Goal: Information Seeking & Learning: Learn about a topic

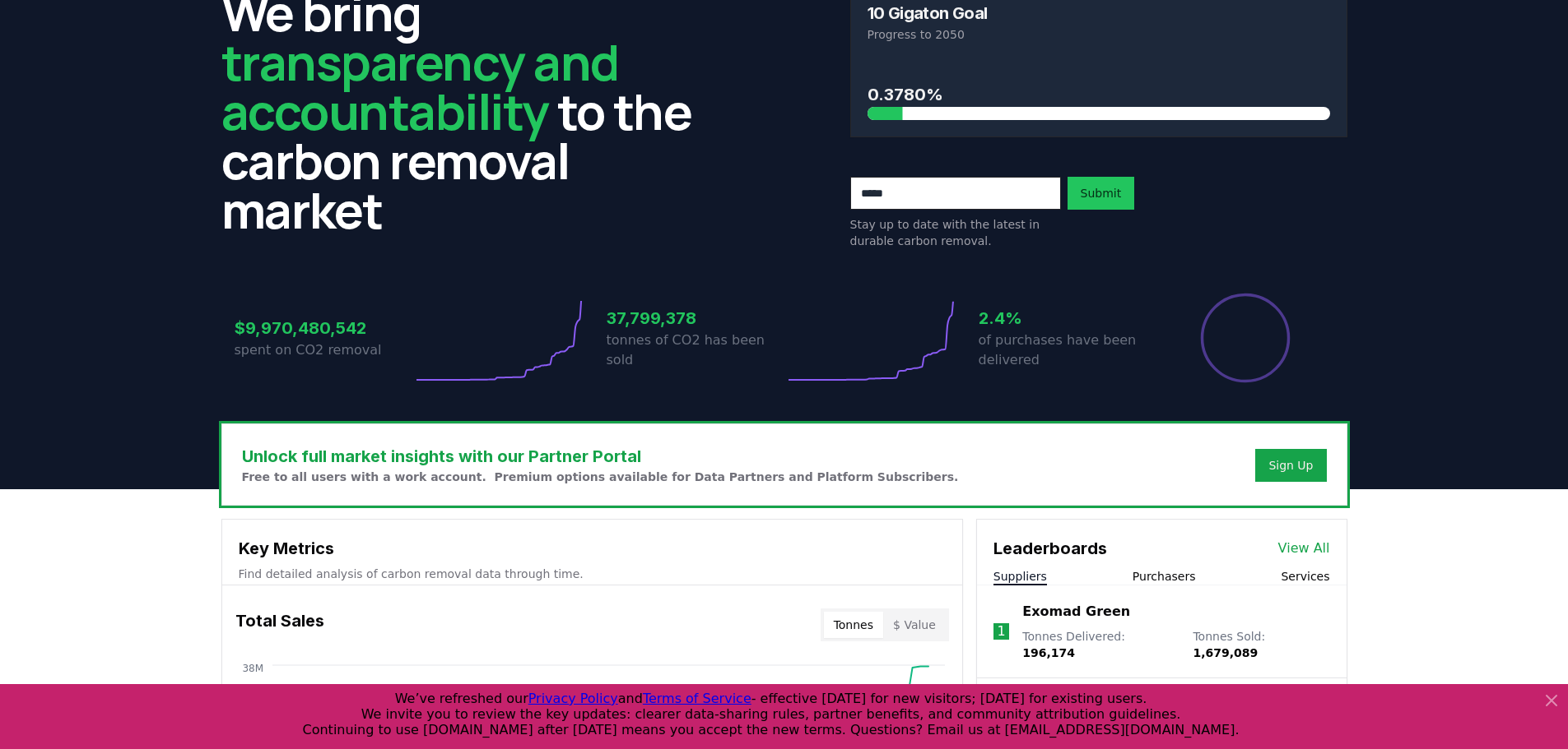
scroll to position [329, 0]
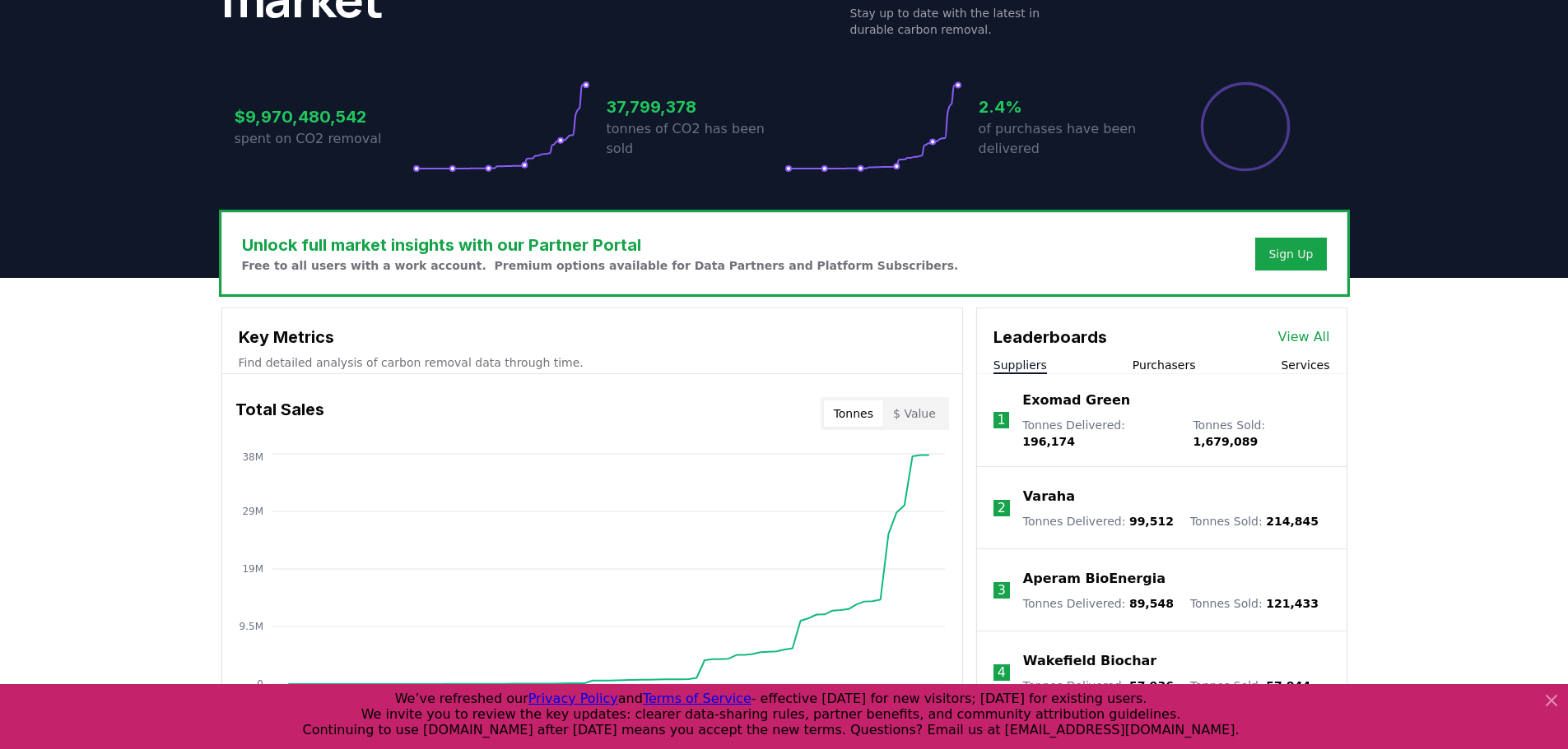
click at [1544, 705] on icon at bounding box center [1551, 701] width 20 height 20
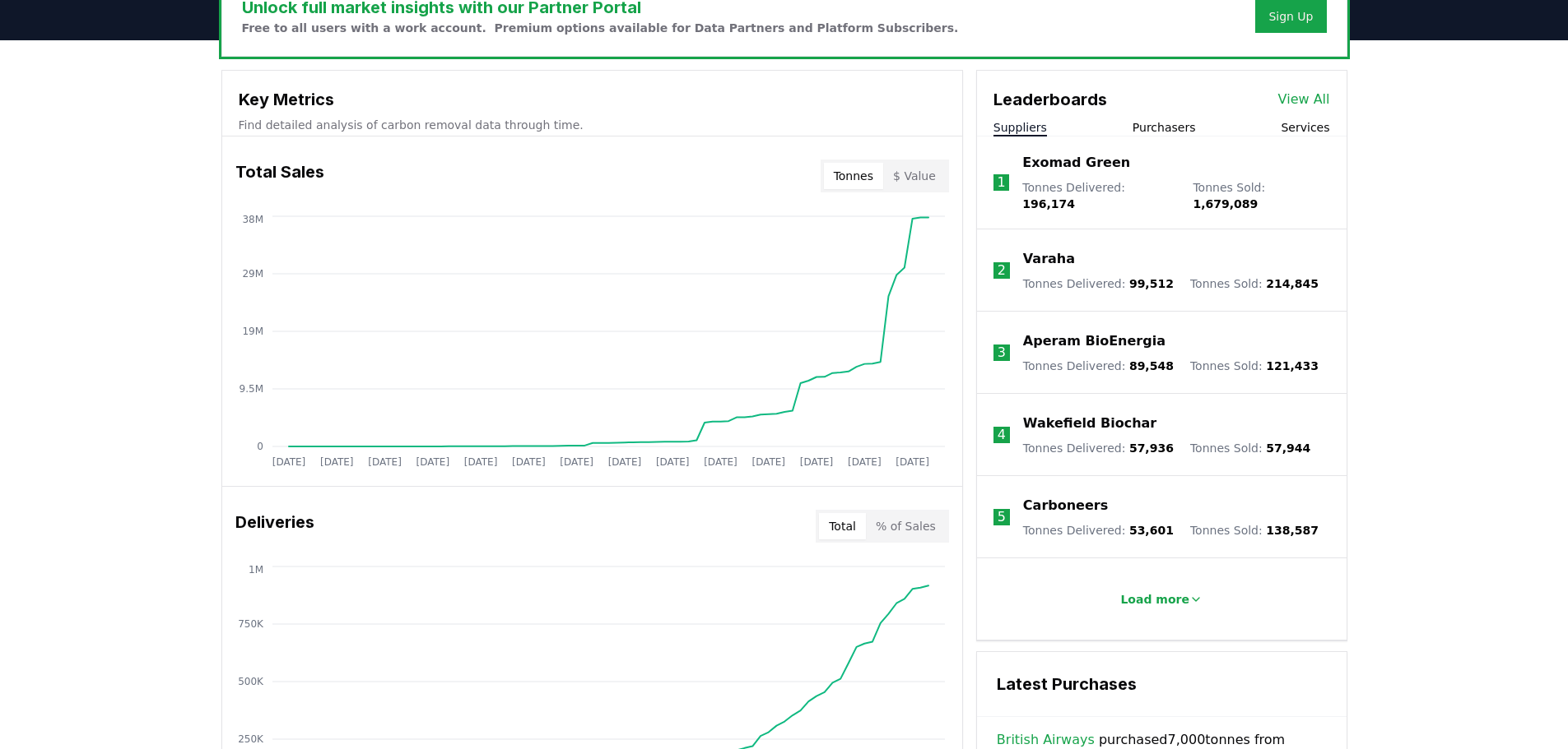
scroll to position [576, 0]
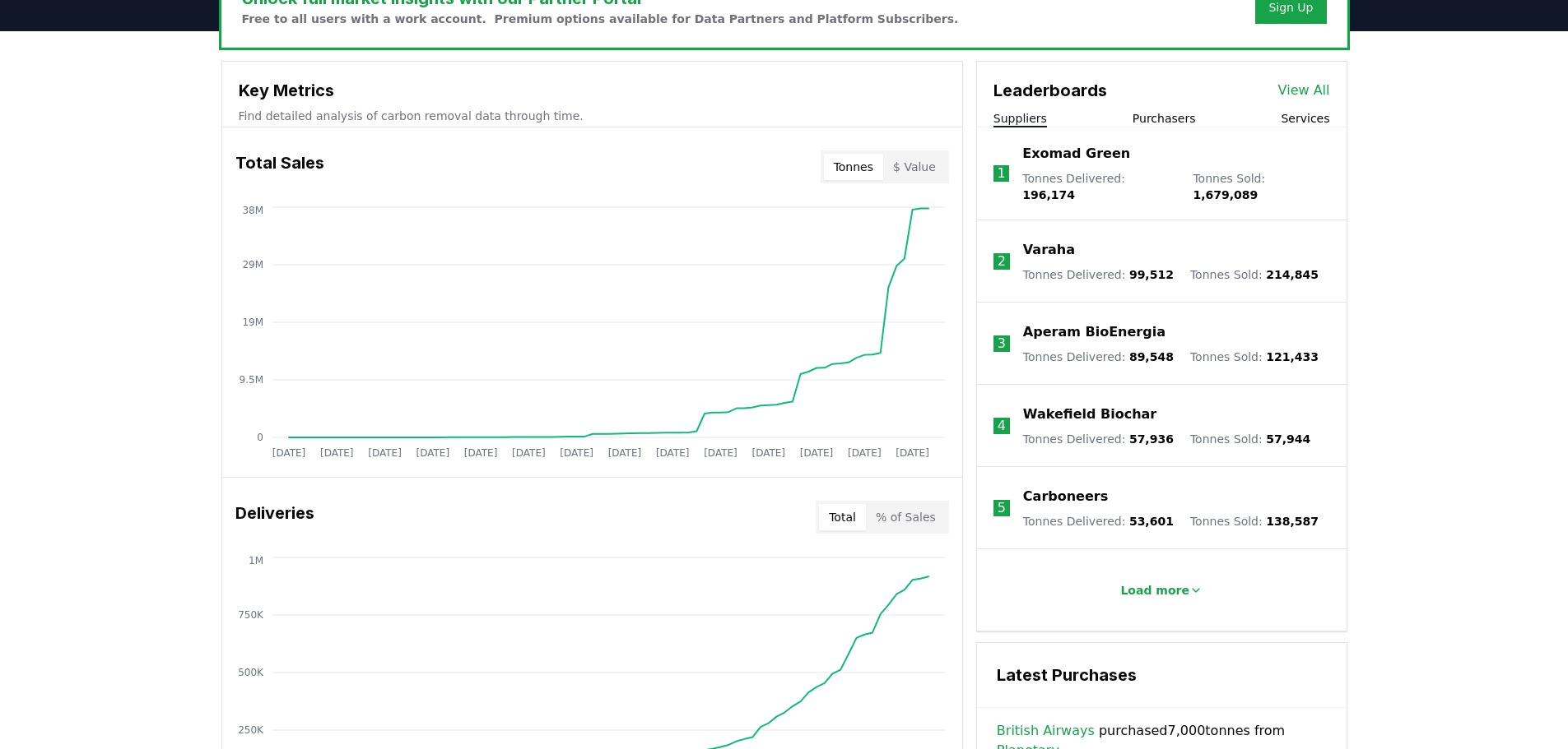
click at [909, 154] on button "$ Value" at bounding box center [914, 167] width 63 height 26
click at [874, 154] on button "Tonnes" at bounding box center [853, 167] width 59 height 26
click at [900, 154] on button "$ Value" at bounding box center [914, 167] width 63 height 26
click at [858, 154] on button "Tonnes" at bounding box center [853, 167] width 59 height 26
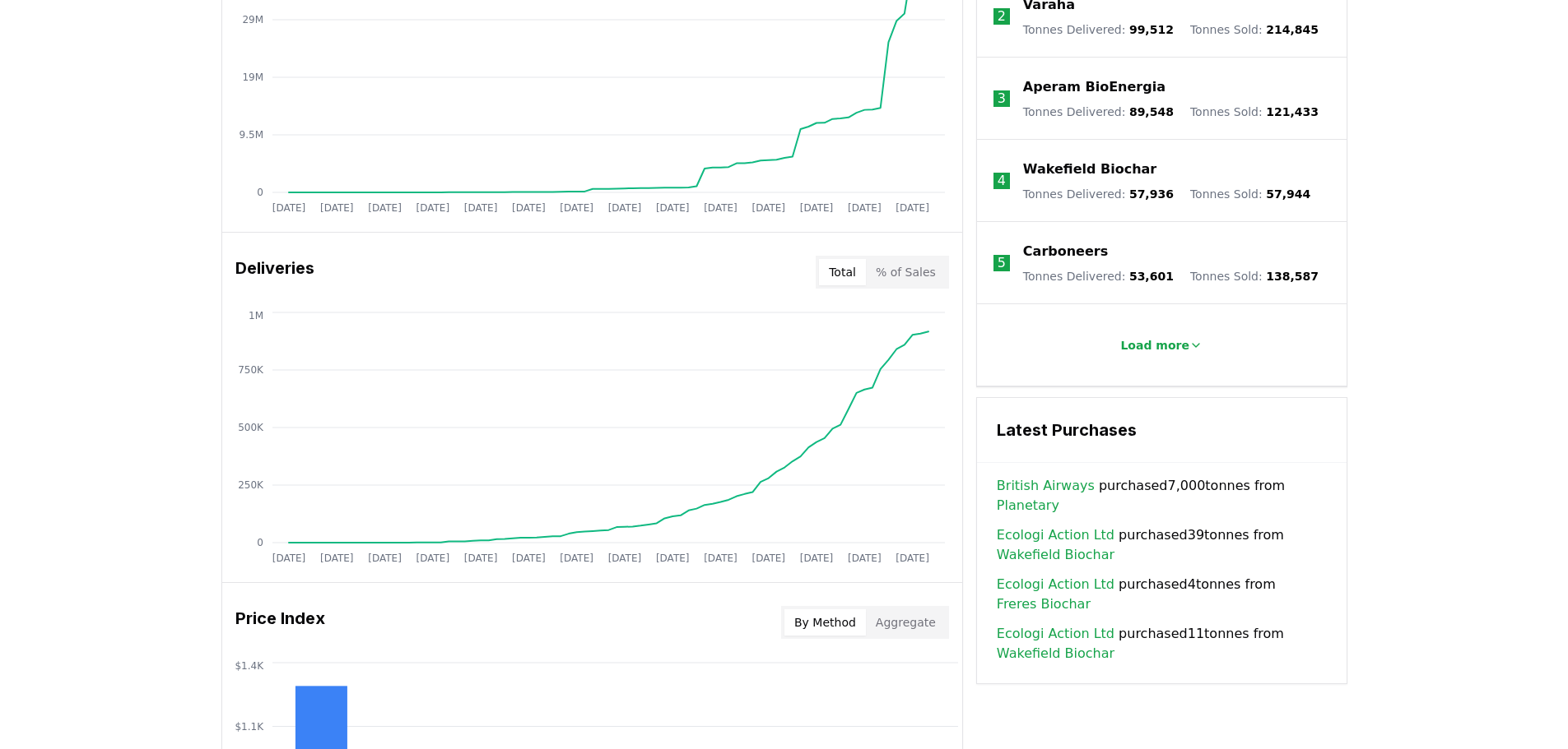
scroll to position [822, 0]
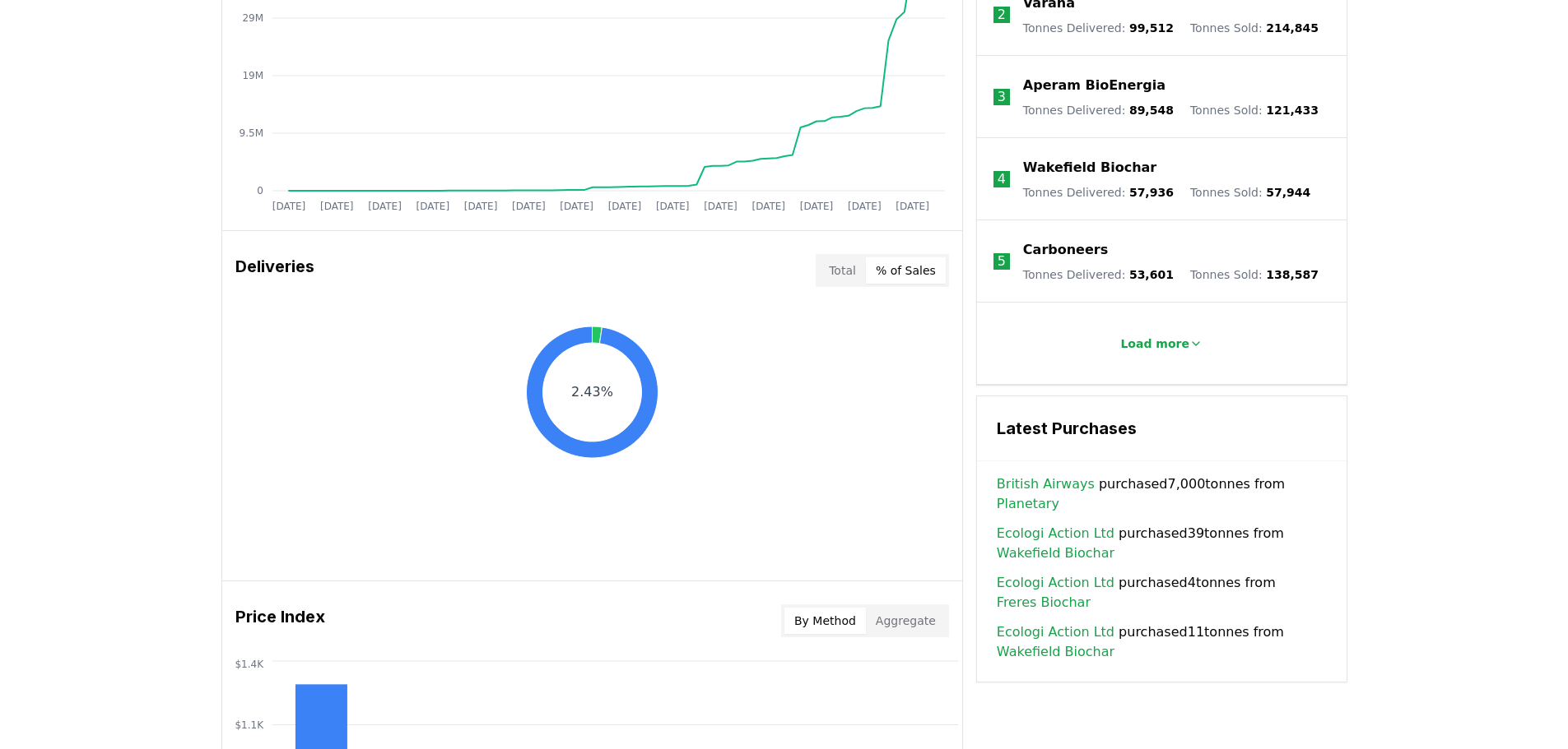
click at [903, 257] on button "% of Sales" at bounding box center [905, 270] width 80 height 26
click at [861, 257] on button "Total" at bounding box center [842, 270] width 47 height 26
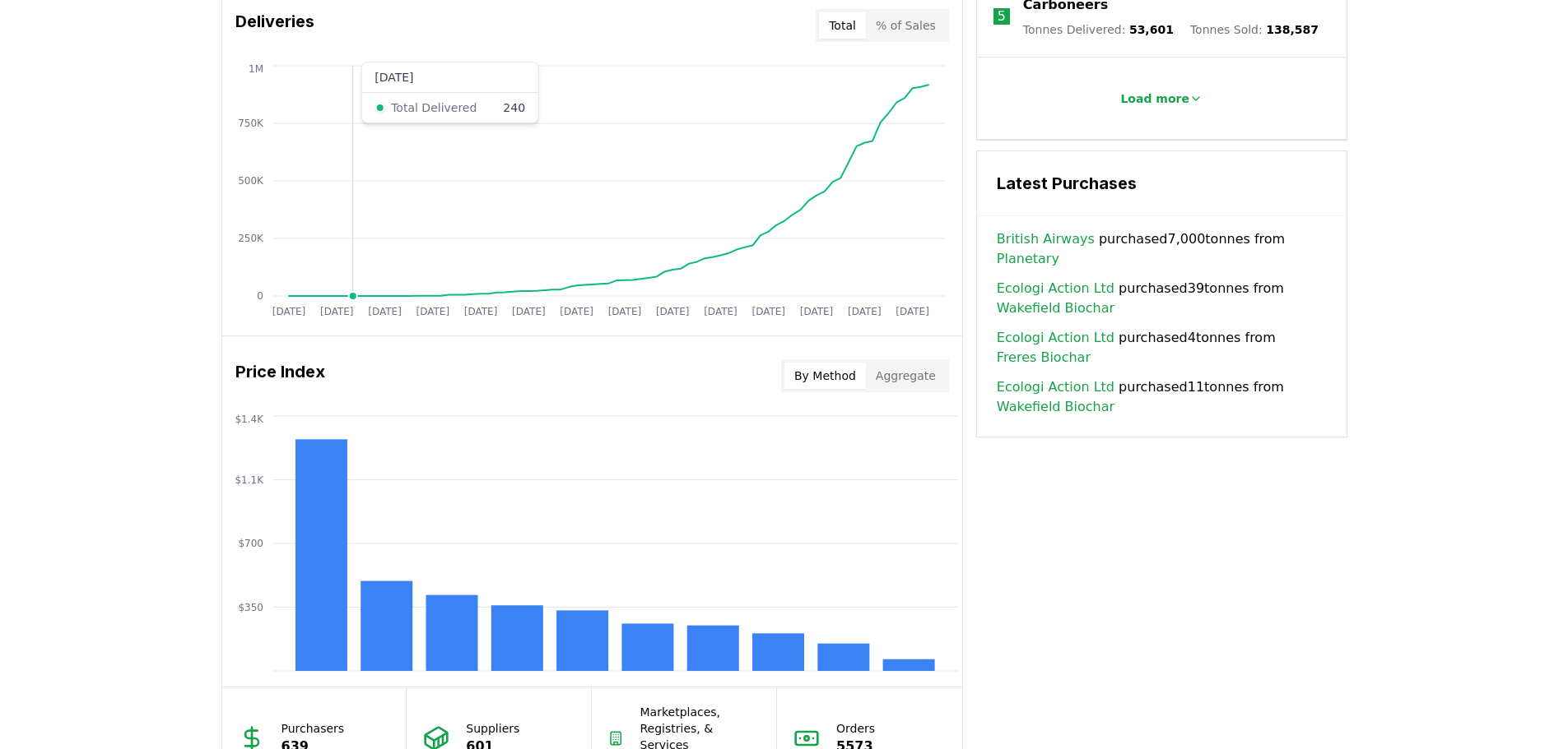
scroll to position [1388, 0]
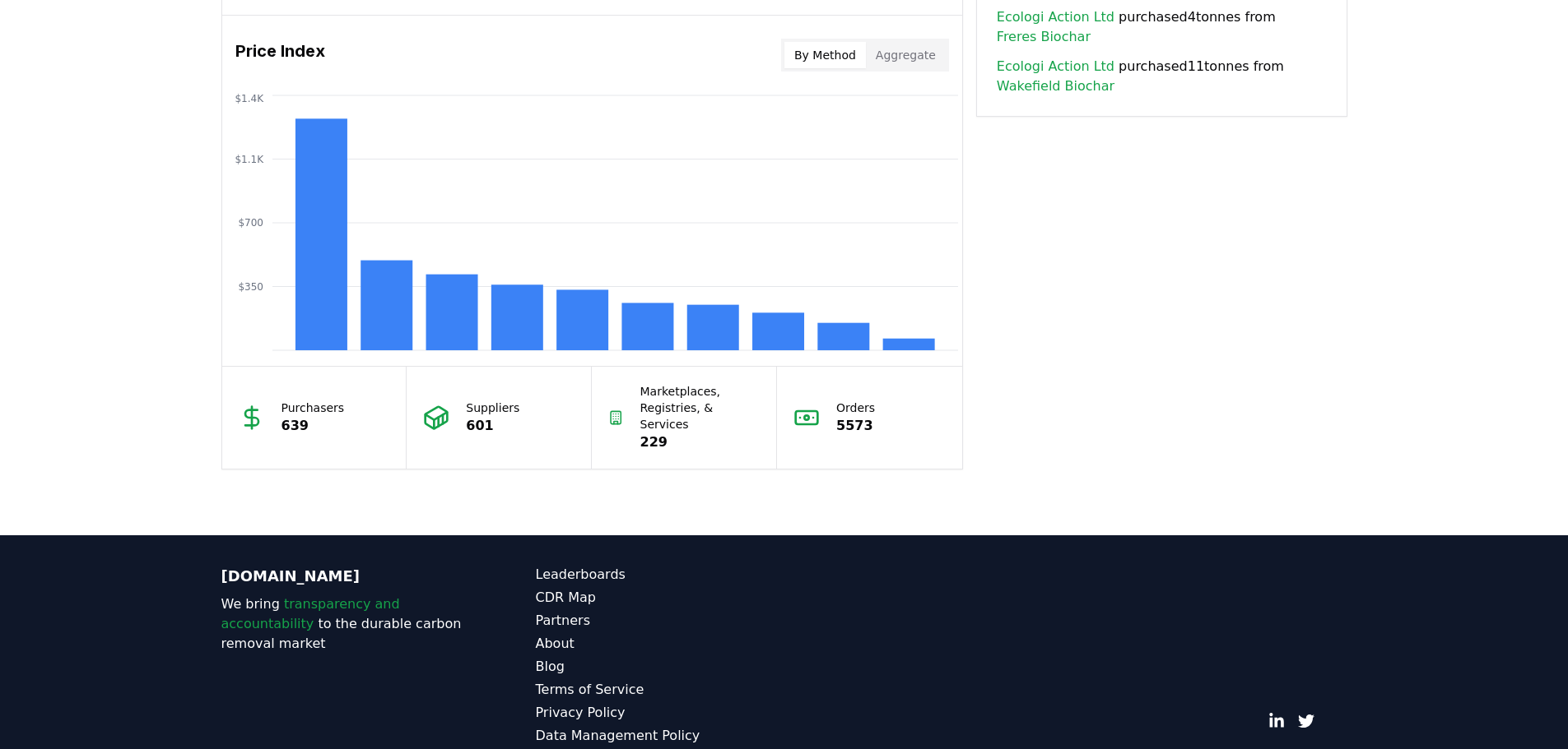
click at [656, 383] on p "Marketplaces, Registries, & Services" at bounding box center [700, 408] width 120 height 49
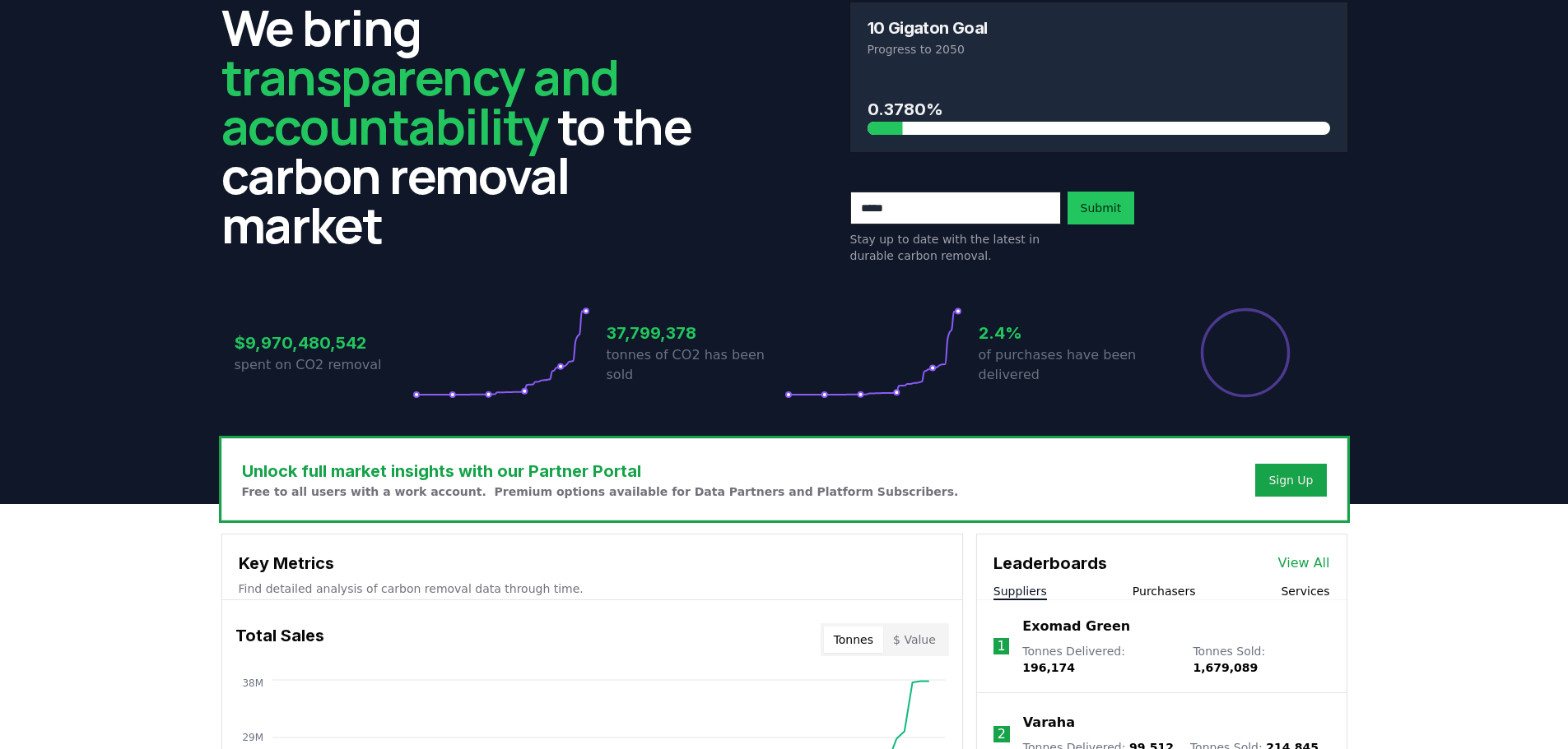
scroll to position [0, 0]
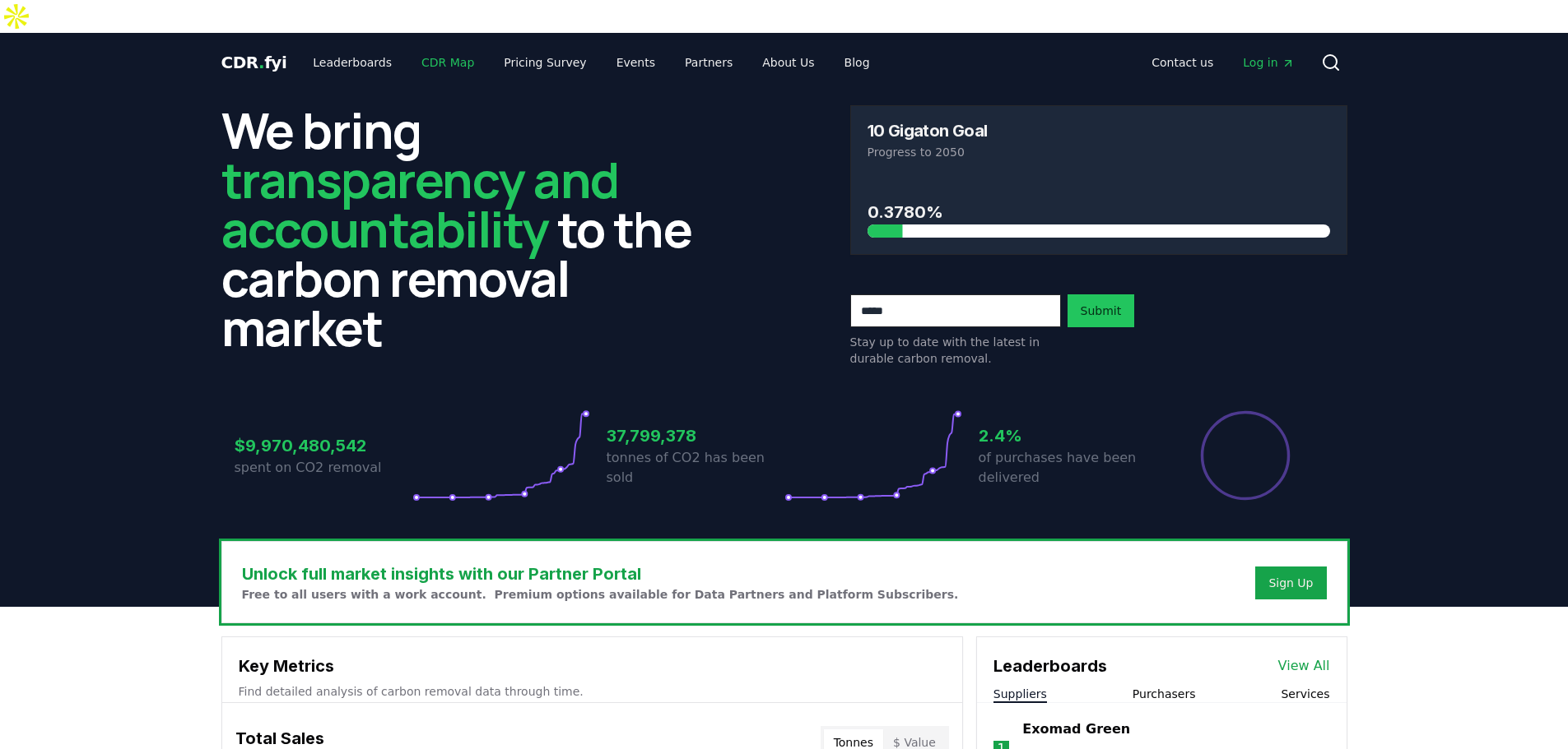
click at [434, 47] on link "CDR Map" at bounding box center [447, 62] width 79 height 30
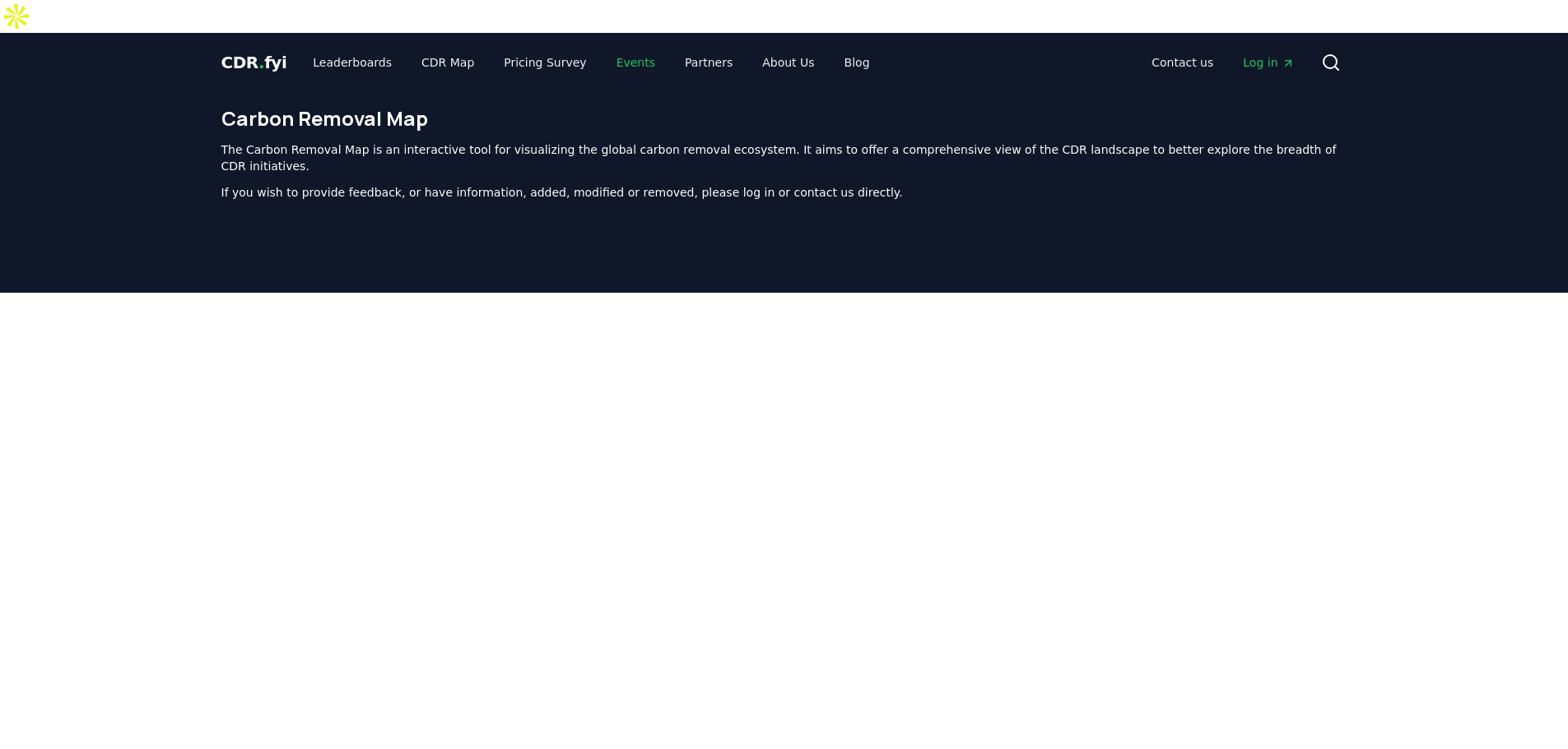
click at [618, 47] on link "Events" at bounding box center [636, 62] width 65 height 30
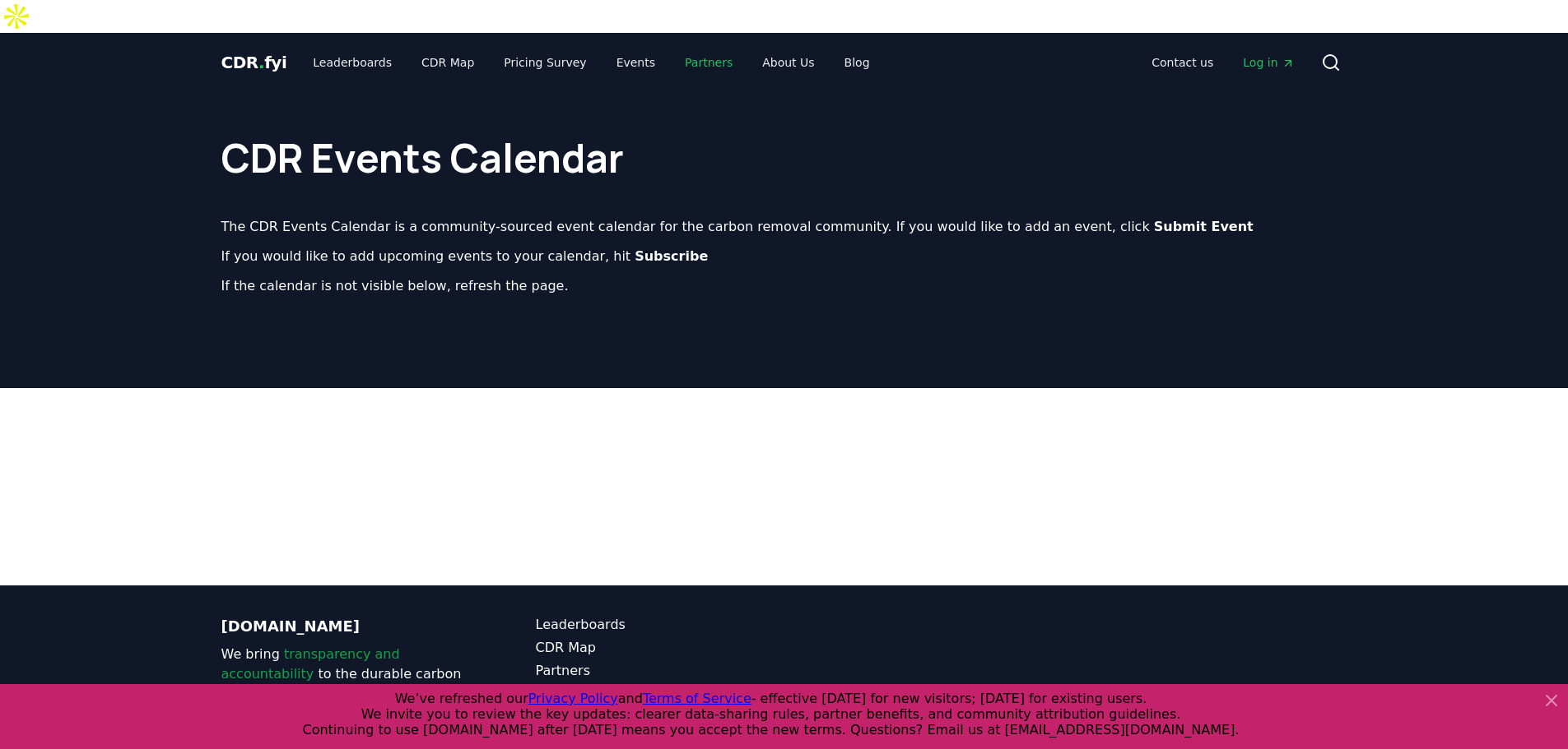
click at [677, 47] on link "Partners" at bounding box center [708, 62] width 74 height 30
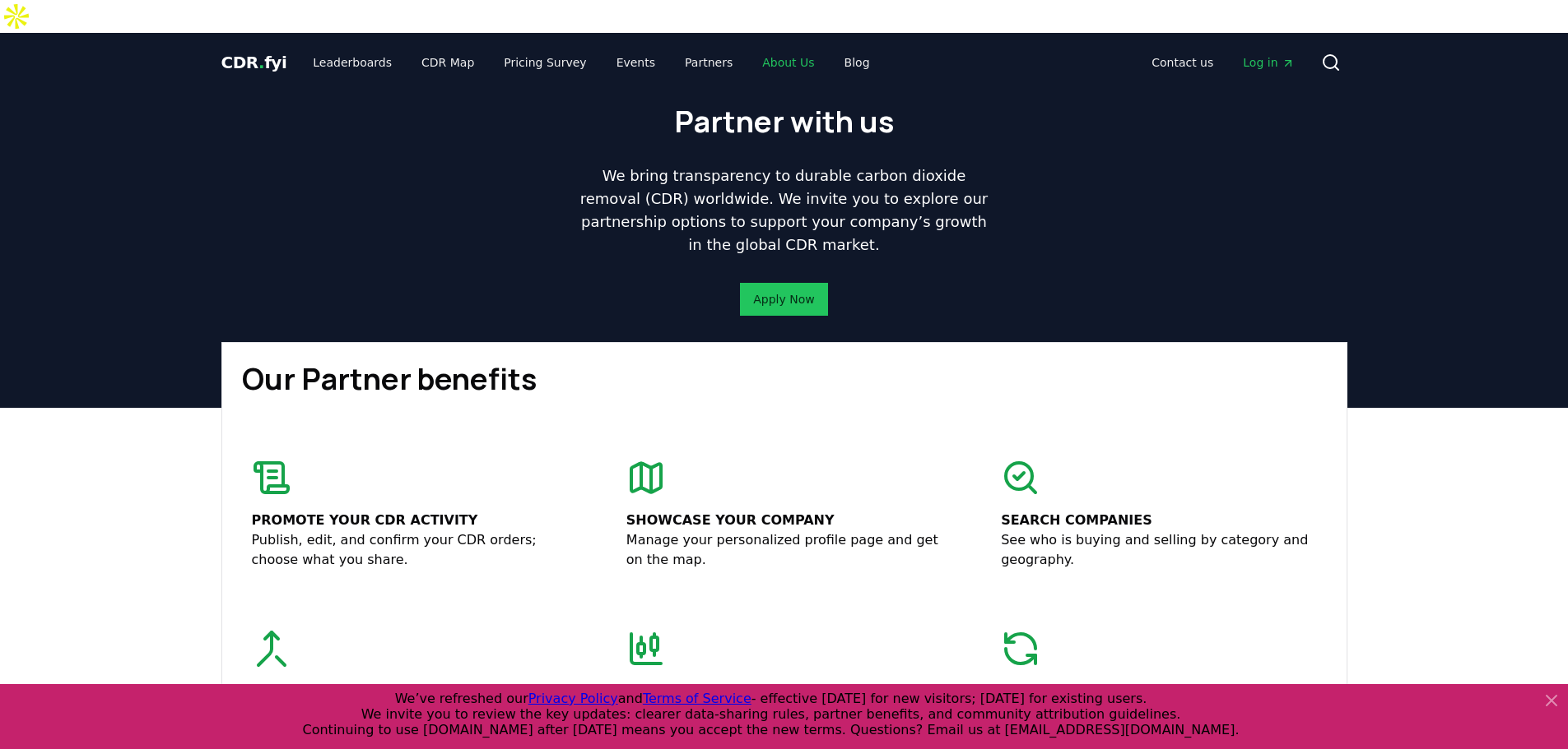
click at [786, 47] on link "About Us" at bounding box center [787, 62] width 78 height 30
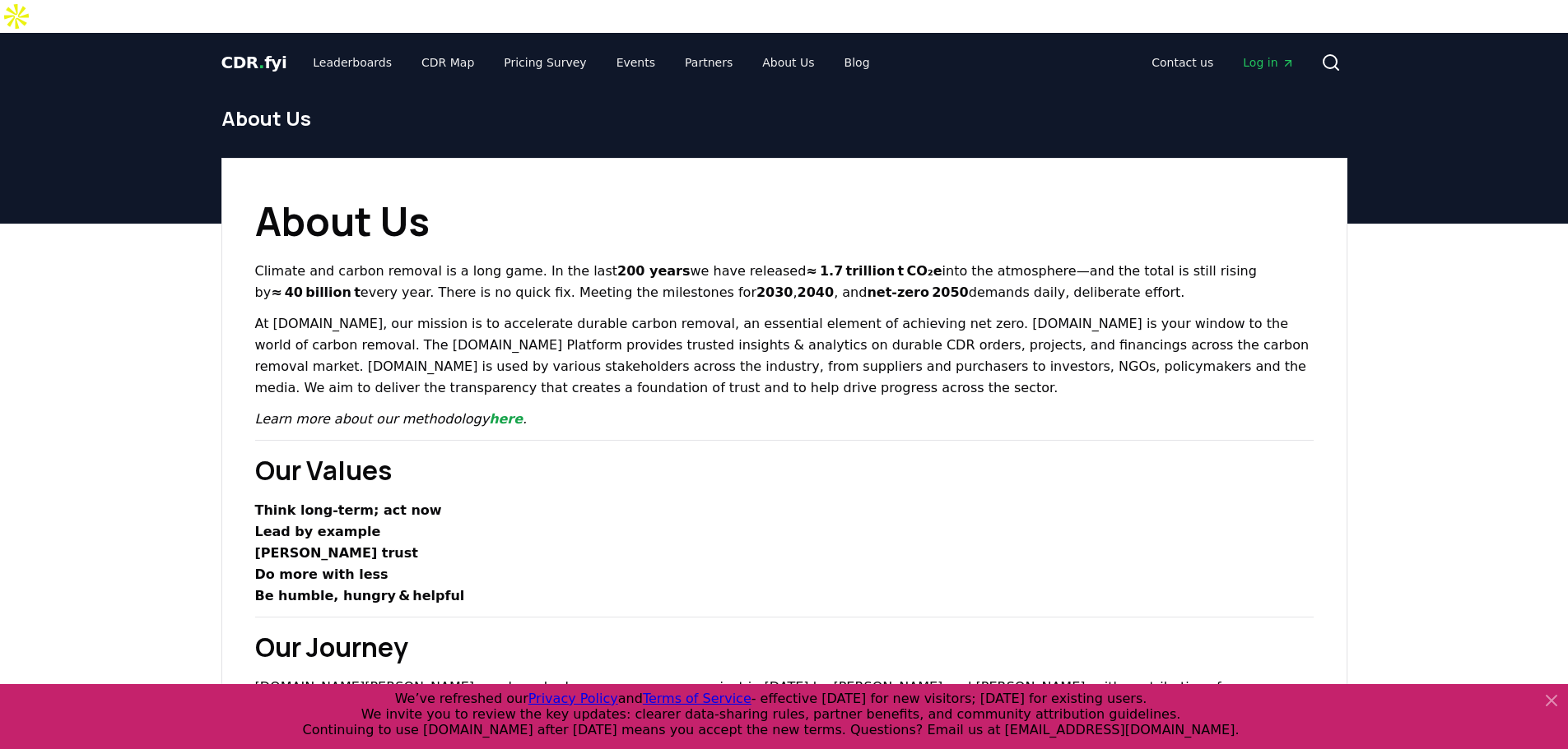
click at [472, 47] on div "CDR . fyi Leaderboards CDR Map Pricing Survey Events Partners About Us Blog Con…" at bounding box center [784, 63] width 1126 height 59
click at [437, 47] on link "CDR Map" at bounding box center [447, 62] width 79 height 30
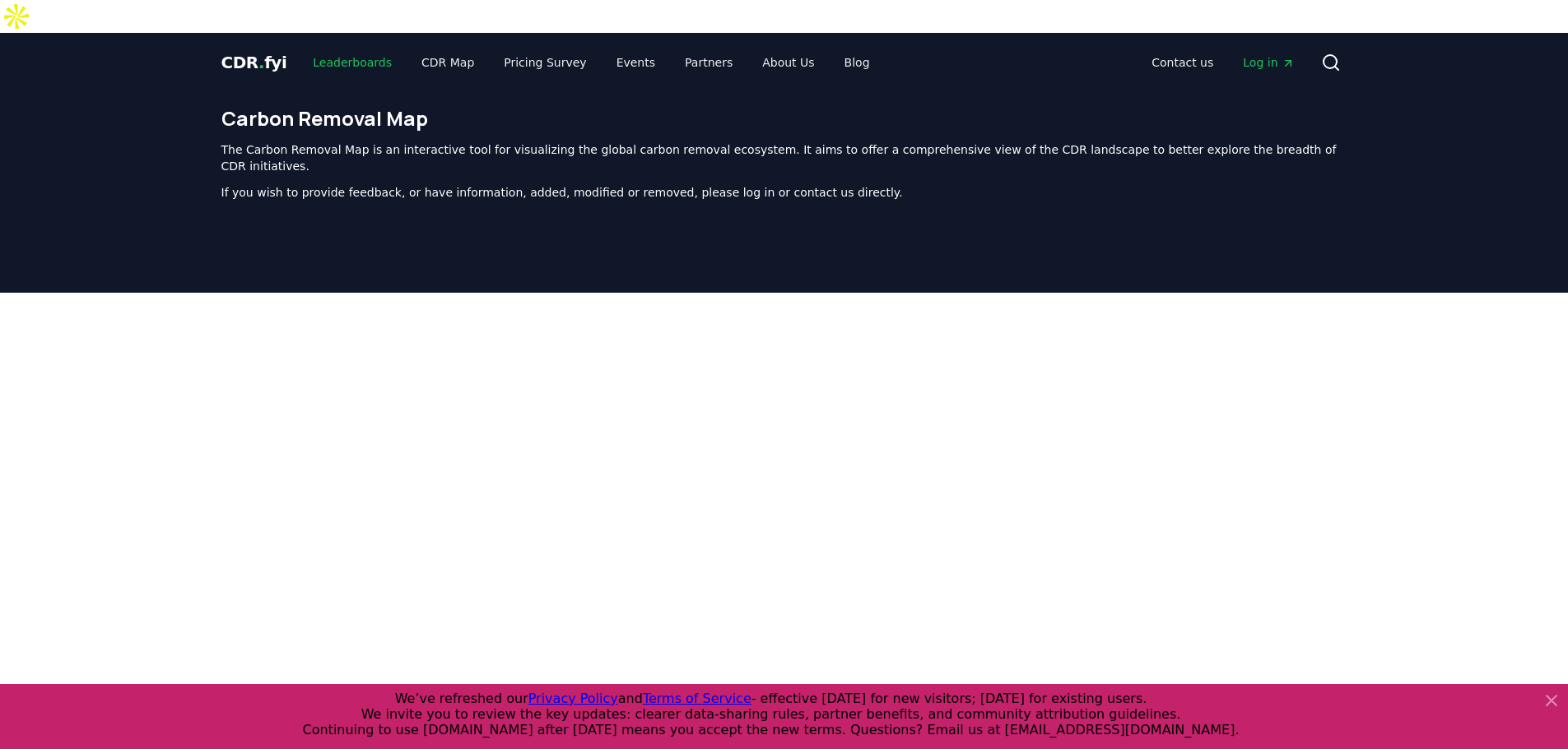
click at [333, 47] on link "Leaderboards" at bounding box center [351, 62] width 105 height 30
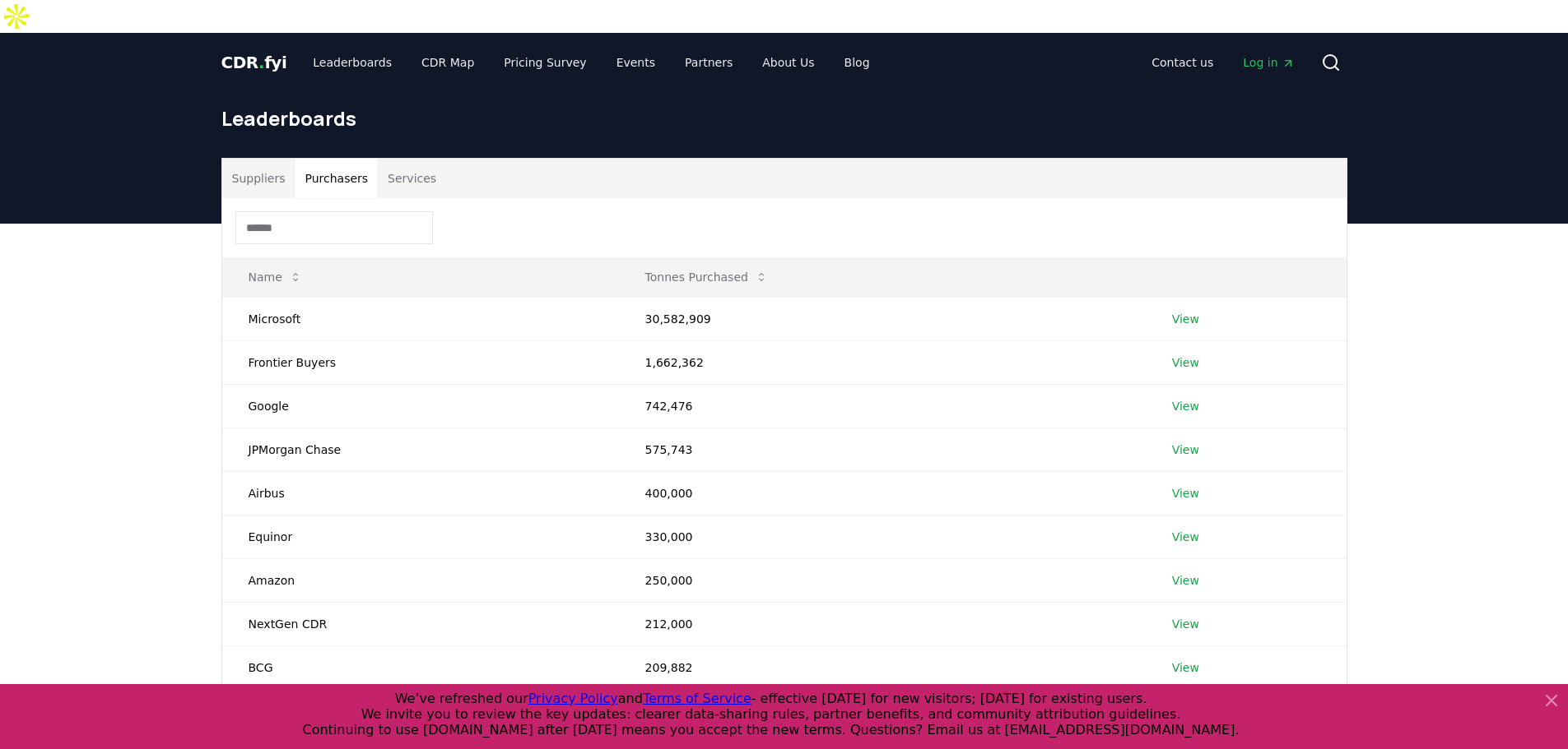
drag, startPoint x: 360, startPoint y: 143, endPoint x: 377, endPoint y: 143, distance: 17.0
click at [361, 159] on button "Purchasers" at bounding box center [336, 178] width 83 height 39
click at [386, 159] on button "Services" at bounding box center [411, 178] width 68 height 39
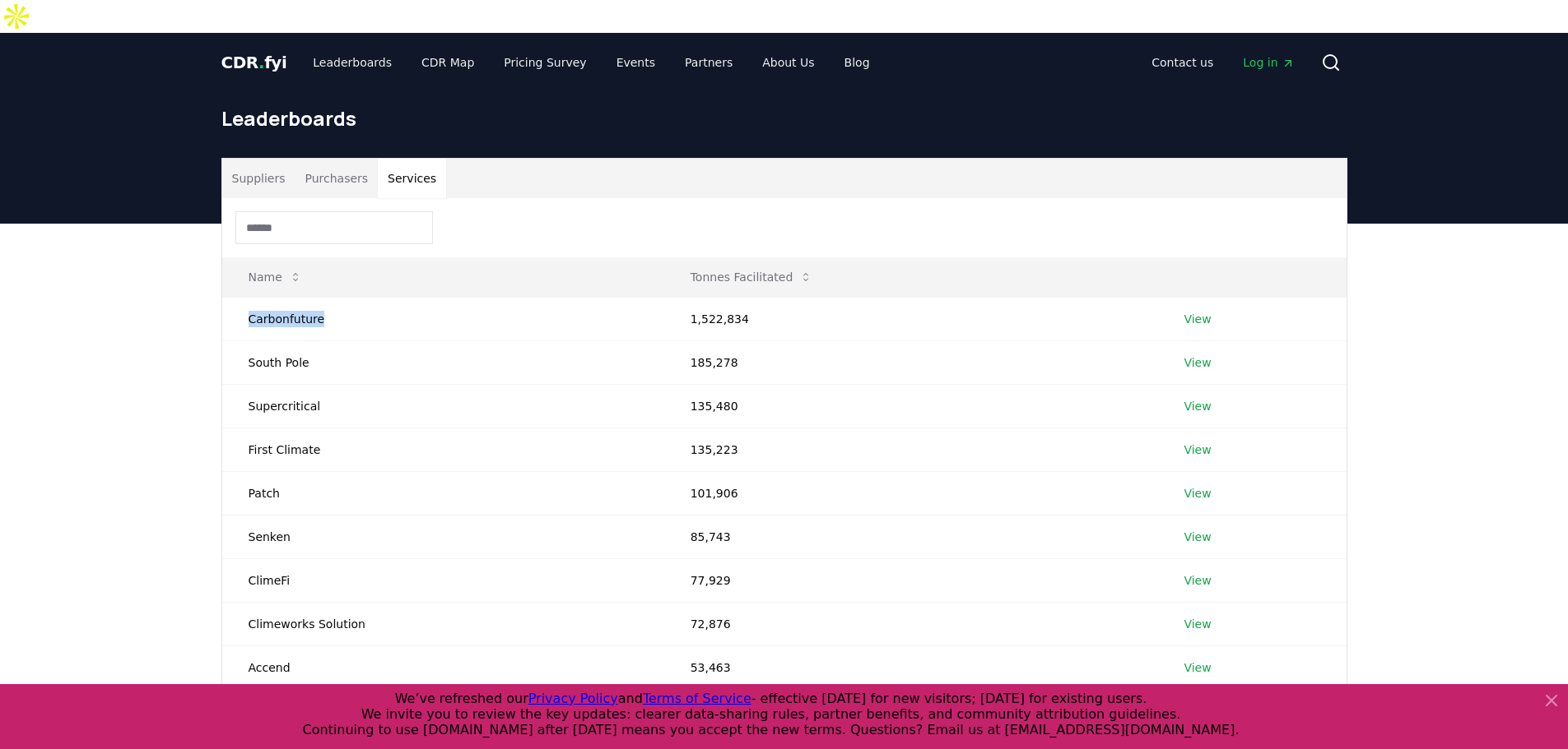
drag, startPoint x: 509, startPoint y: 293, endPoint x: 217, endPoint y: 289, distance: 292.0
click at [230, 297] on td "Carbonfuture" at bounding box center [443, 318] width 442 height 44
click at [215, 289] on div "Suppliers Purchasers Services Name Tonnes Facilitated Carbonfuture 1,522,834 Vi…" at bounding box center [784, 478] width 1152 height 642
drag, startPoint x: 258, startPoint y: 288, endPoint x: 458, endPoint y: 293, distance: 200.1
click at [457, 297] on td "Carbonfuture" at bounding box center [443, 318] width 442 height 44
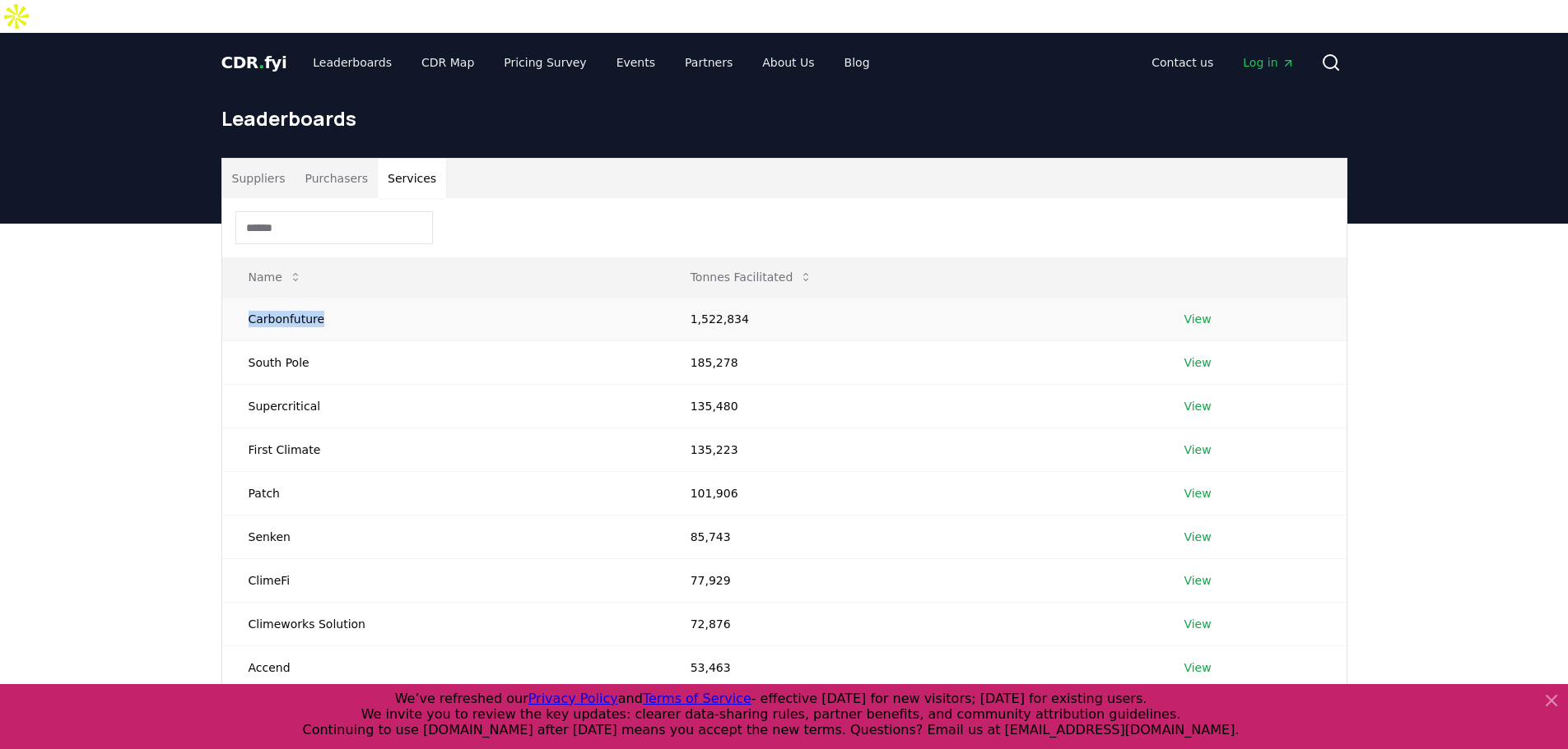
click at [459, 297] on td "Carbonfuture" at bounding box center [443, 318] width 442 height 44
drag, startPoint x: 285, startPoint y: 326, endPoint x: 220, endPoint y: 322, distance: 65.1
click at [220, 322] on div "Suppliers Purchasers Services Name Tonnes Facilitated Carbonfuture 1,522,834 Vi…" at bounding box center [784, 478] width 1152 height 642
click at [256, 340] on td "South Pole" at bounding box center [443, 362] width 442 height 44
click at [283, 340] on td "South Pole" at bounding box center [443, 362] width 442 height 44
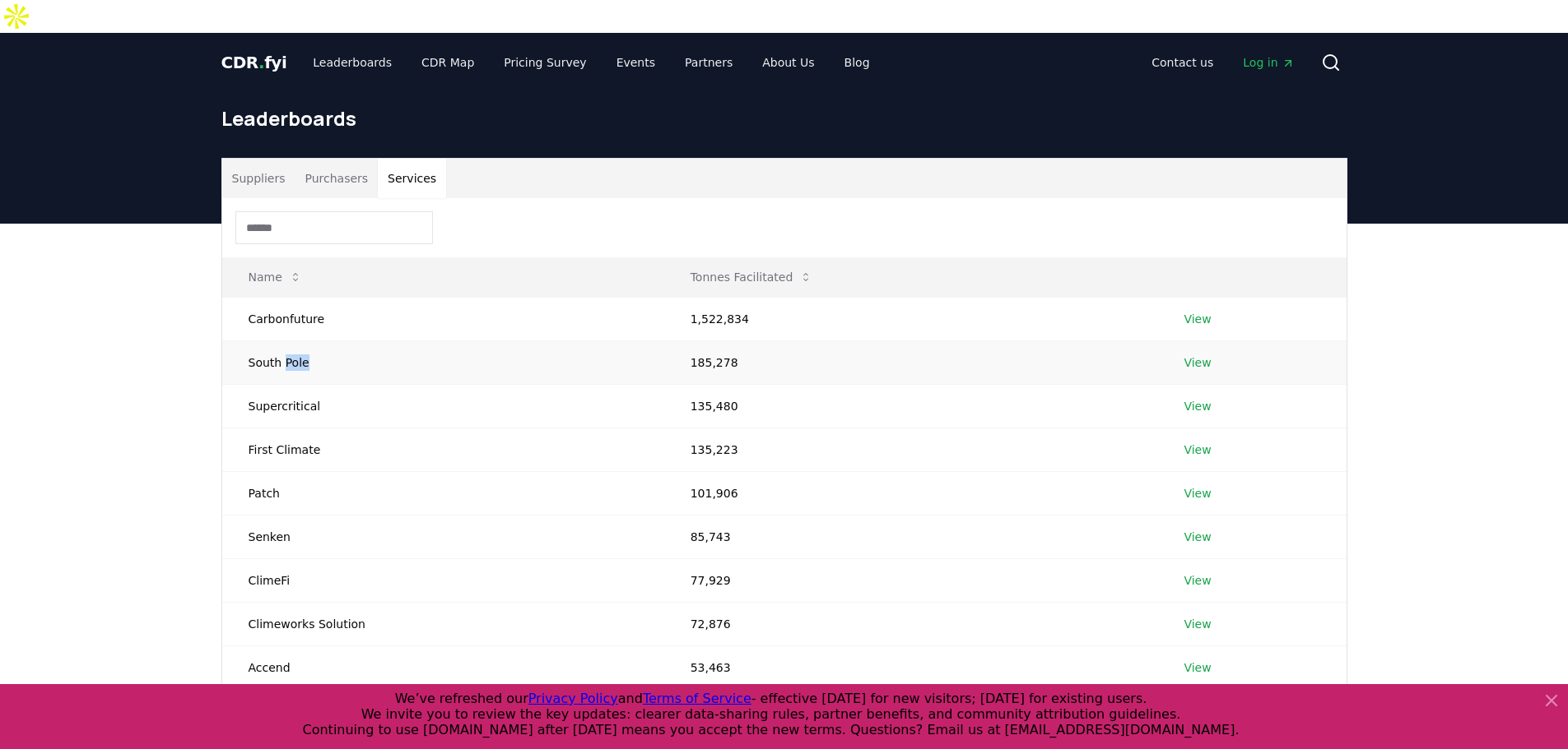
click at [283, 340] on td "South Pole" at bounding box center [443, 362] width 442 height 44
click at [377, 340] on td "South Pole" at bounding box center [443, 362] width 442 height 44
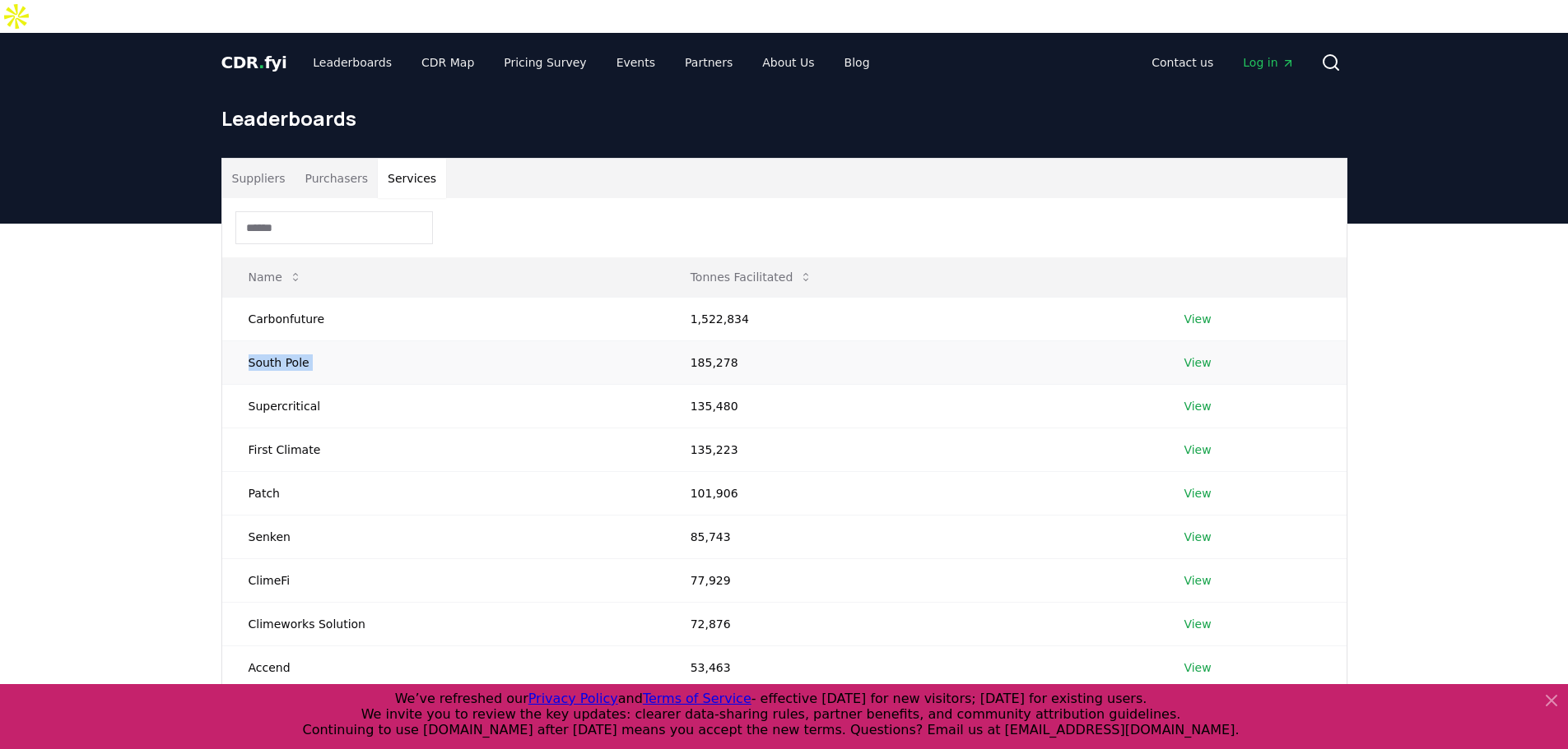
click at [377, 340] on td "South Pole" at bounding box center [443, 362] width 442 height 44
click at [360, 340] on td "South Pole" at bounding box center [443, 362] width 442 height 44
click at [333, 340] on td "South Pole" at bounding box center [443, 362] width 442 height 44
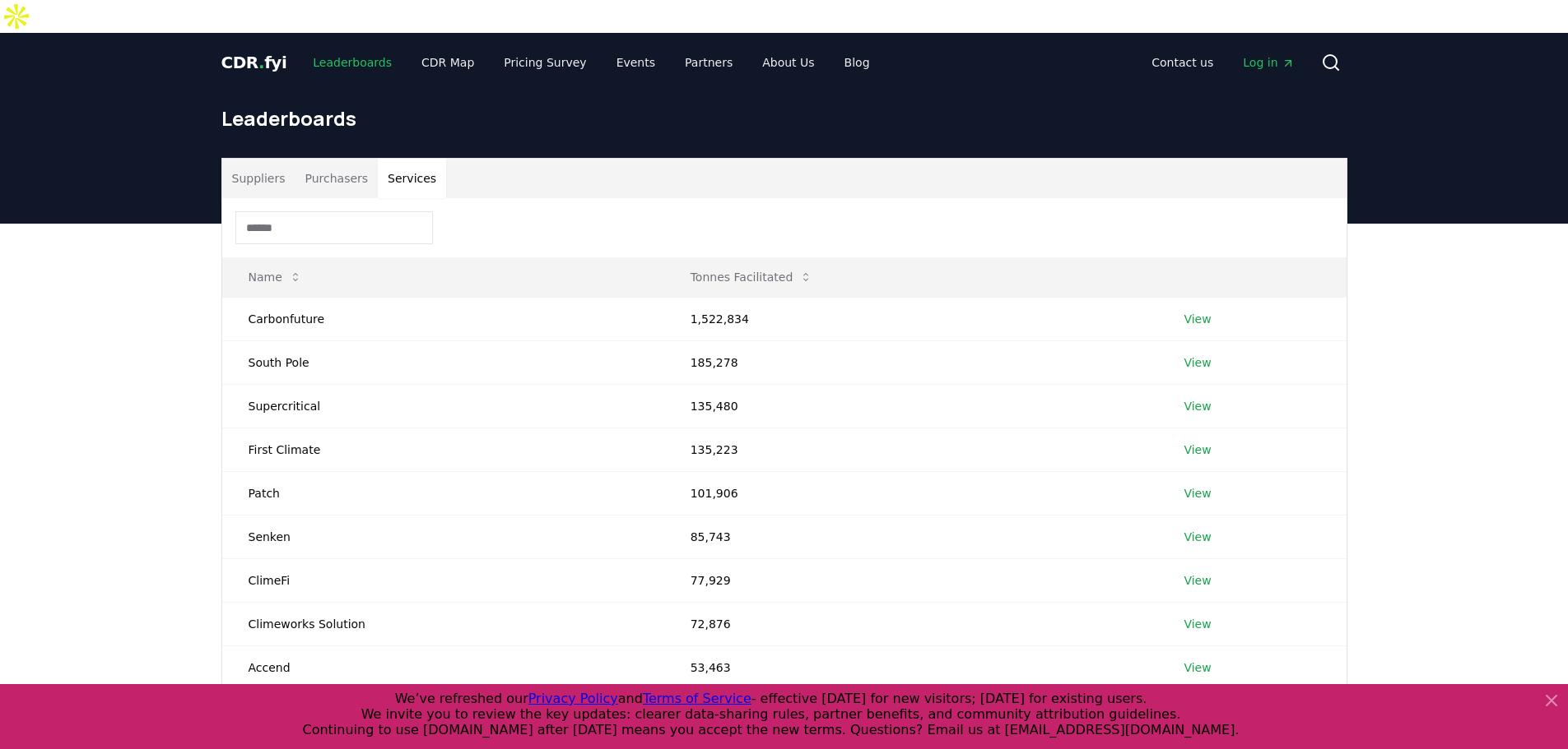
click at [333, 47] on link "Leaderboards" at bounding box center [351, 62] width 105 height 30
click at [624, 47] on link "Events" at bounding box center [636, 62] width 65 height 30
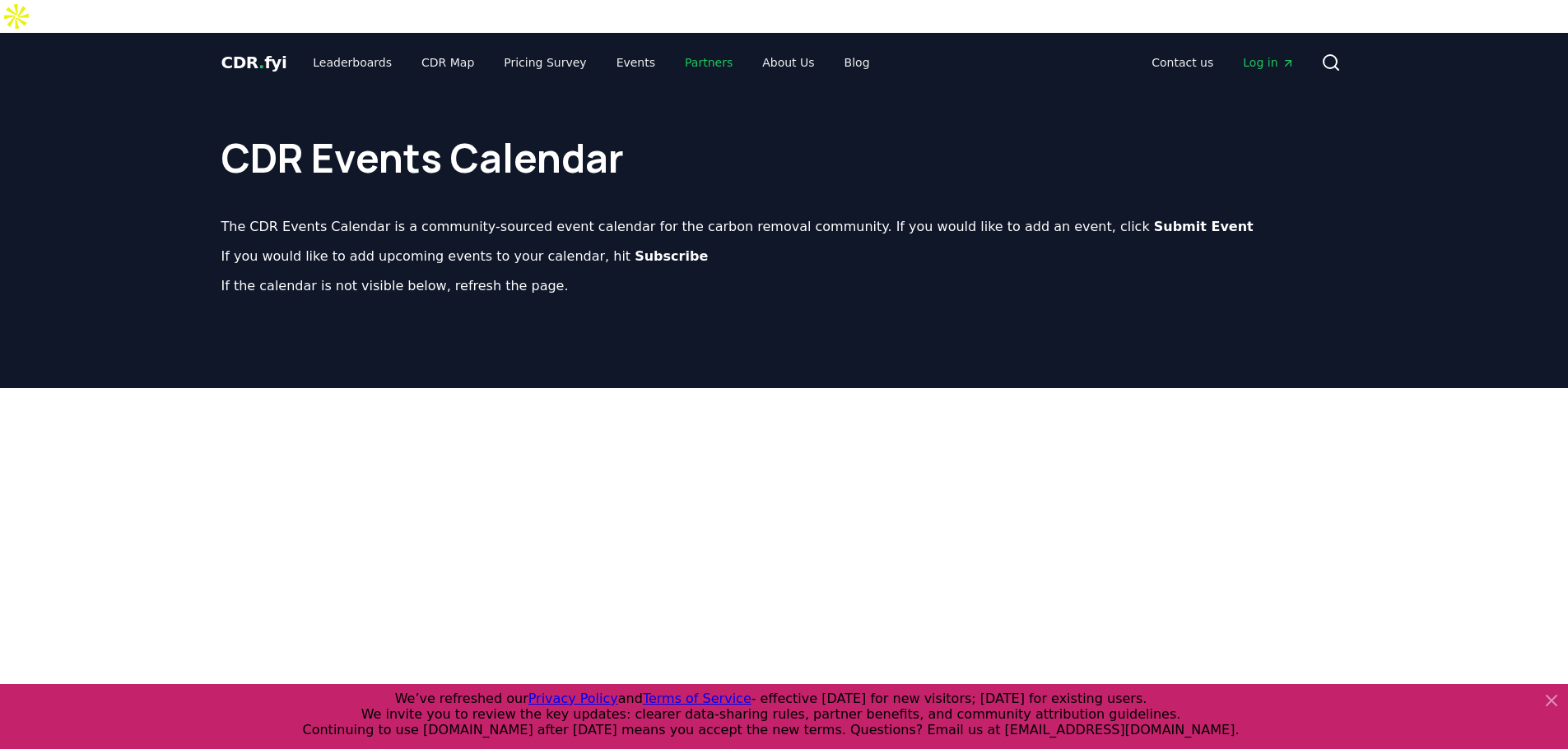
click at [690, 47] on link "Partners" at bounding box center [708, 62] width 74 height 30
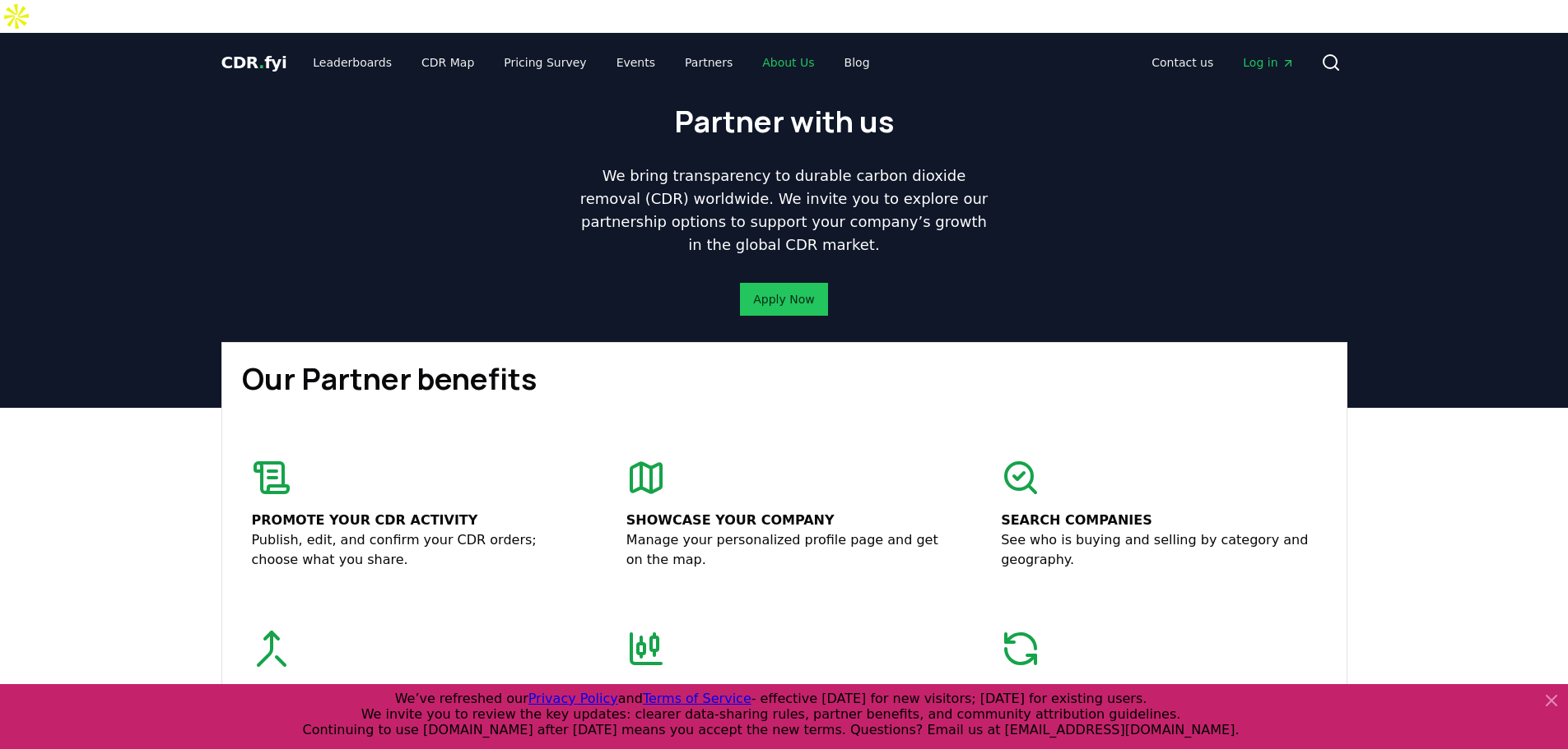
click at [763, 47] on link "About Us" at bounding box center [787, 62] width 78 height 30
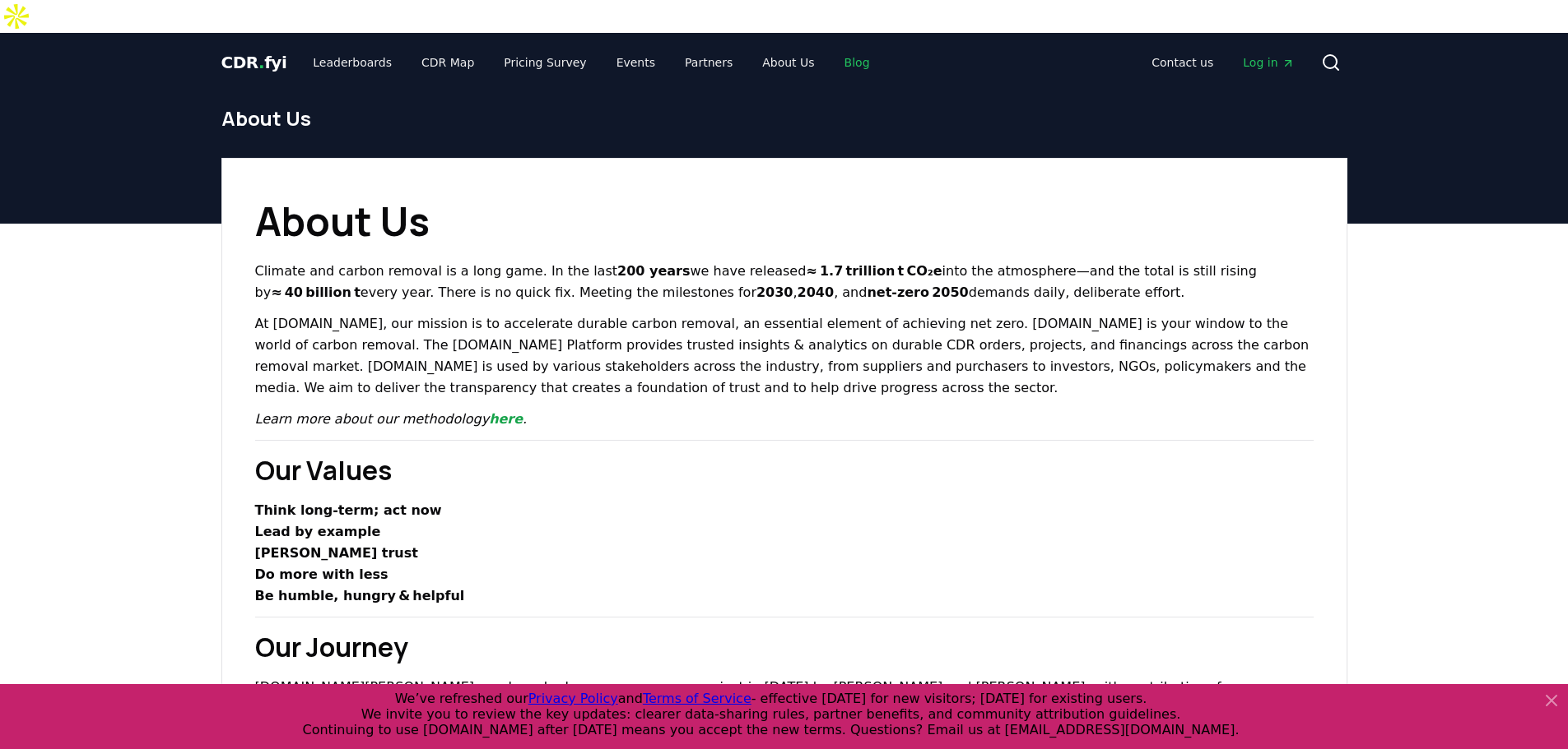
click at [836, 47] on link "Blog" at bounding box center [857, 62] width 52 height 30
click at [831, 47] on link "Blog" at bounding box center [857, 62] width 52 height 30
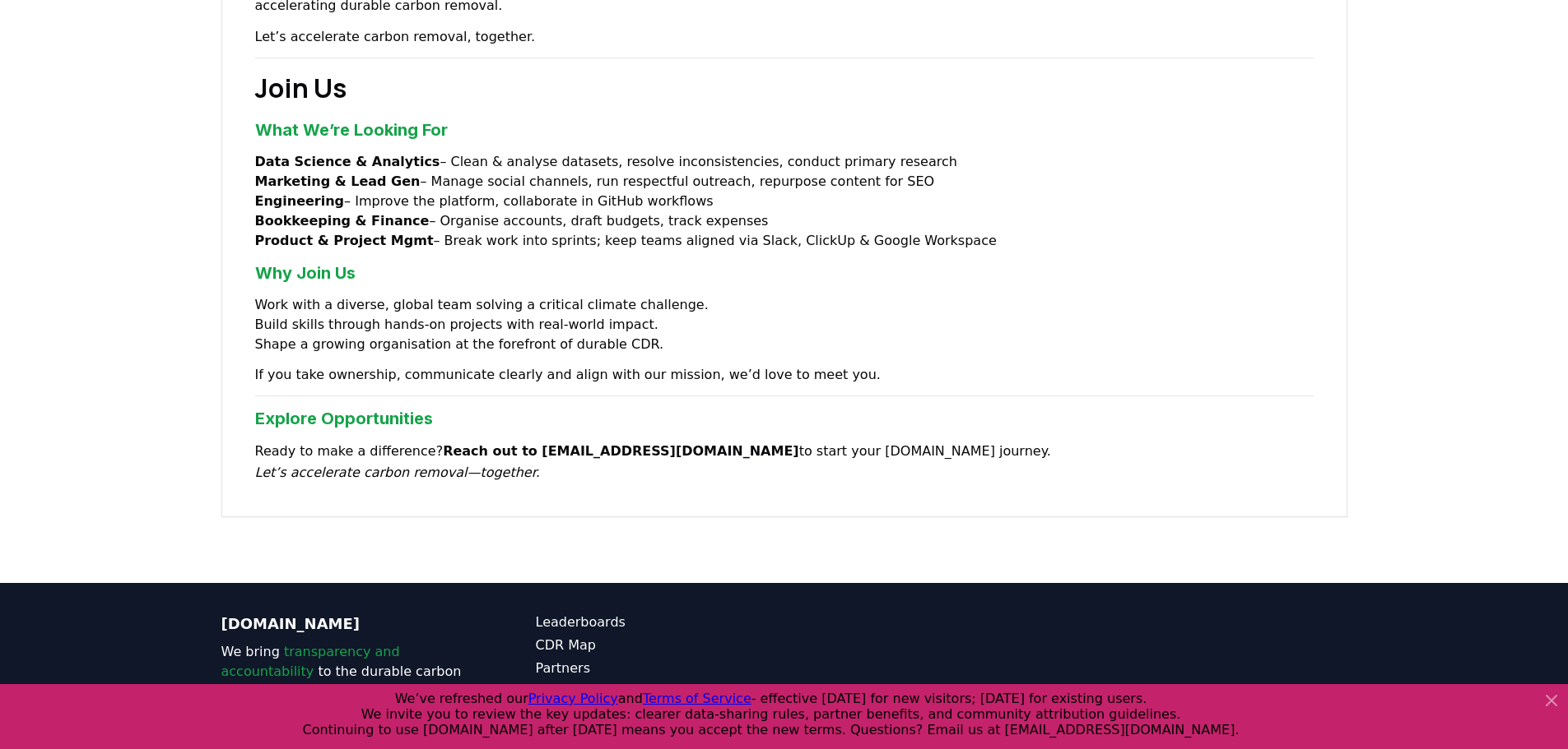
scroll to position [955, 0]
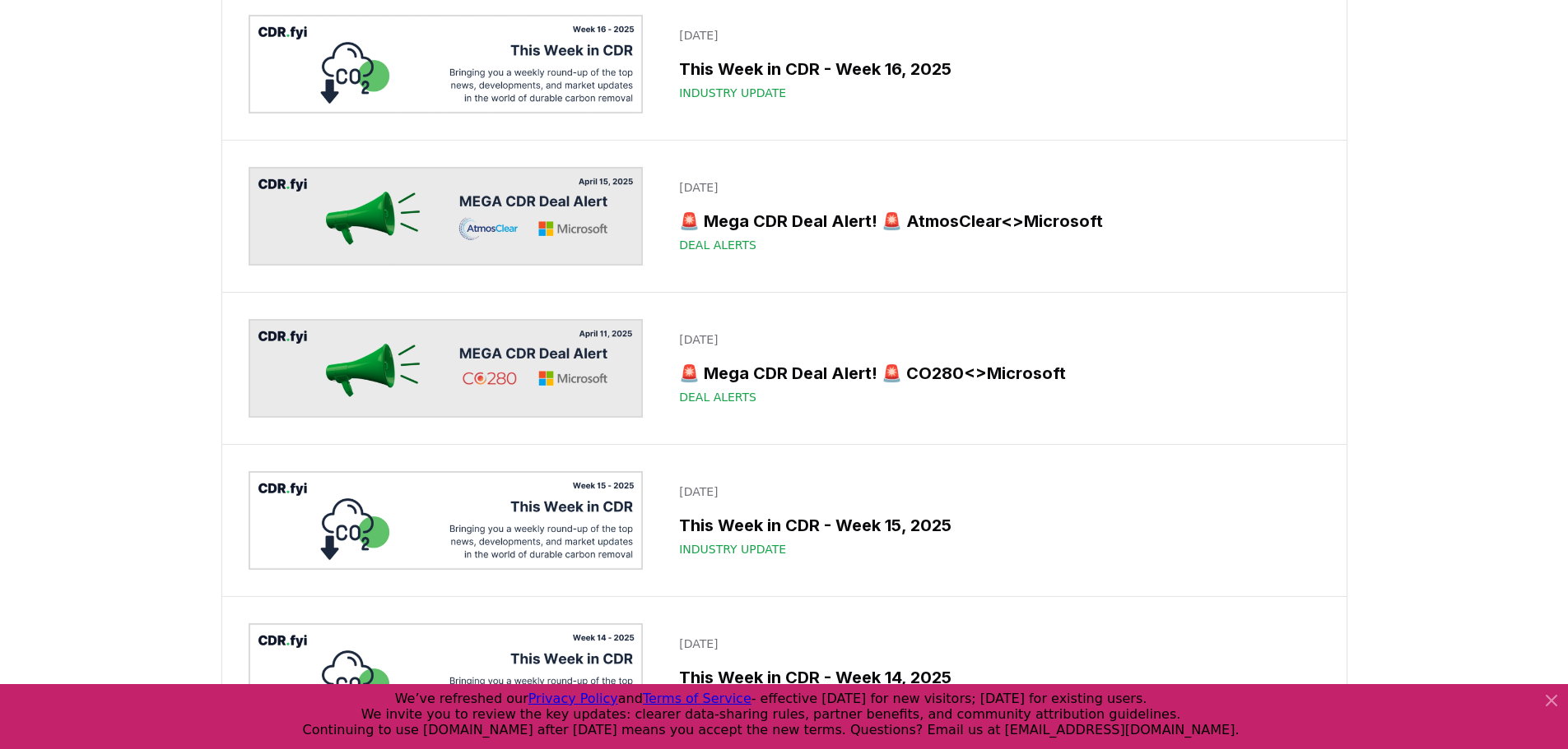
scroll to position [7236, 0]
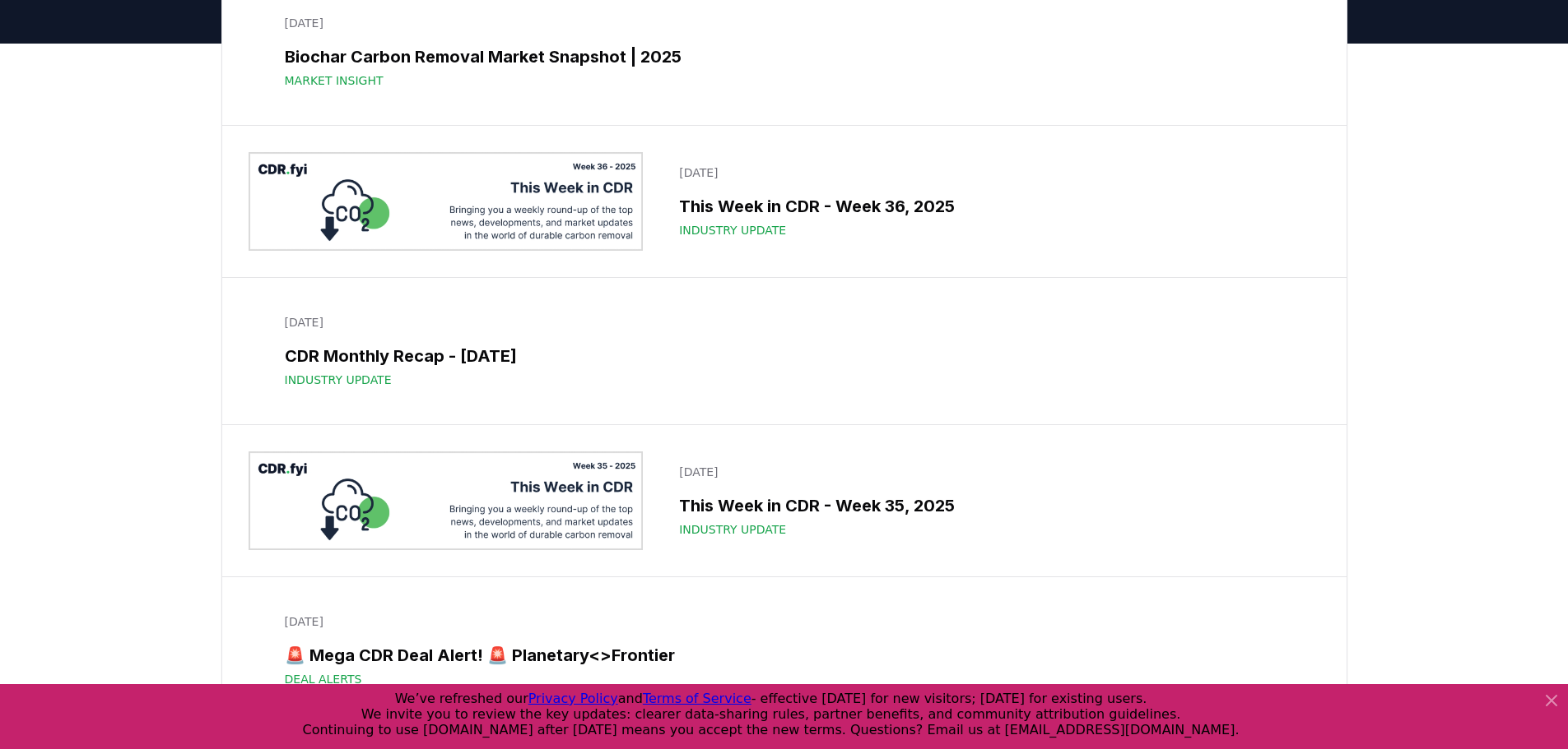
scroll to position [0, 0]
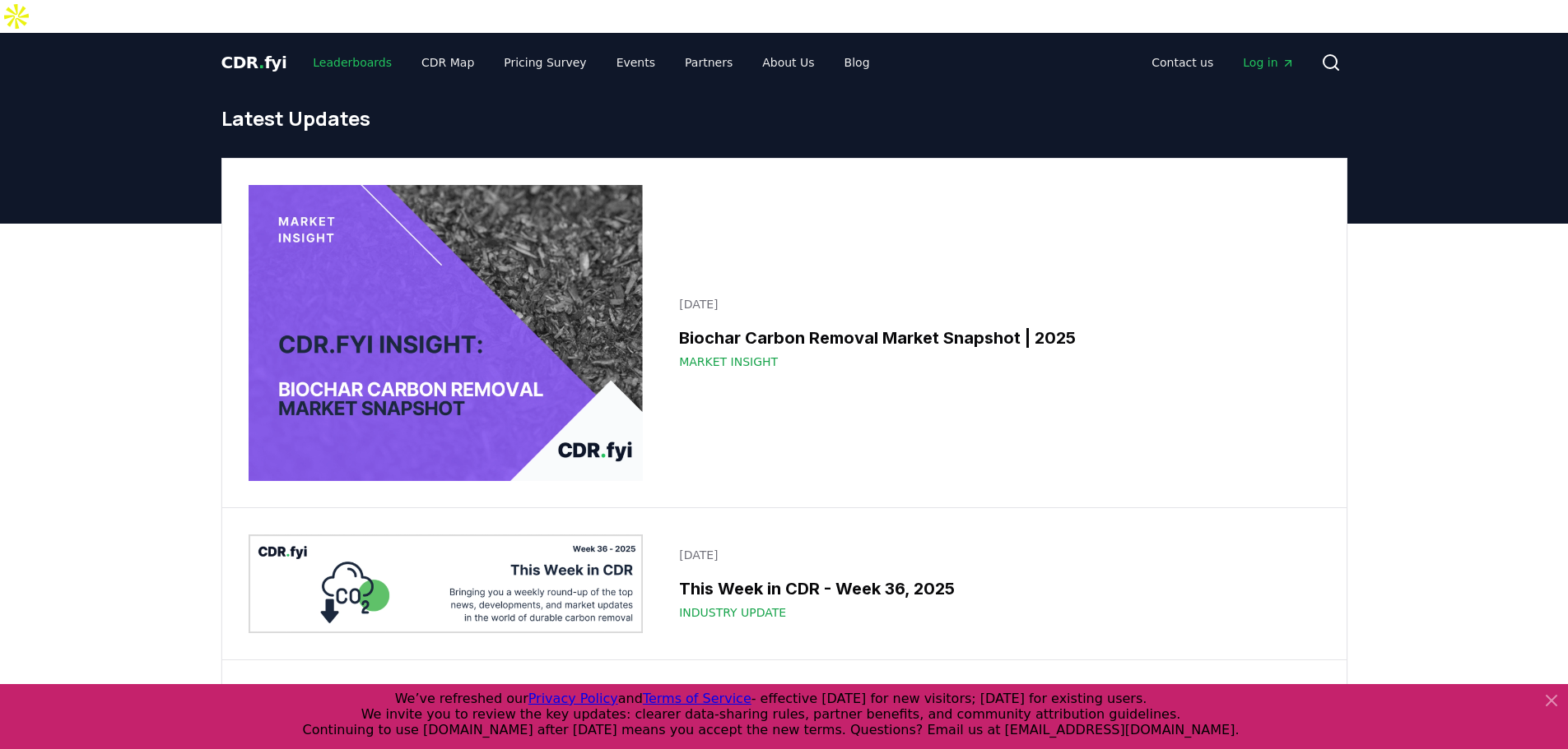
click at [316, 47] on link "Leaderboards" at bounding box center [351, 62] width 105 height 30
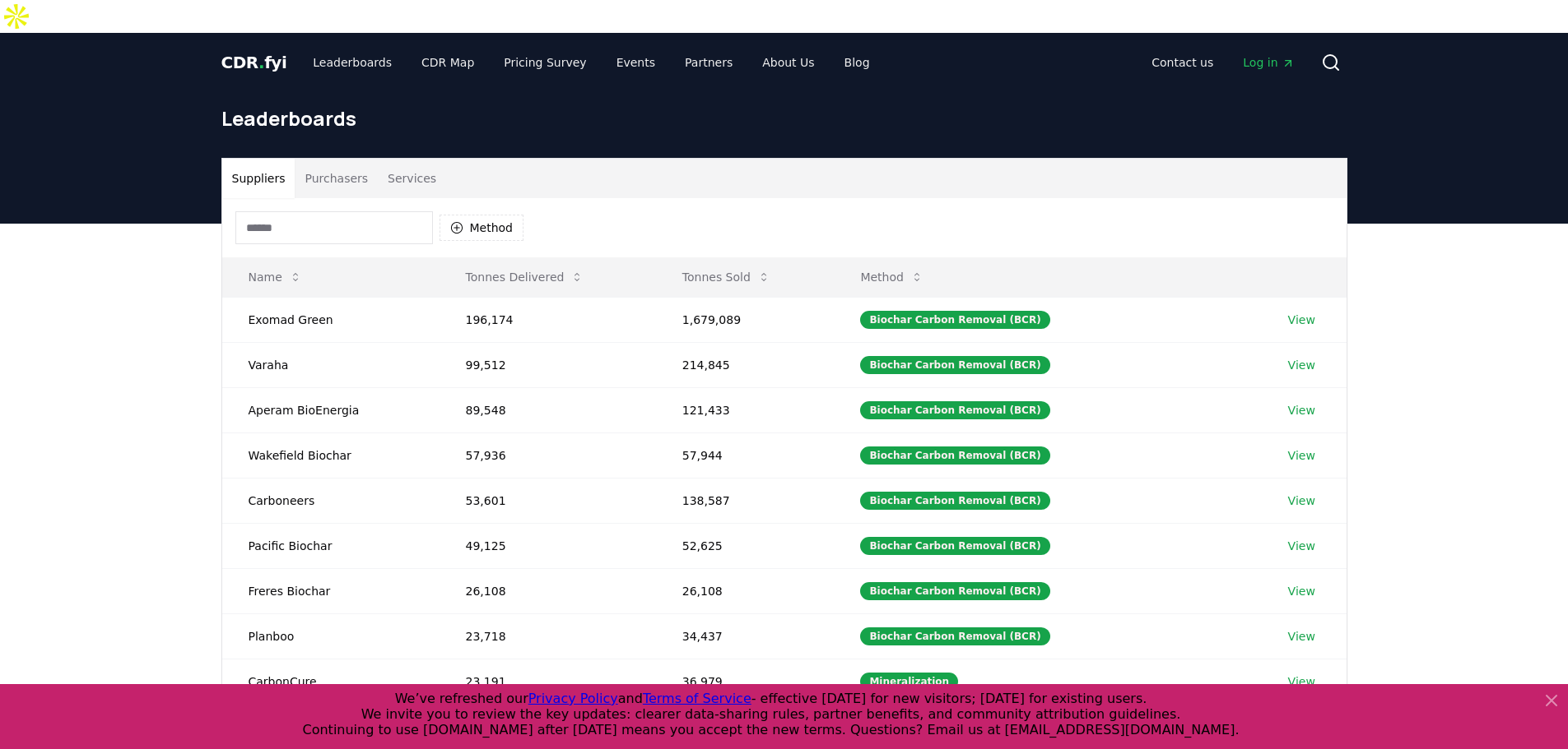
click at [392, 159] on button "Services" at bounding box center [411, 178] width 68 height 39
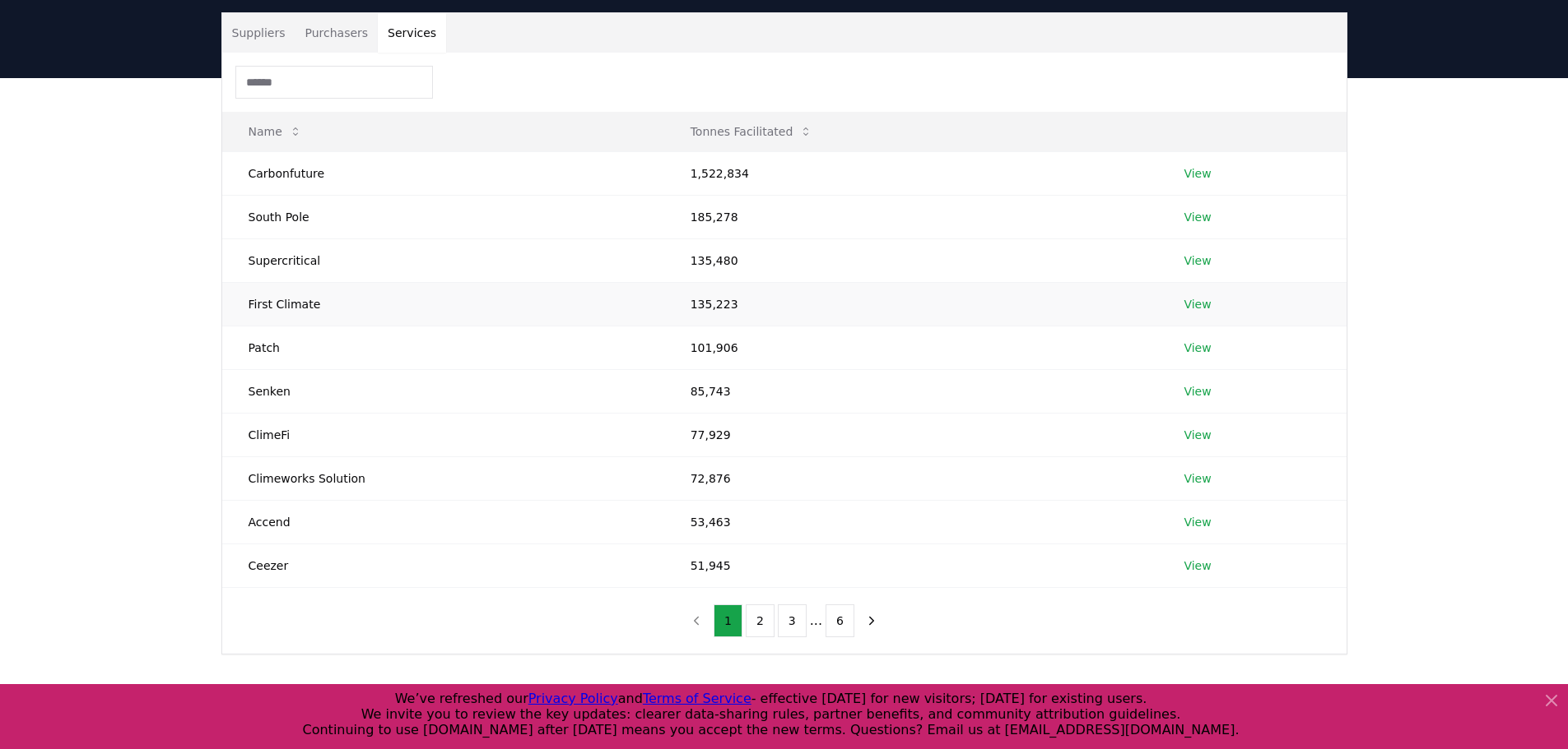
scroll to position [165, 0]
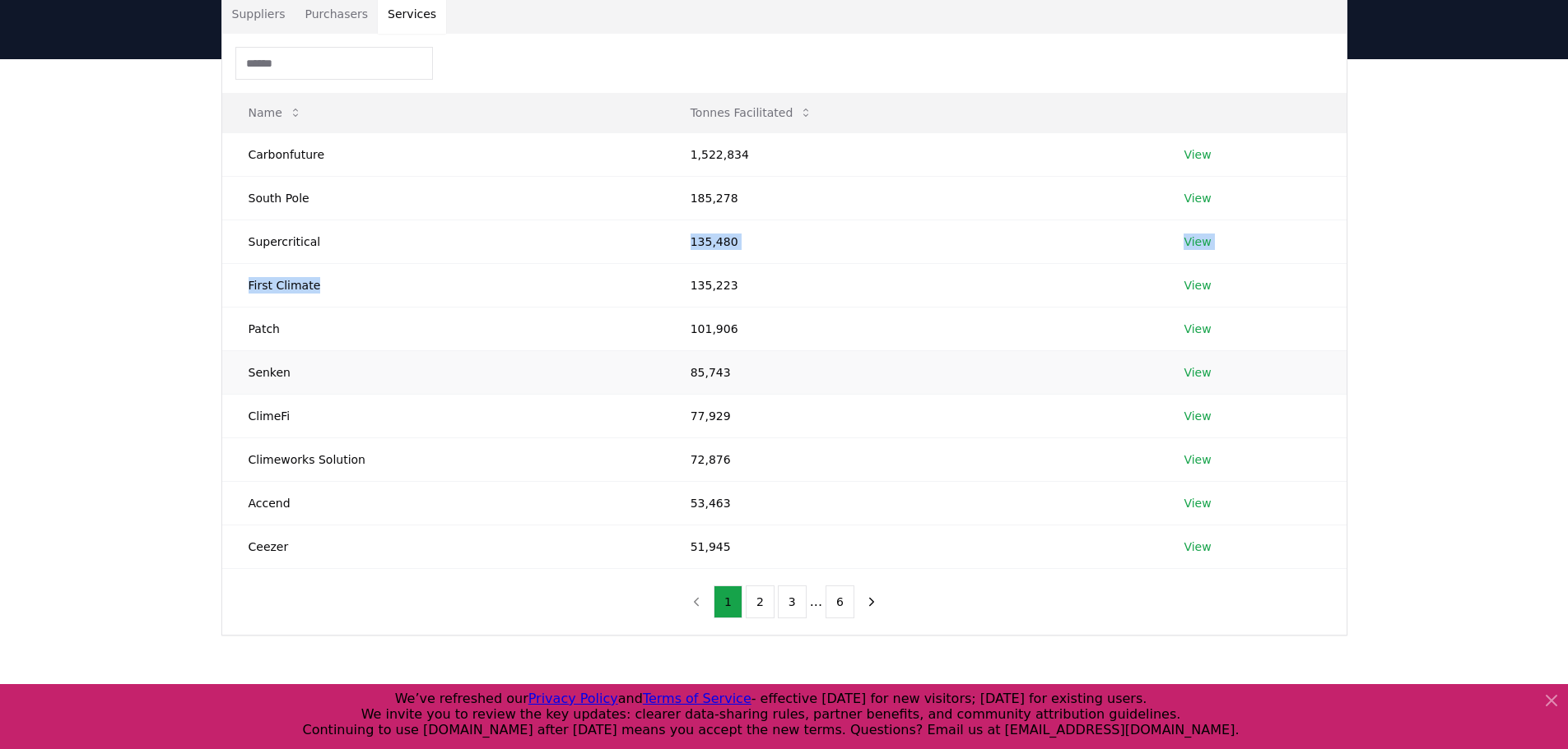
drag, startPoint x: 393, startPoint y: 225, endPoint x: 403, endPoint y: 337, distance: 112.4
click at [403, 325] on tbody "Carbonfuture 1,522,834 View [GEOGRAPHIC_DATA] 185,278 View Supercritical 135,48…" at bounding box center [784, 350] width 1124 height 435
click at [403, 350] on td "Senken" at bounding box center [443, 372] width 442 height 44
drag, startPoint x: 250, startPoint y: 299, endPoint x: 316, endPoint y: 293, distance: 66.3
click at [275, 306] on td "Patch" at bounding box center [443, 328] width 442 height 44
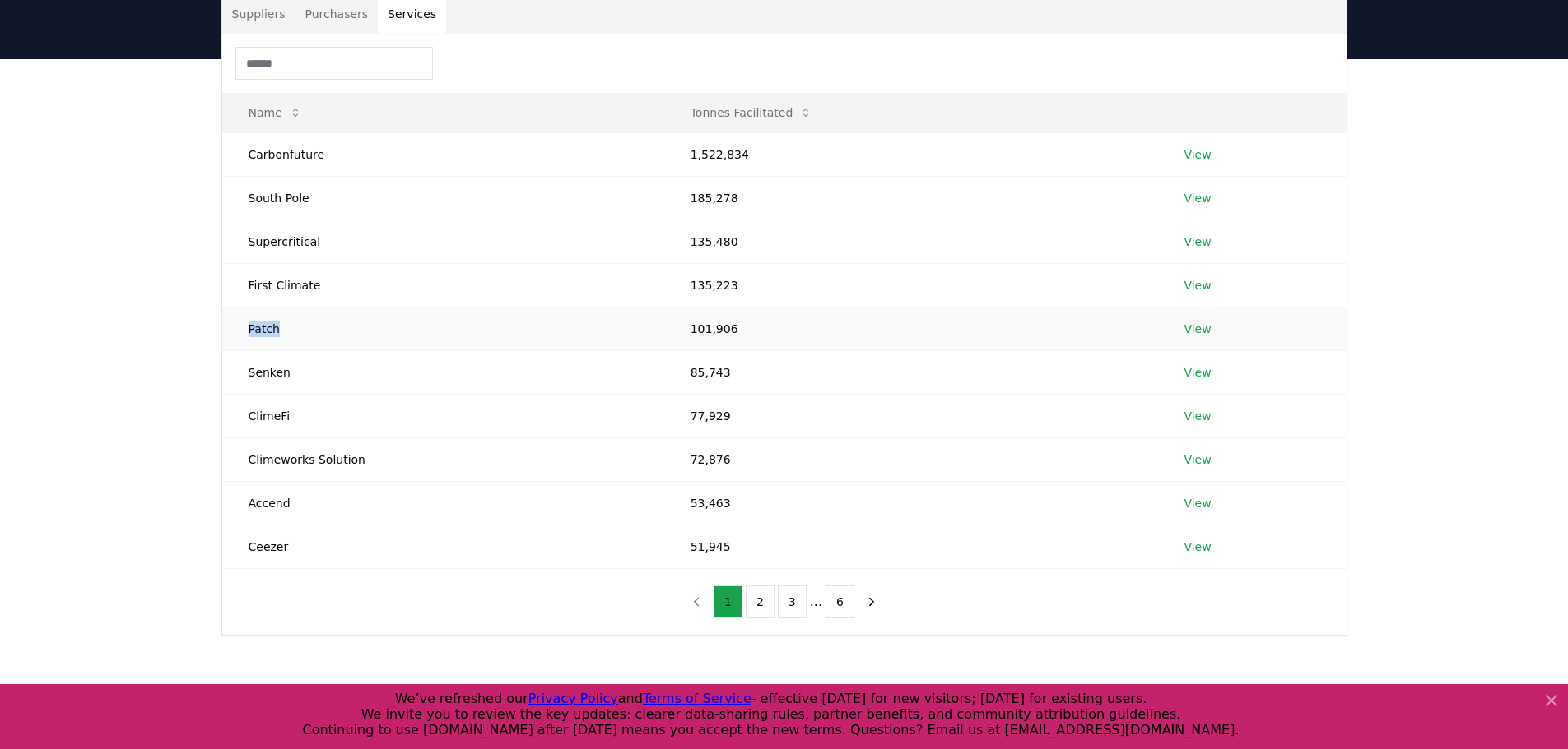
click at [316, 306] on td "Patch" at bounding box center [443, 328] width 442 height 44
drag, startPoint x: 247, startPoint y: 346, endPoint x: 234, endPoint y: 346, distance: 13.0
click at [234, 350] on td "Senken" at bounding box center [443, 372] width 442 height 44
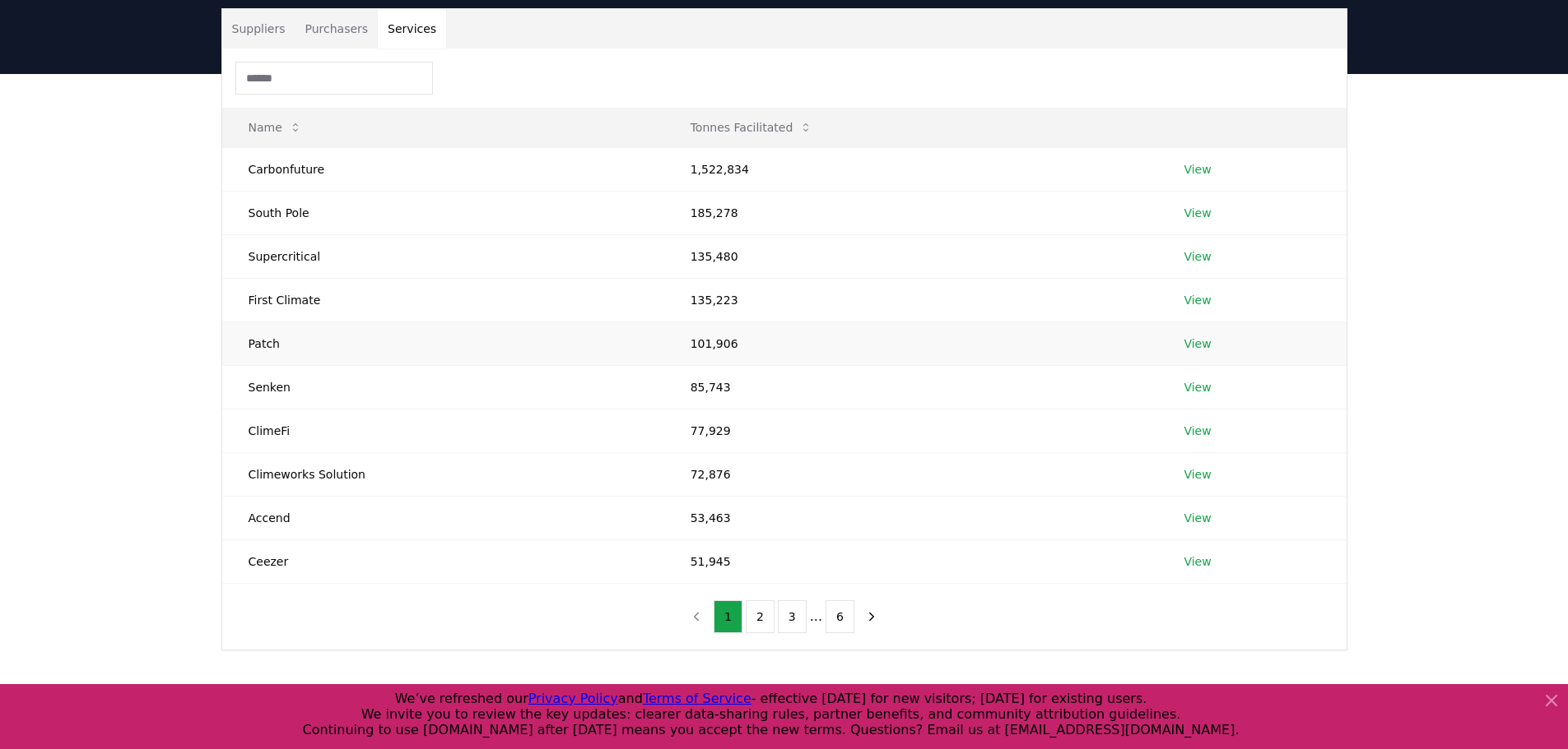
scroll to position [125, 0]
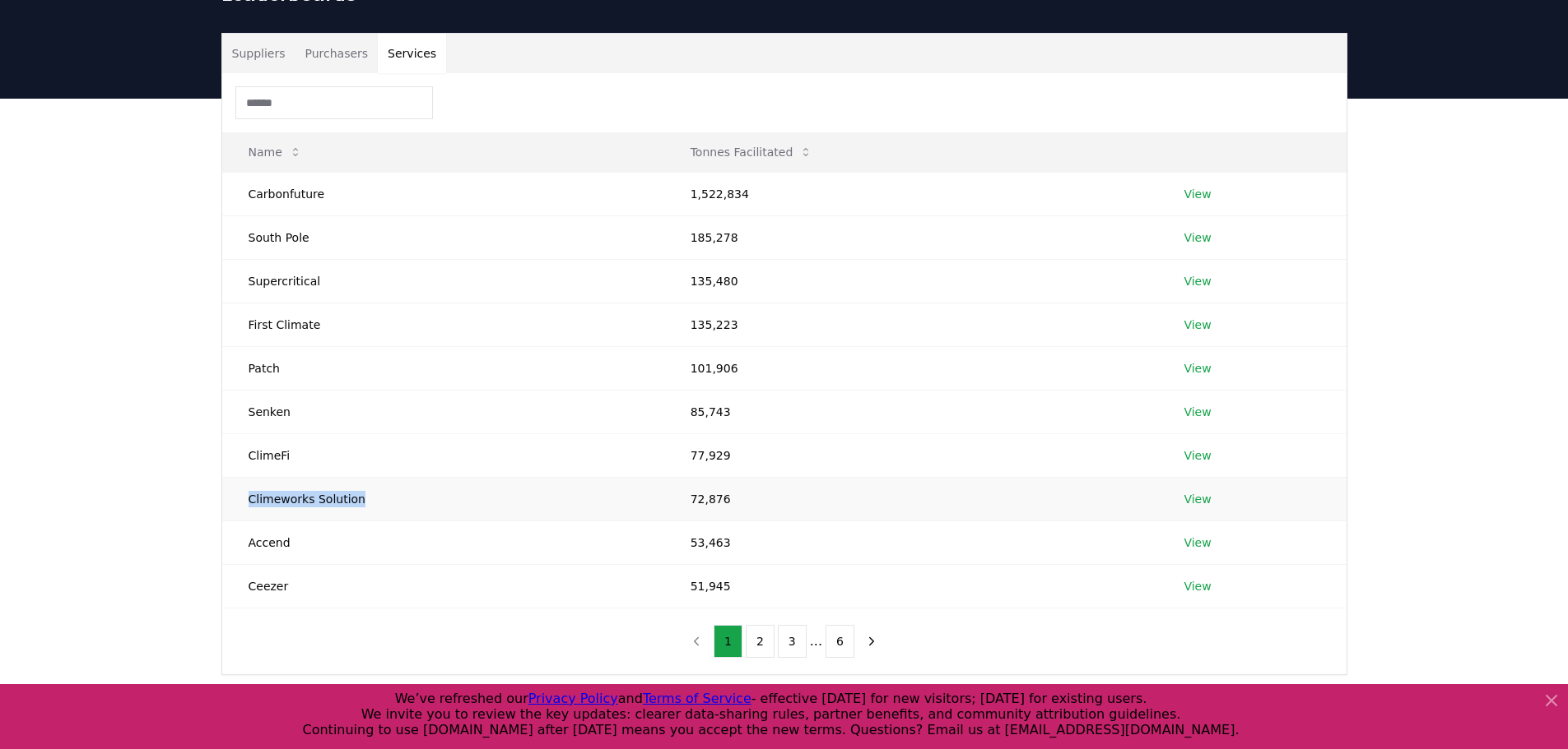
drag, startPoint x: 389, startPoint y: 474, endPoint x: 236, endPoint y: 466, distance: 153.2
click at [236, 477] on td "Climeworks Solution" at bounding box center [443, 498] width 442 height 44
click at [296, 521] on td "Accend" at bounding box center [443, 542] width 442 height 44
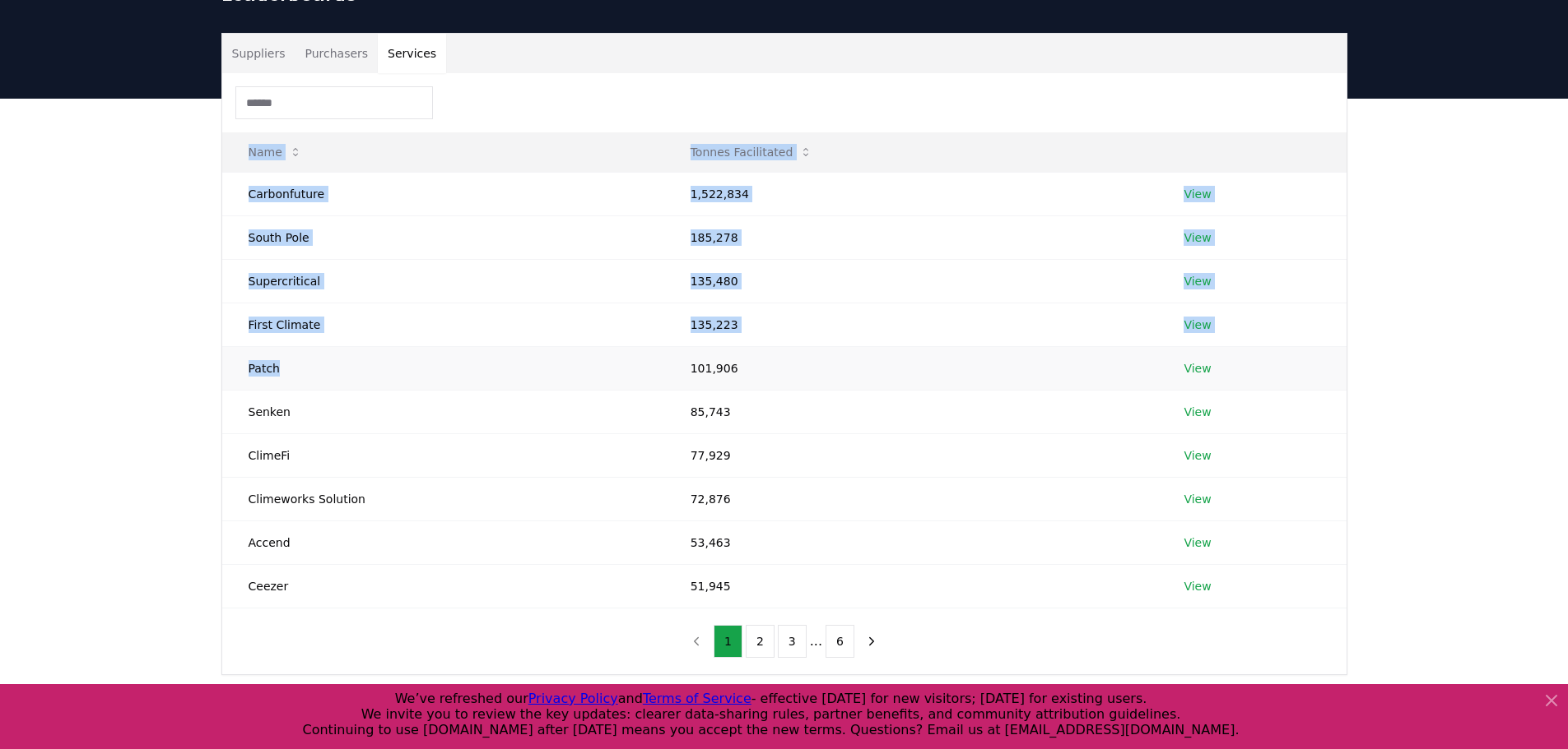
drag, startPoint x: 195, startPoint y: 336, endPoint x: 366, endPoint y: 342, distance: 171.1
click at [366, 342] on div "Suppliers Purchasers Services Name Tonnes Facilitated Carbonfuture 1,522,834 Vi…" at bounding box center [784, 419] width 1568 height 642
click at [366, 346] on td "Patch" at bounding box center [443, 367] width 442 height 44
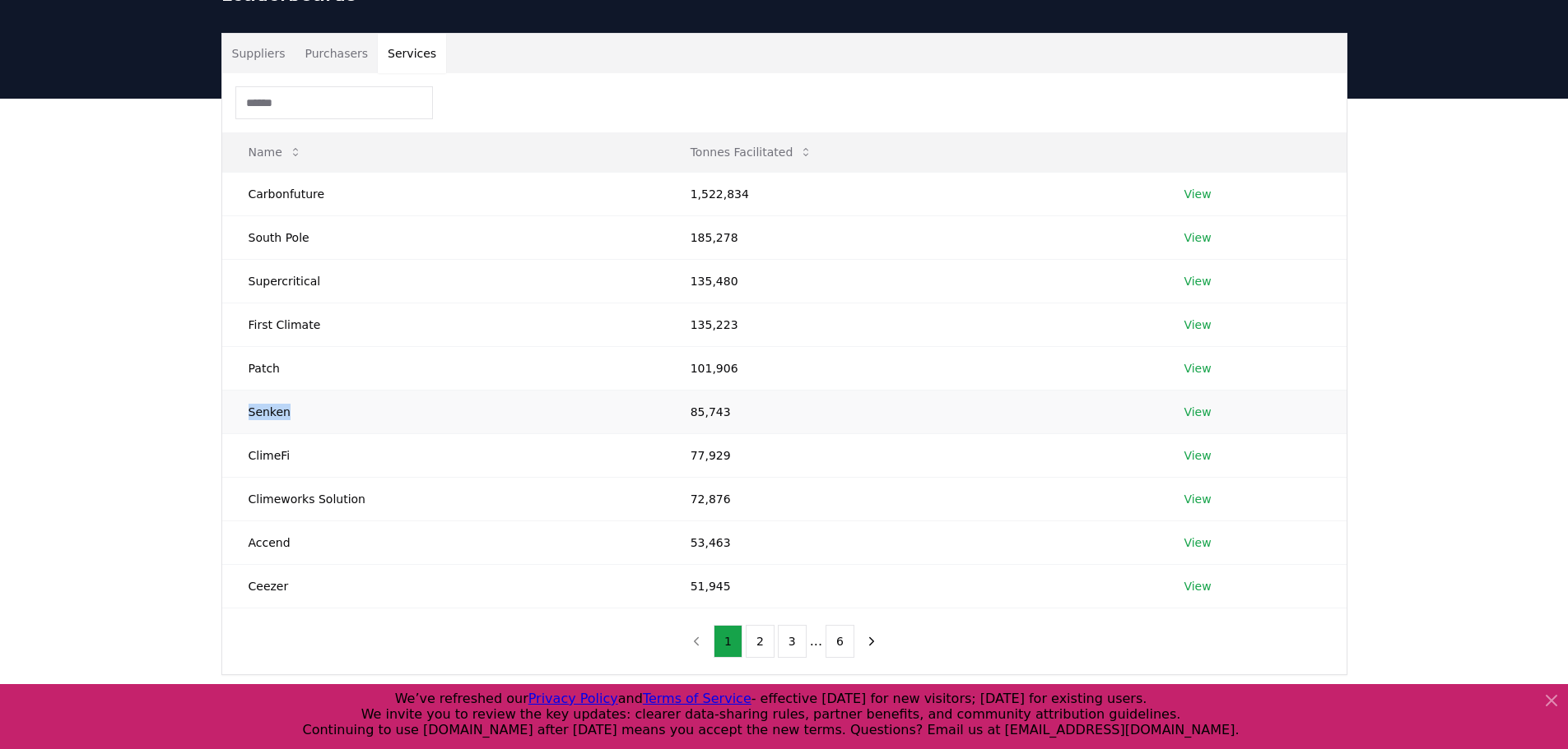
drag, startPoint x: 229, startPoint y: 387, endPoint x: 369, endPoint y: 382, distance: 140.1
click at [351, 390] on td "Senken" at bounding box center [443, 411] width 442 height 44
click at [370, 390] on td "Senken" at bounding box center [443, 411] width 442 height 44
click at [374, 390] on td "Senken" at bounding box center [443, 411] width 442 height 44
click at [342, 390] on td "Senken" at bounding box center [443, 411] width 442 height 44
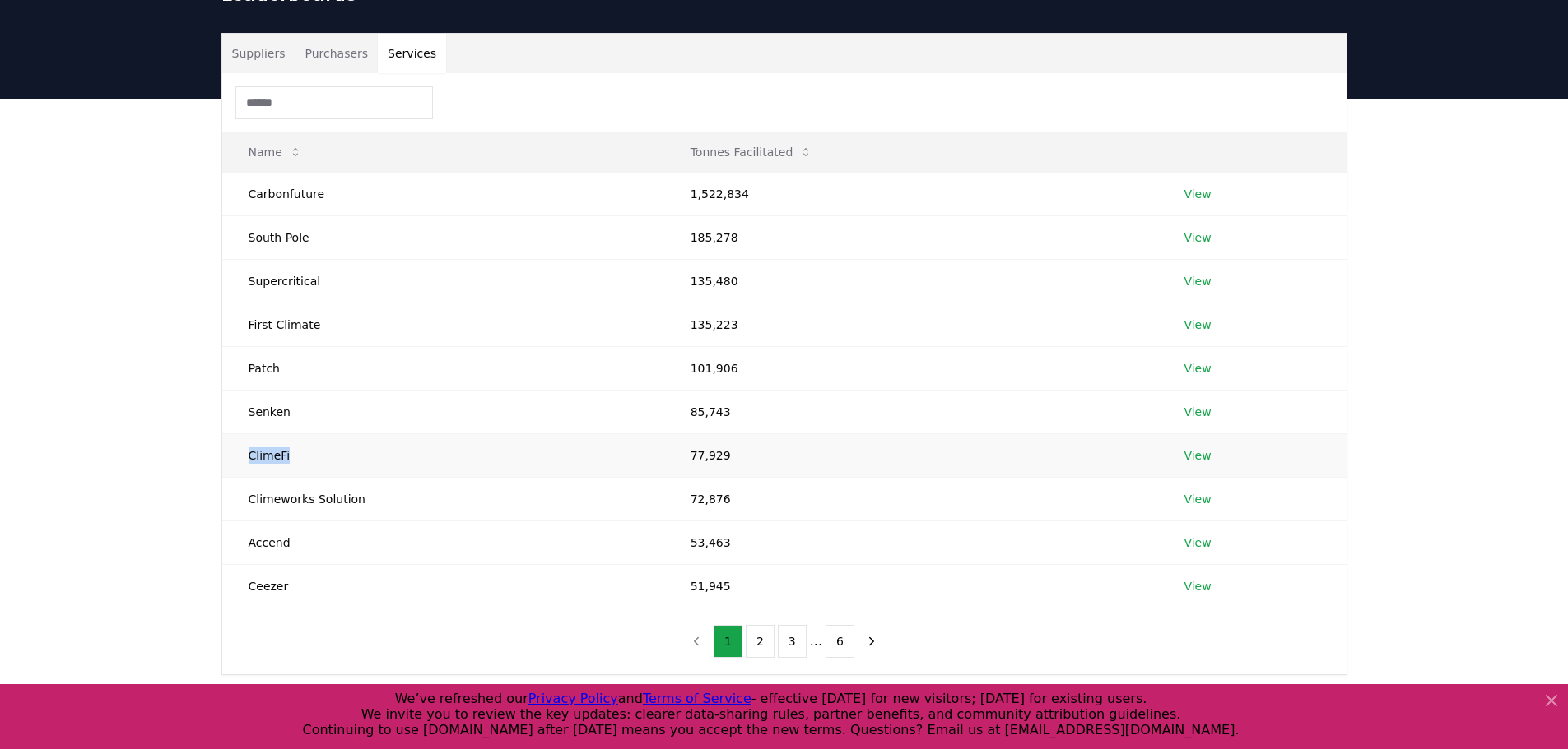
drag, startPoint x: 312, startPoint y: 416, endPoint x: 226, endPoint y: 416, distance: 86.0
click at [226, 434] on td "ClimeFi" at bounding box center [443, 455] width 442 height 44
drag, startPoint x: 348, startPoint y: 427, endPoint x: 356, endPoint y: 435, distance: 11.3
click at [349, 434] on td "ClimeFi" at bounding box center [443, 455] width 442 height 44
click at [437, 521] on td "Accend" at bounding box center [443, 542] width 442 height 44
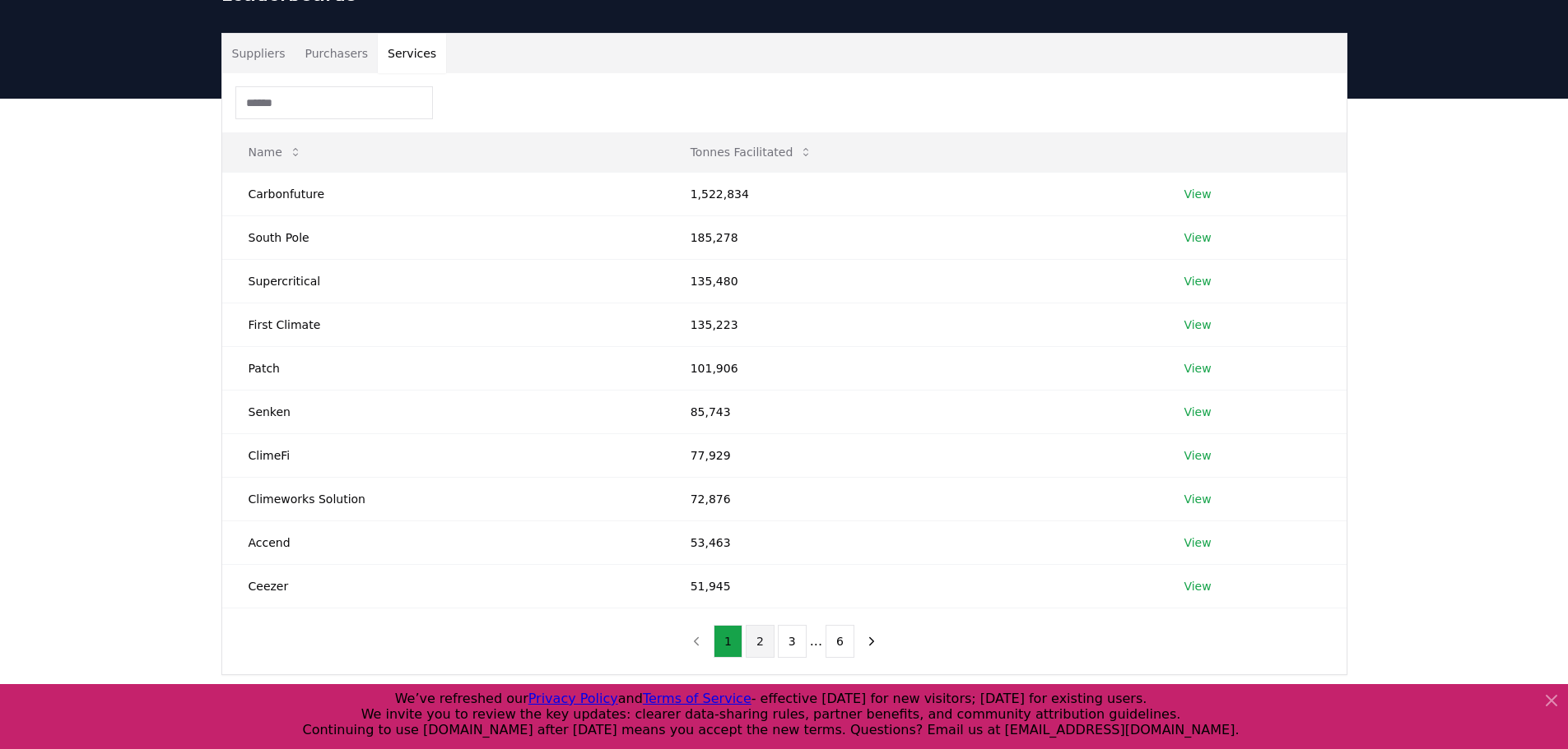
click at [758, 625] on button "2" at bounding box center [760, 641] width 29 height 33
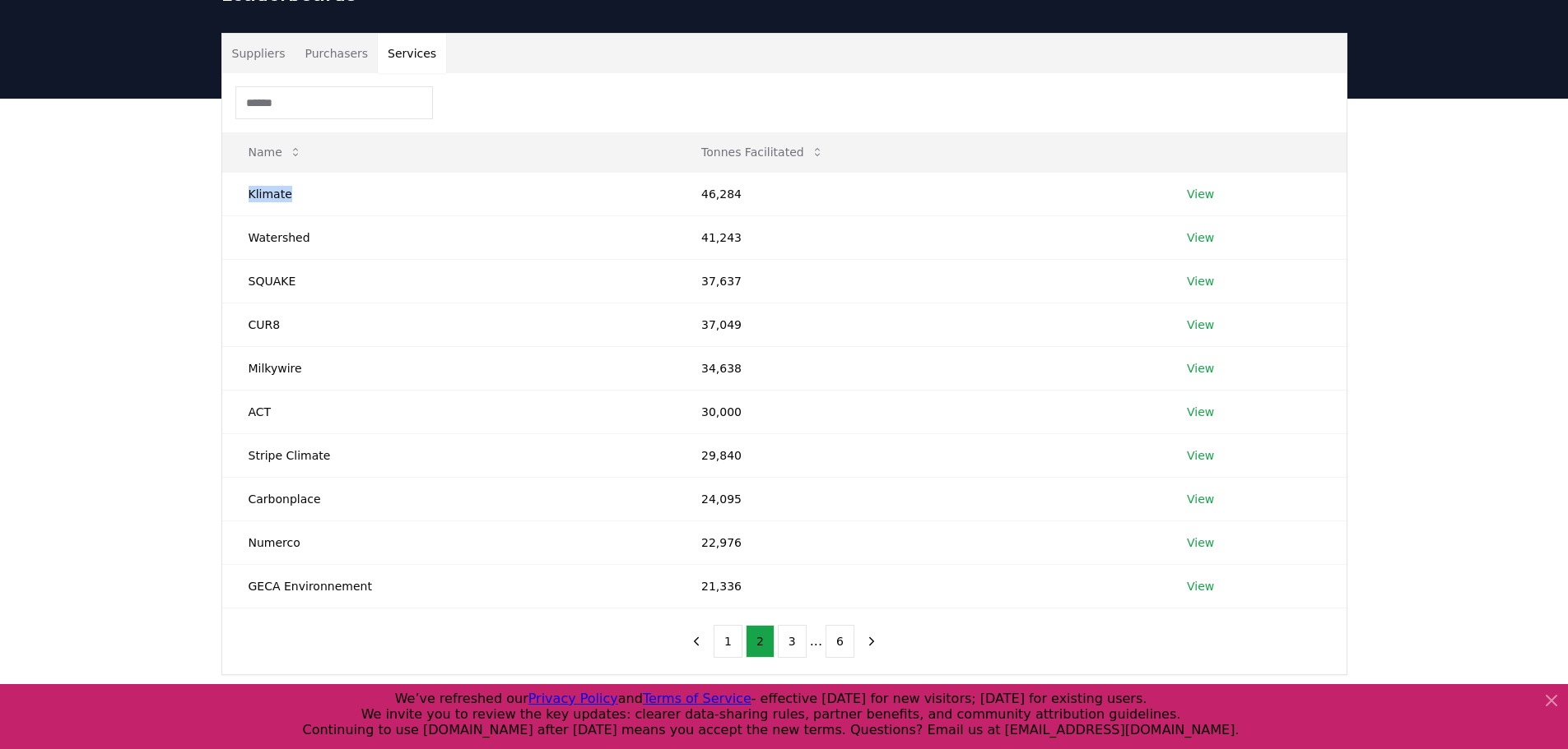
drag, startPoint x: 346, startPoint y: 163, endPoint x: 197, endPoint y: 172, distance: 149.3
click at [197, 172] on div "Suppliers Purchasers Services Name Tonnes Facilitated Klimate 46,284 View Water…" at bounding box center [784, 419] width 1568 height 642
click at [225, 175] on td "Klimate" at bounding box center [449, 194] width 454 height 44
click at [305, 172] on td "Klimate" at bounding box center [449, 194] width 454 height 44
drag, startPoint x: 307, startPoint y: 168, endPoint x: 287, endPoint y: 195, distance: 33.6
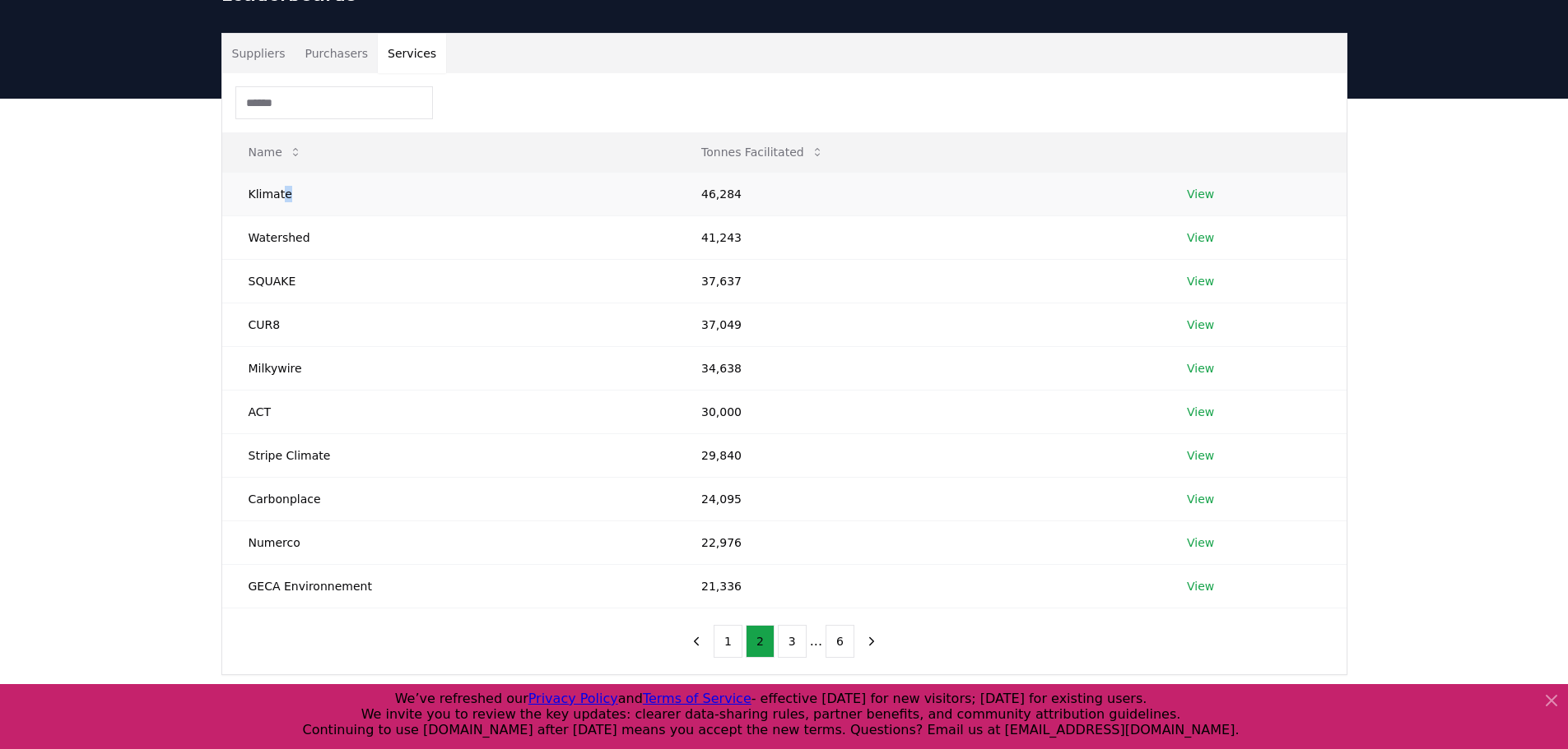
click at [284, 179] on td "Klimate" at bounding box center [449, 194] width 454 height 44
click at [276, 215] on td "Watershed" at bounding box center [449, 237] width 454 height 44
click at [335, 215] on td "Watershed" at bounding box center [449, 237] width 454 height 44
drag, startPoint x: 210, startPoint y: 180, endPoint x: 382, endPoint y: 200, distance: 173.2
click at [379, 200] on div "Suppliers Purchasers Services Name Tonnes Facilitated Klimate 46,284 View Water…" at bounding box center [784, 354] width 1152 height 642
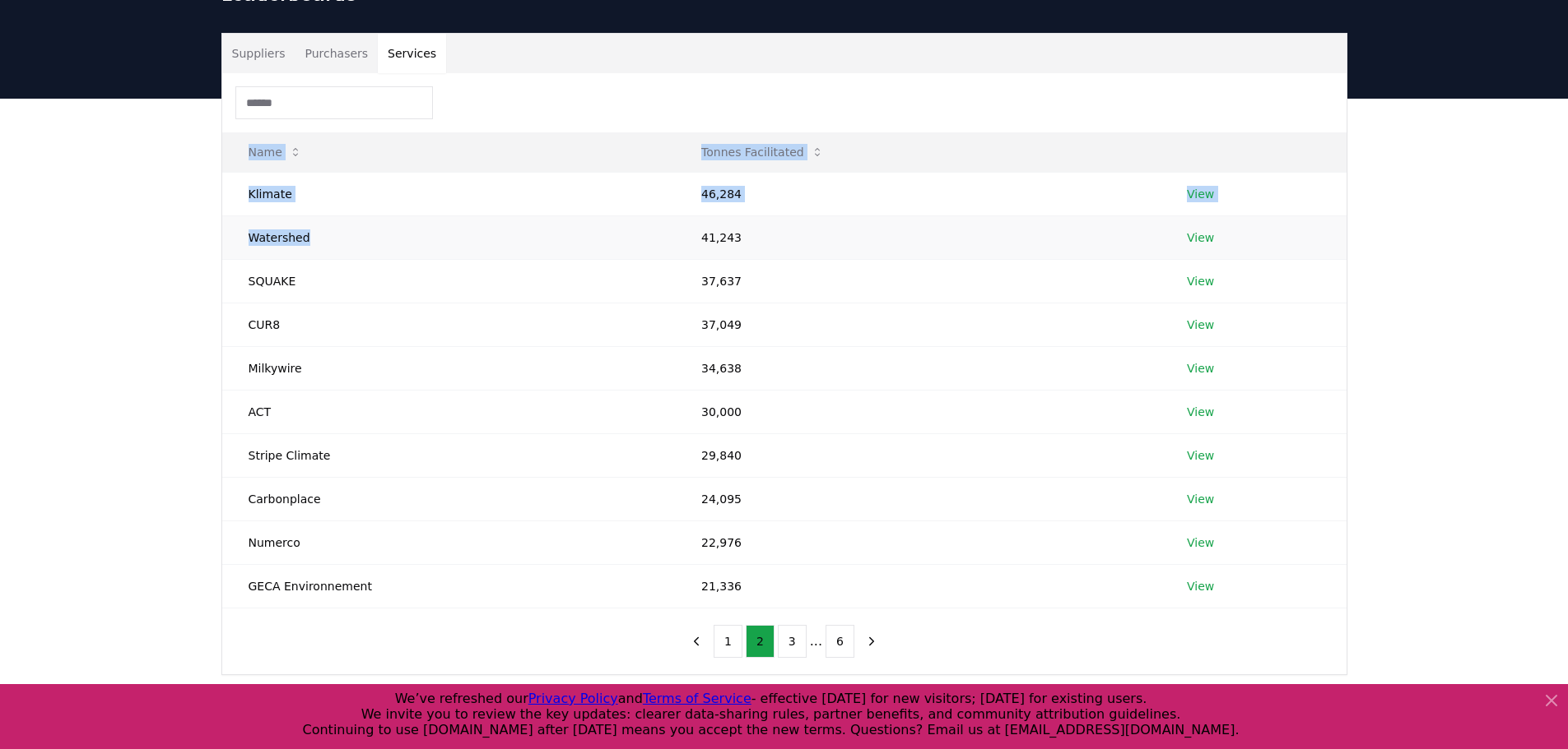
click at [382, 215] on td "Watershed" at bounding box center [449, 237] width 454 height 44
click at [376, 215] on td "Watershed" at bounding box center [449, 237] width 454 height 44
drag, startPoint x: 226, startPoint y: 219, endPoint x: 121, endPoint y: 215, distance: 105.1
click at [156, 215] on div "Suppliers Purchasers Services Name Tonnes Facilitated Klimate 46,284 View Water…" at bounding box center [784, 419] width 1568 height 642
click at [296, 303] on td "CUR8" at bounding box center [449, 324] width 454 height 44
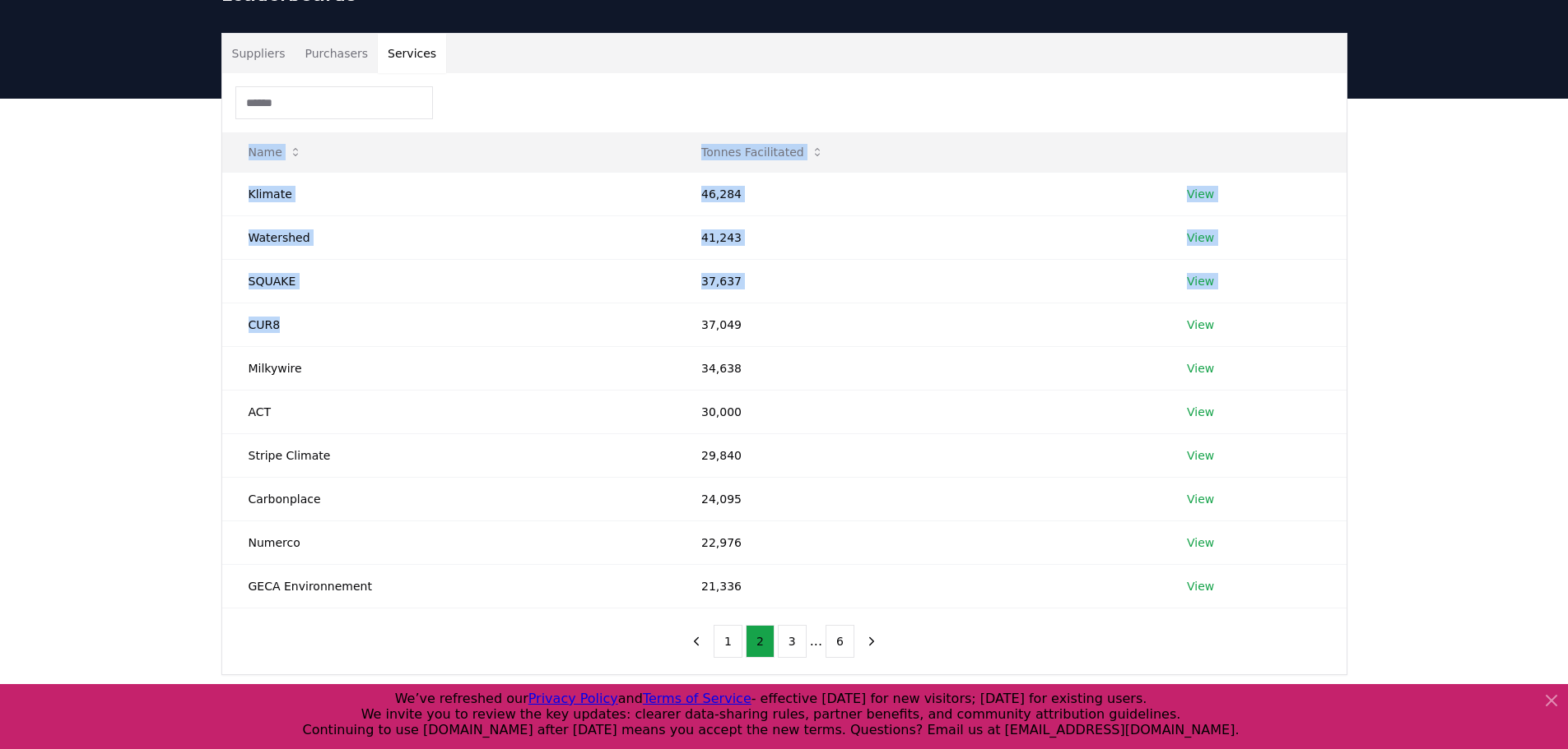
drag, startPoint x: 285, startPoint y: 288, endPoint x: 174, endPoint y: 286, distance: 111.0
click at [175, 286] on div "Suppliers Purchasers Services Name Tonnes Facilitated Klimate 46,284 View Water…" at bounding box center [784, 419] width 1568 height 642
click at [334, 303] on td "CUR8" at bounding box center [449, 324] width 454 height 44
click at [333, 311] on td "CUR8" at bounding box center [449, 324] width 454 height 44
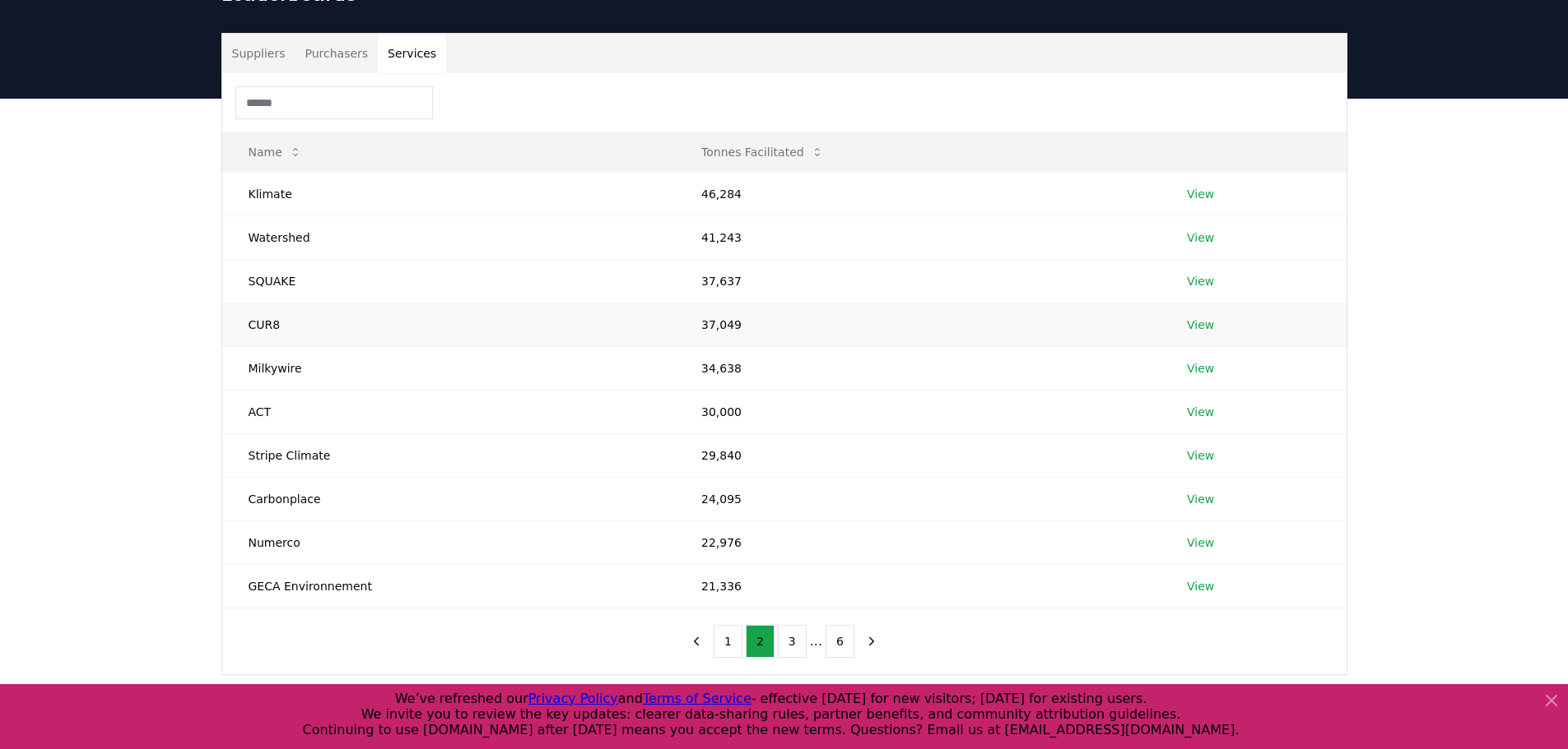
click at [322, 306] on td "CUR8" at bounding box center [449, 324] width 454 height 44
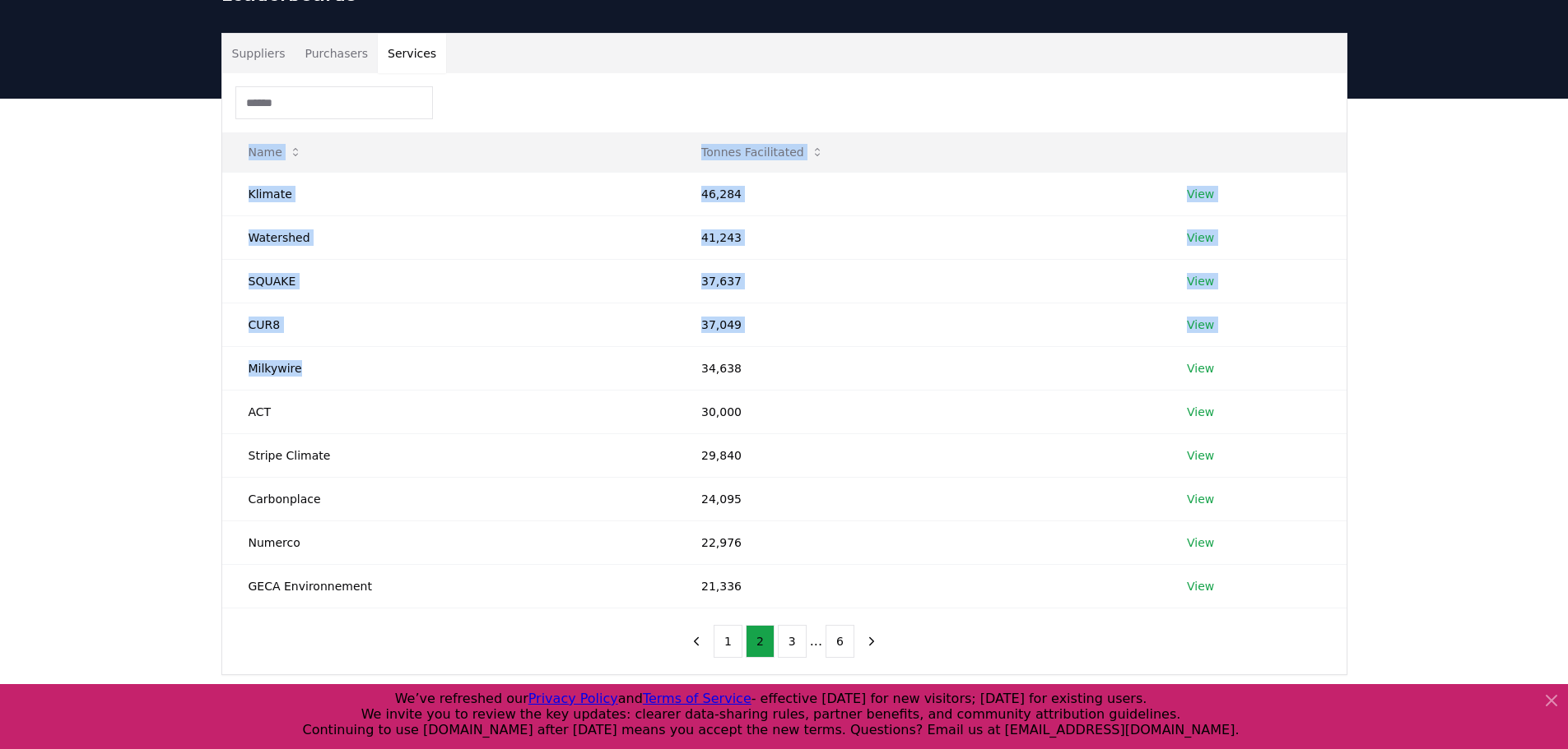
drag, startPoint x: 315, startPoint y: 340, endPoint x: 196, endPoint y: 335, distance: 119.1
click at [196, 335] on div "Suppliers Purchasers Services Name Tonnes Facilitated Klimate 46,284 View Water…" at bounding box center [784, 419] width 1568 height 642
click at [287, 346] on td "Milkywire" at bounding box center [449, 367] width 454 height 44
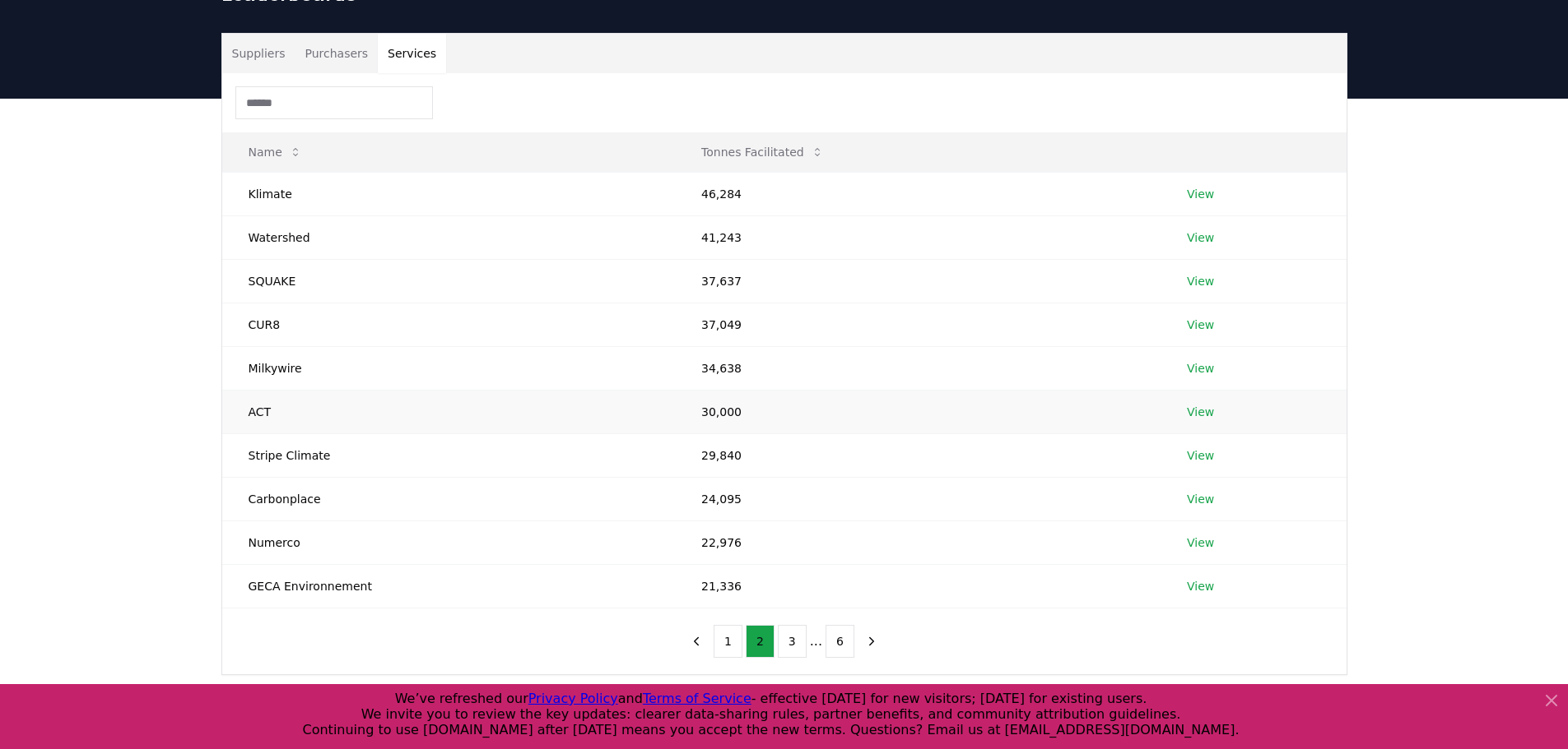
click at [294, 390] on td "ACT" at bounding box center [449, 411] width 454 height 44
click at [299, 390] on td "ACT" at bounding box center [449, 411] width 454 height 44
drag, startPoint x: 241, startPoint y: 510, endPoint x: 436, endPoint y: 526, distance: 195.7
click at [419, 524] on td "Numerco" at bounding box center [449, 542] width 454 height 44
click at [439, 526] on td "Numerco" at bounding box center [449, 542] width 454 height 44
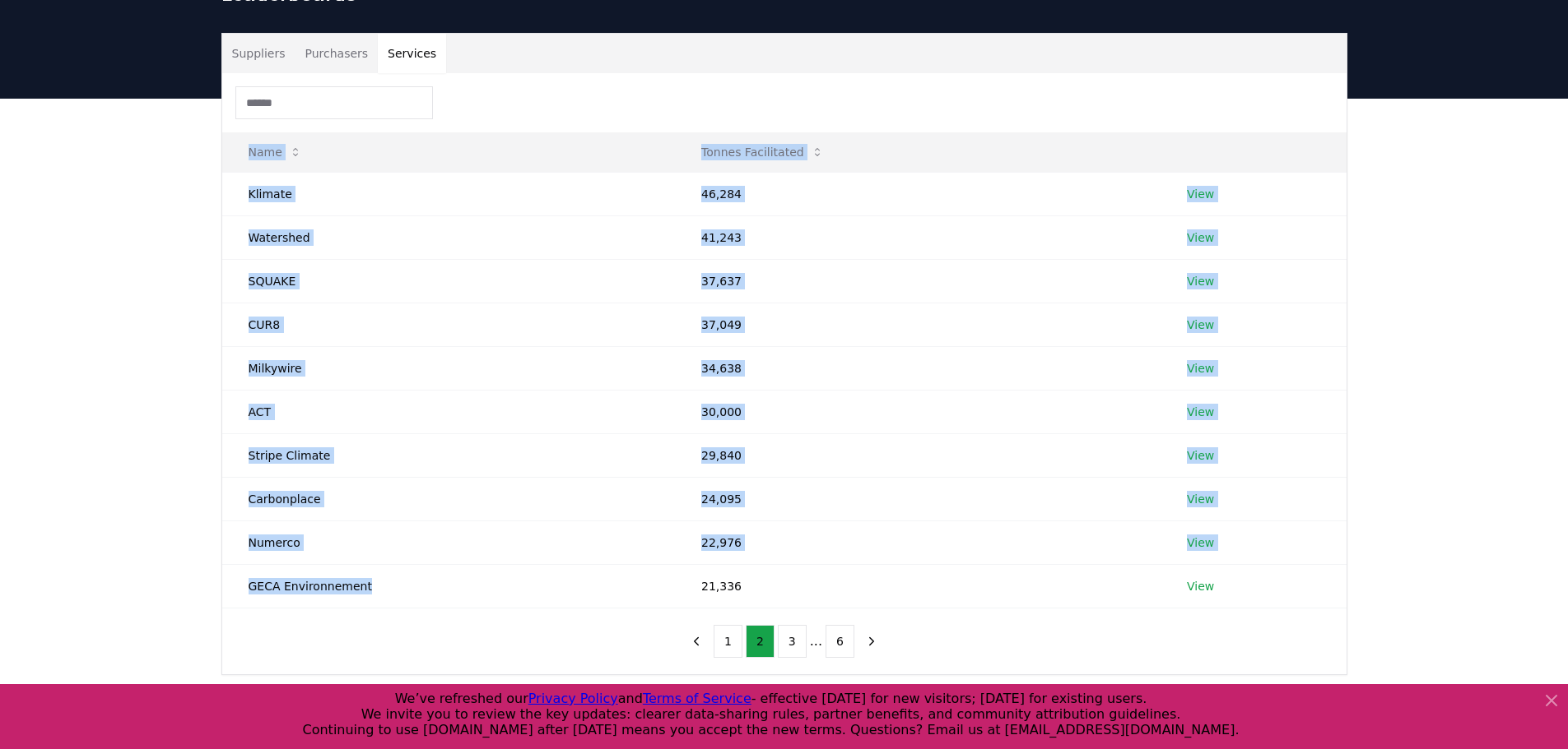
drag, startPoint x: 403, startPoint y: 559, endPoint x: 150, endPoint y: 533, distance: 254.3
click at [152, 533] on div "Suppliers Purchasers Services Name Tonnes Facilitated Klimate 46,284 View Water…" at bounding box center [784, 419] width 1568 height 642
click at [257, 564] on td "GECA Environnement" at bounding box center [449, 586] width 454 height 44
drag, startPoint x: 245, startPoint y: 551, endPoint x: 550, endPoint y: 581, distance: 306.5
click at [545, 584] on div "Name Tonnes Facilitated Klimate 46,284 View Watershed 41,243 View SQUAKE 37,637…" at bounding box center [784, 374] width 1124 height 601
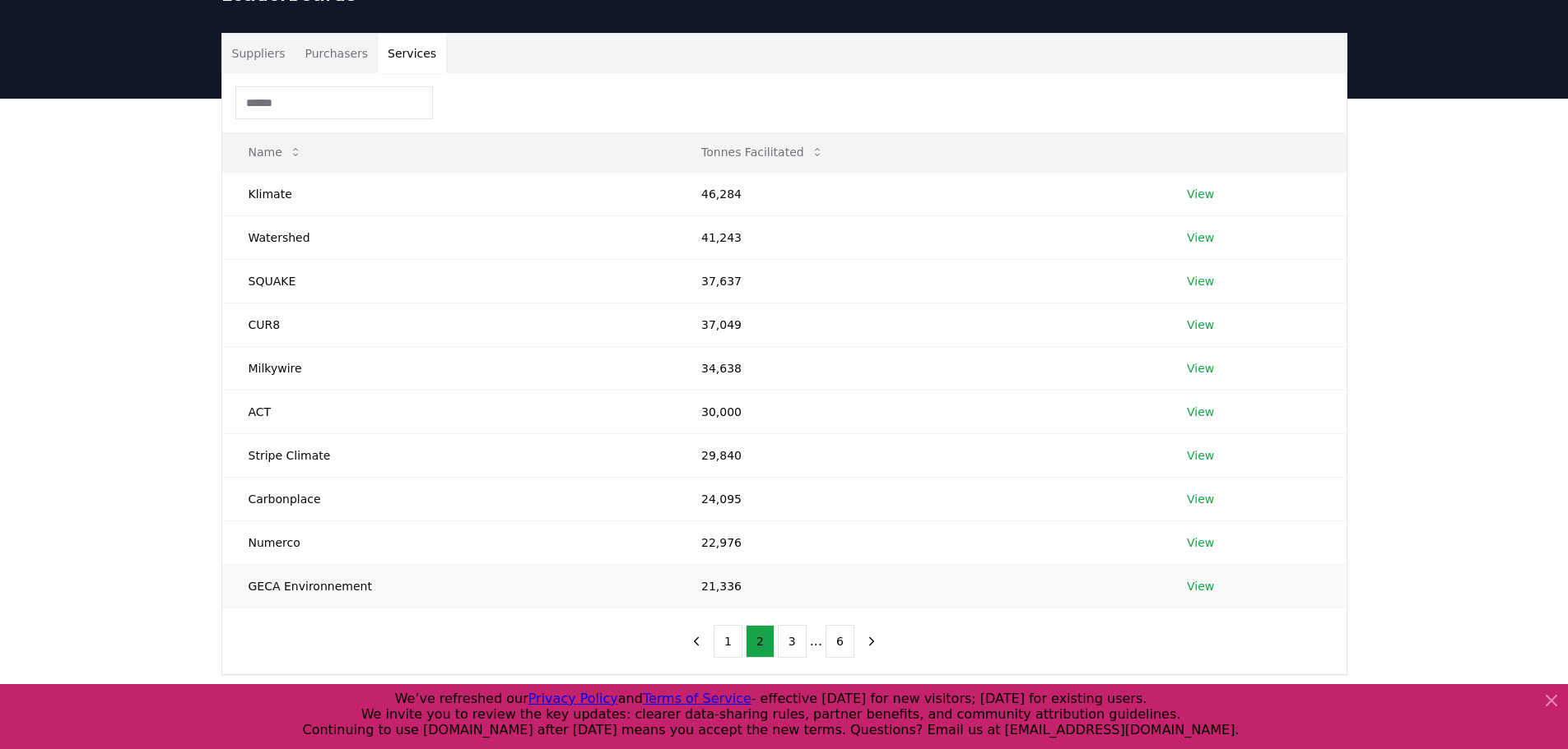
drag, startPoint x: 454, startPoint y: 570, endPoint x: 390, endPoint y: 557, distance: 65.3
click at [450, 570] on td "GECA Environnement" at bounding box center [449, 586] width 454 height 44
drag, startPoint x: 390, startPoint y: 557, endPoint x: 221, endPoint y: 557, distance: 169.0
click at [222, 564] on td "GECA Environnement" at bounding box center [449, 586] width 454 height 44
copy td "GECA Environnement"
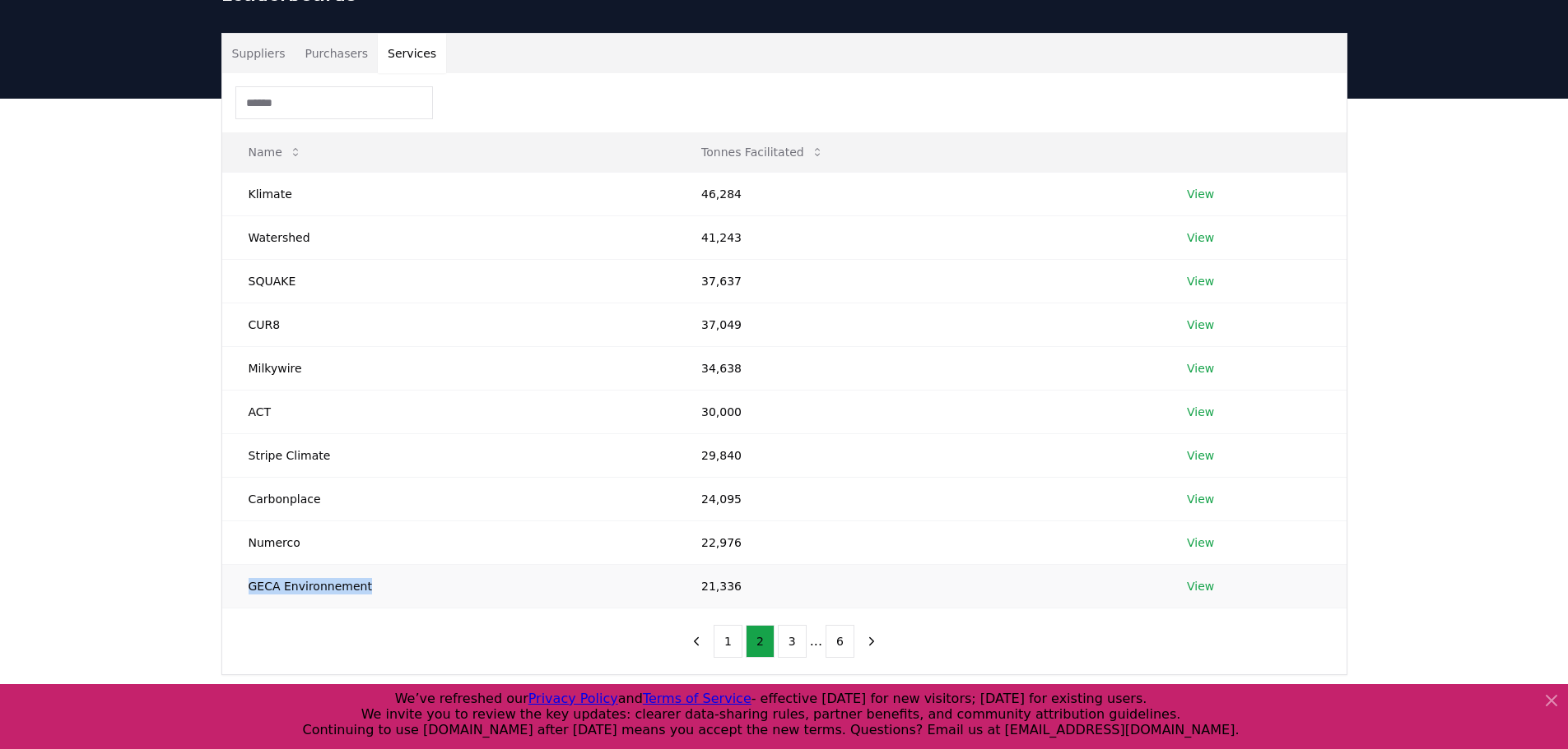
click at [432, 564] on td "GECA Environnement" at bounding box center [449, 586] width 454 height 44
drag, startPoint x: 428, startPoint y: 562, endPoint x: 274, endPoint y: 563, distance: 154.0
click at [274, 564] on td "GECA Environnement" at bounding box center [449, 586] width 454 height 44
click at [244, 564] on td "GECA Environnement" at bounding box center [449, 586] width 454 height 44
drag, startPoint x: 244, startPoint y: 557, endPoint x: 444, endPoint y: 545, distance: 200.4
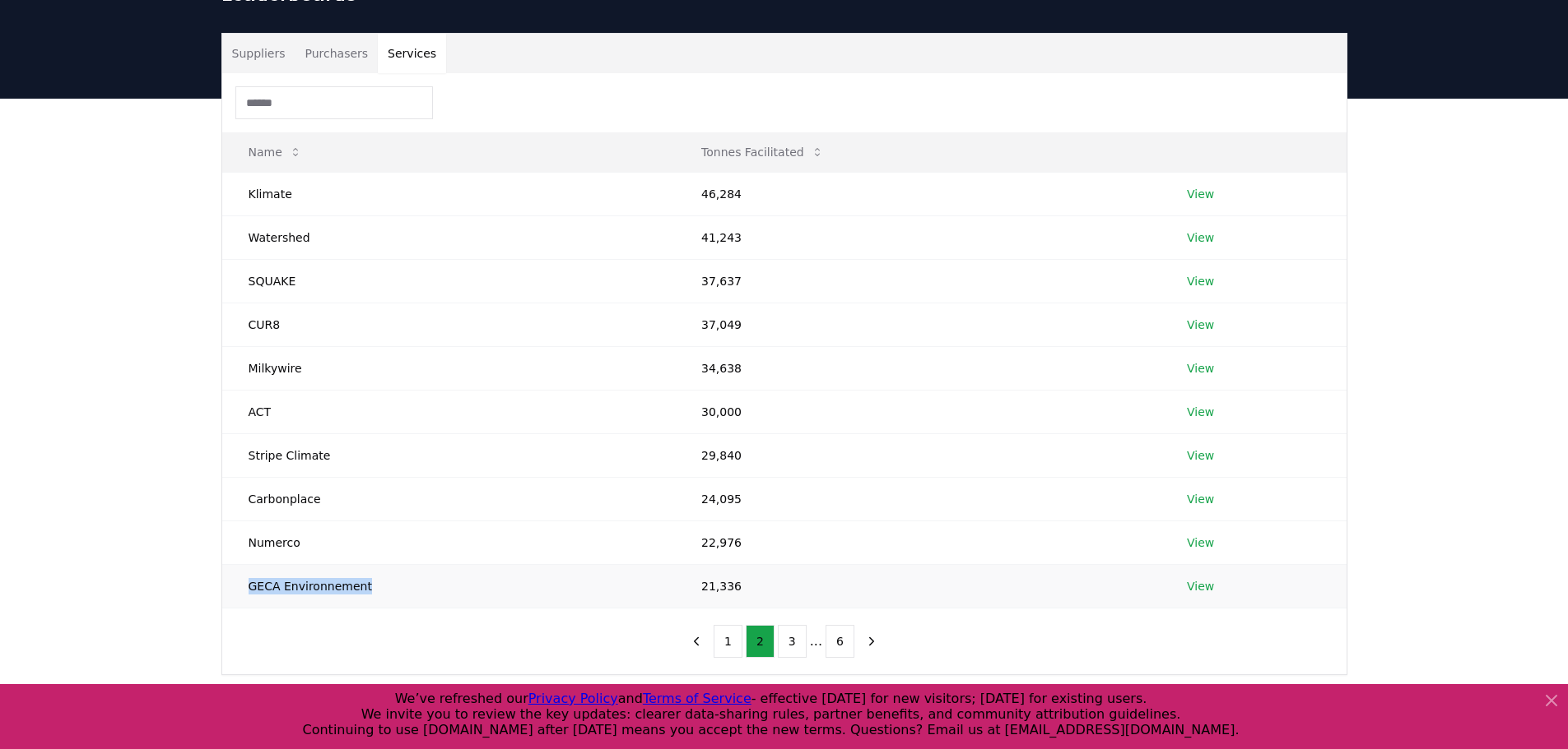
click at [444, 564] on td "GECA Environnement" at bounding box center [449, 586] width 454 height 44
copy td "GECA Environnement"
click at [797, 619] on div "1 2 3 ... 6" at bounding box center [784, 641] width 236 height 65
click at [797, 625] on button "3" at bounding box center [792, 641] width 29 height 33
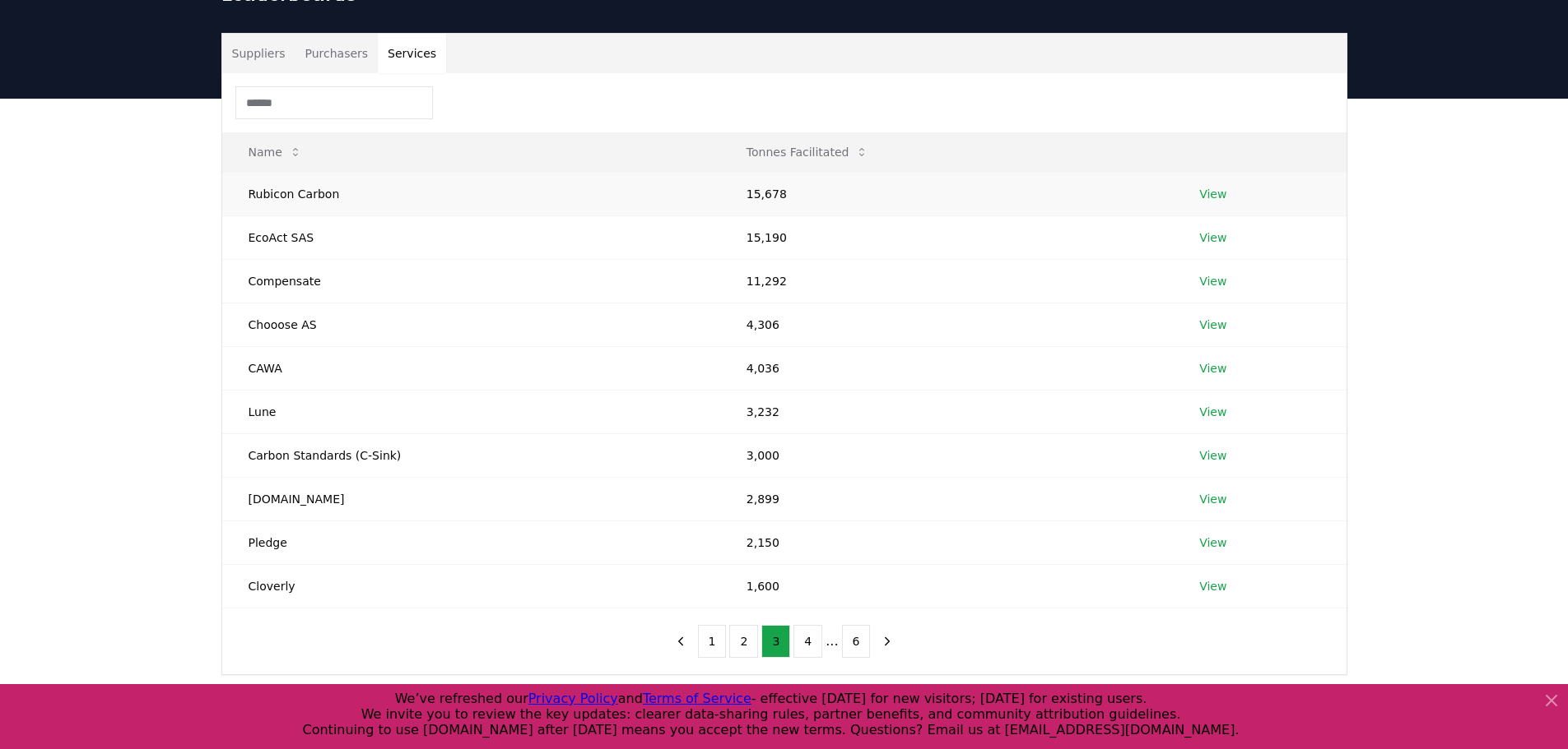
click at [377, 172] on td "Rubicon Carbon" at bounding box center [471, 194] width 498 height 44
drag, startPoint x: 339, startPoint y: 163, endPoint x: 245, endPoint y: 166, distance: 94.0
click at [246, 172] on td "Rubicon Carbon" at bounding box center [471, 194] width 498 height 44
click at [242, 172] on td "Rubicon Carbon" at bounding box center [471, 194] width 498 height 44
drag, startPoint x: 270, startPoint y: 197, endPoint x: 356, endPoint y: 196, distance: 86.0
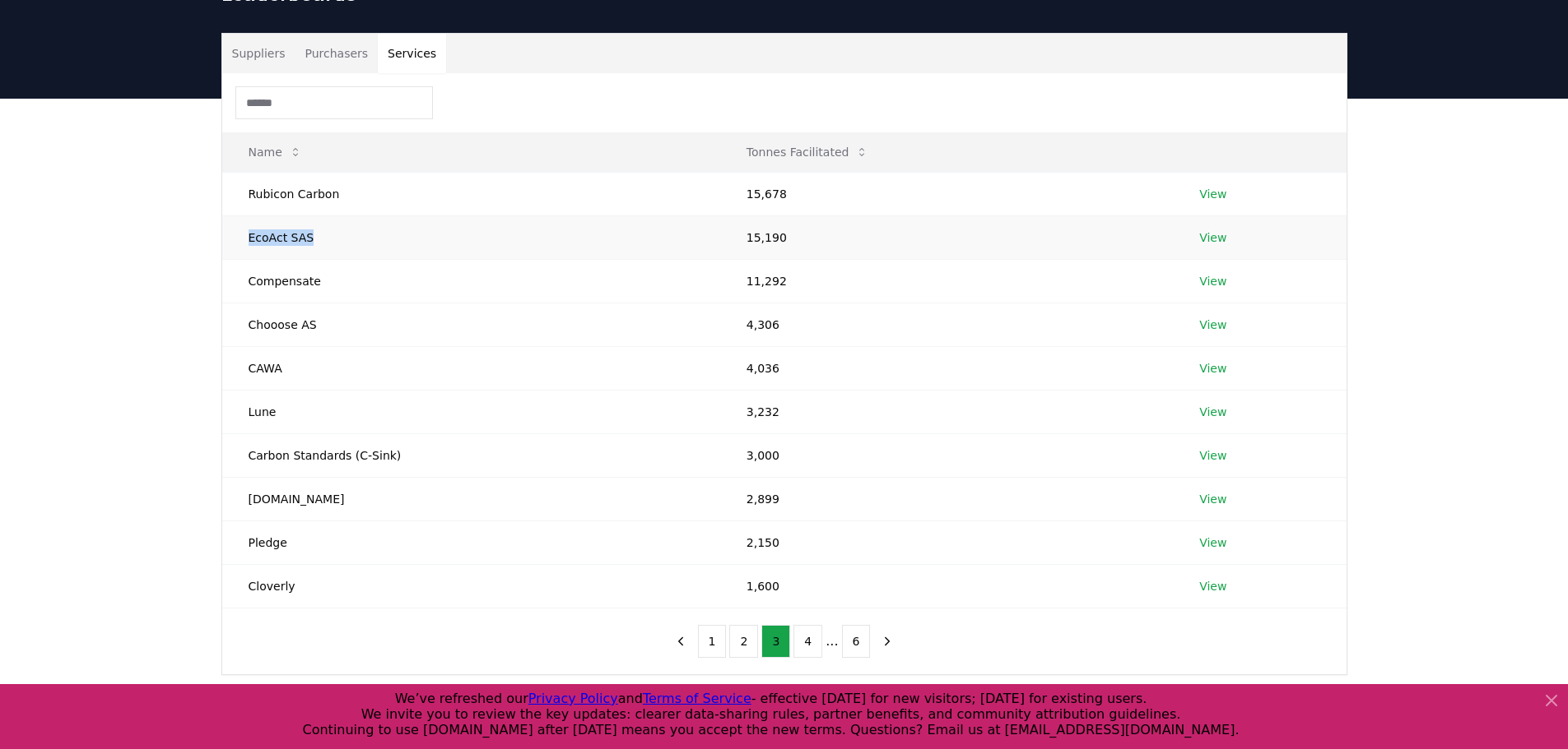
click at [354, 215] on td "EcoAct SAS" at bounding box center [471, 237] width 498 height 44
copy td "EcoAct SAS"
click at [316, 259] on td "Compensate" at bounding box center [471, 280] width 498 height 44
drag, startPoint x: 323, startPoint y: 249, endPoint x: 228, endPoint y: 249, distance: 95.0
click at [230, 259] on td "Compensate" at bounding box center [471, 280] width 498 height 44
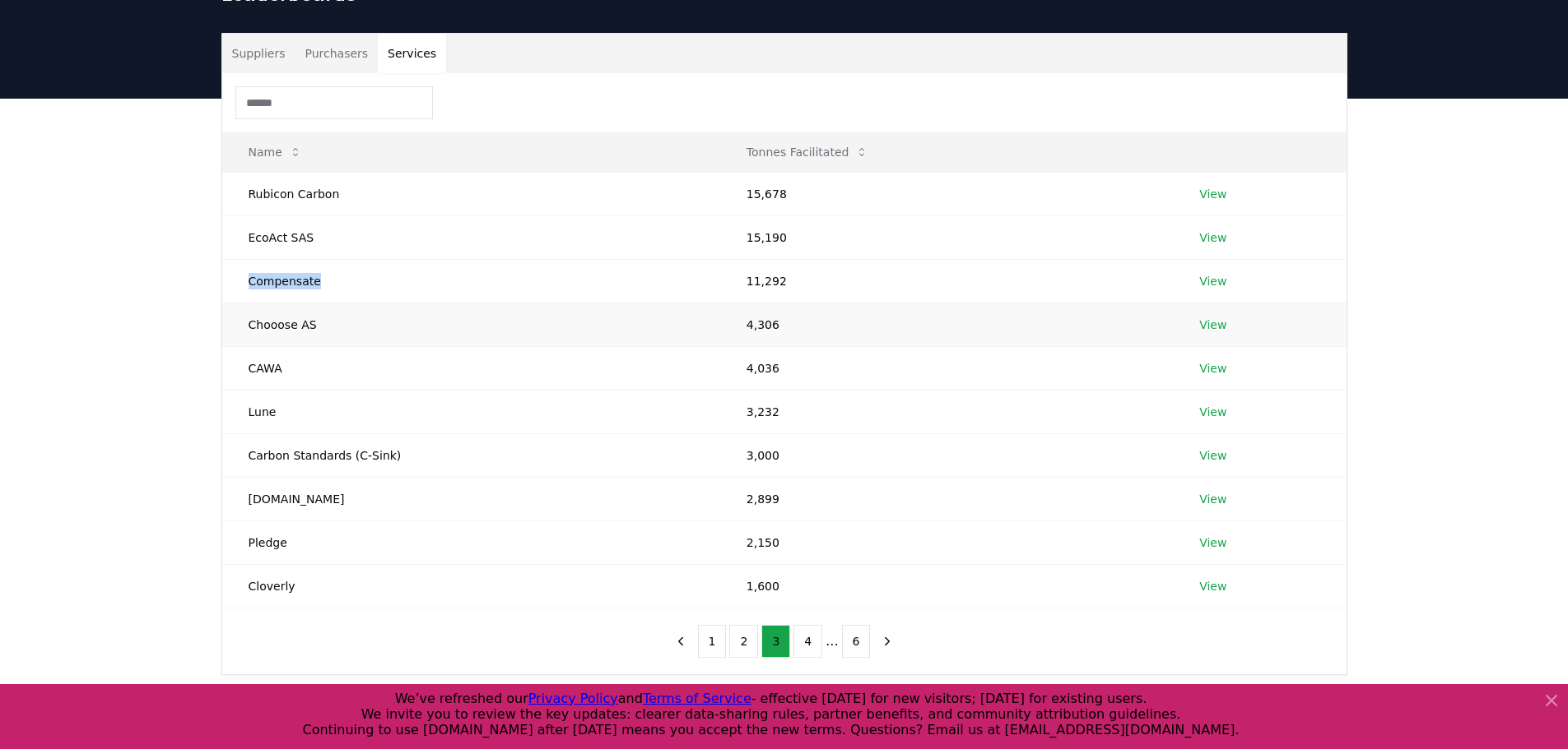
click at [227, 270] on tbody "Rubicon Carbon 15,678 View EcoAct SAS 15,190 View Compensate 11,292 View Chooos…" at bounding box center [784, 390] width 1124 height 435
drag, startPoint x: 253, startPoint y: 292, endPoint x: 370, endPoint y: 302, distance: 117.4
click at [370, 303] on td "Chooose AS" at bounding box center [471, 324] width 498 height 44
click at [377, 303] on td "Chooose AS" at bounding box center [471, 324] width 498 height 44
click at [758, 303] on td "4,306" at bounding box center [946, 324] width 453 height 44
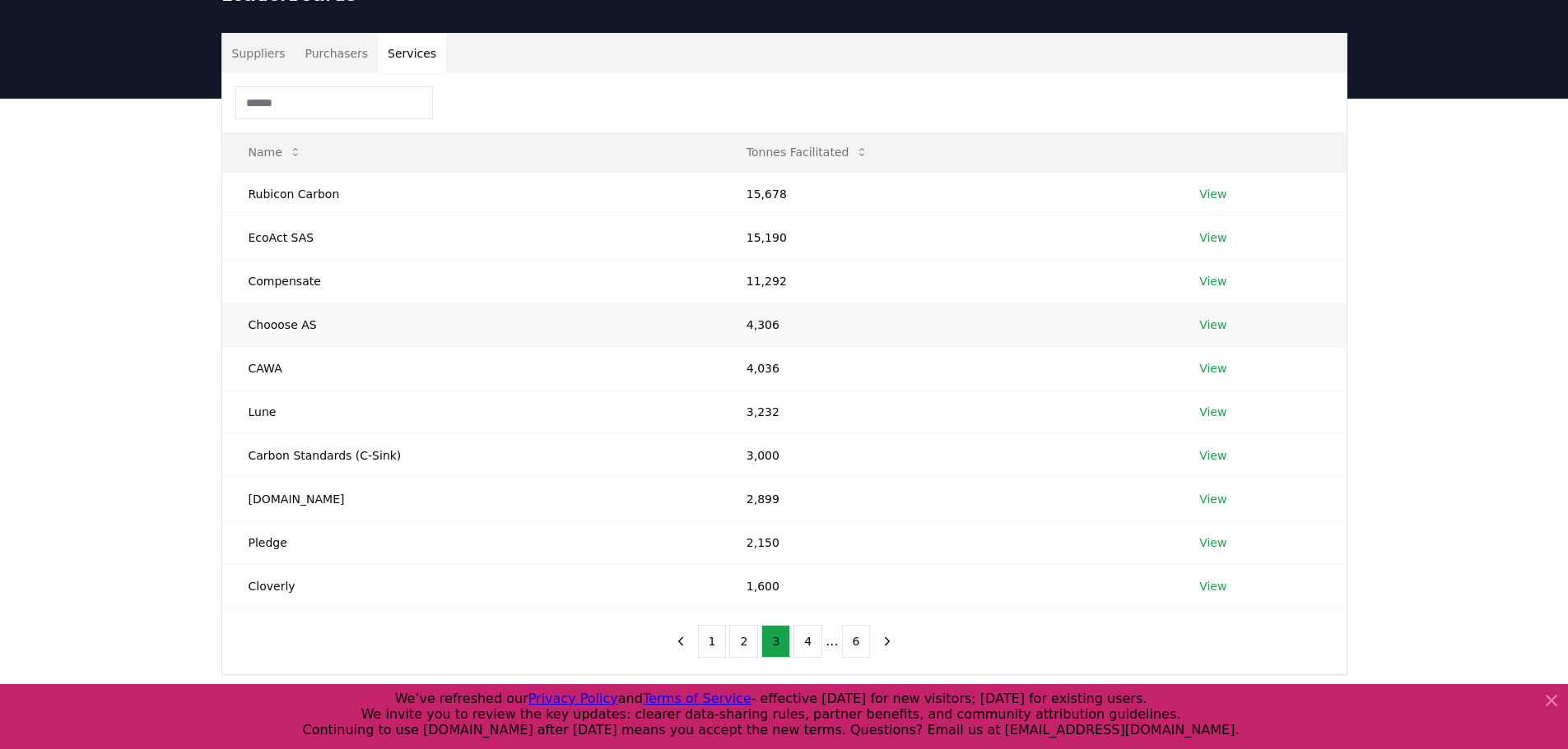
drag, startPoint x: 566, startPoint y: 290, endPoint x: 375, endPoint y: 297, distance: 191.1
click at [448, 303] on td "Chooose AS" at bounding box center [471, 324] width 498 height 44
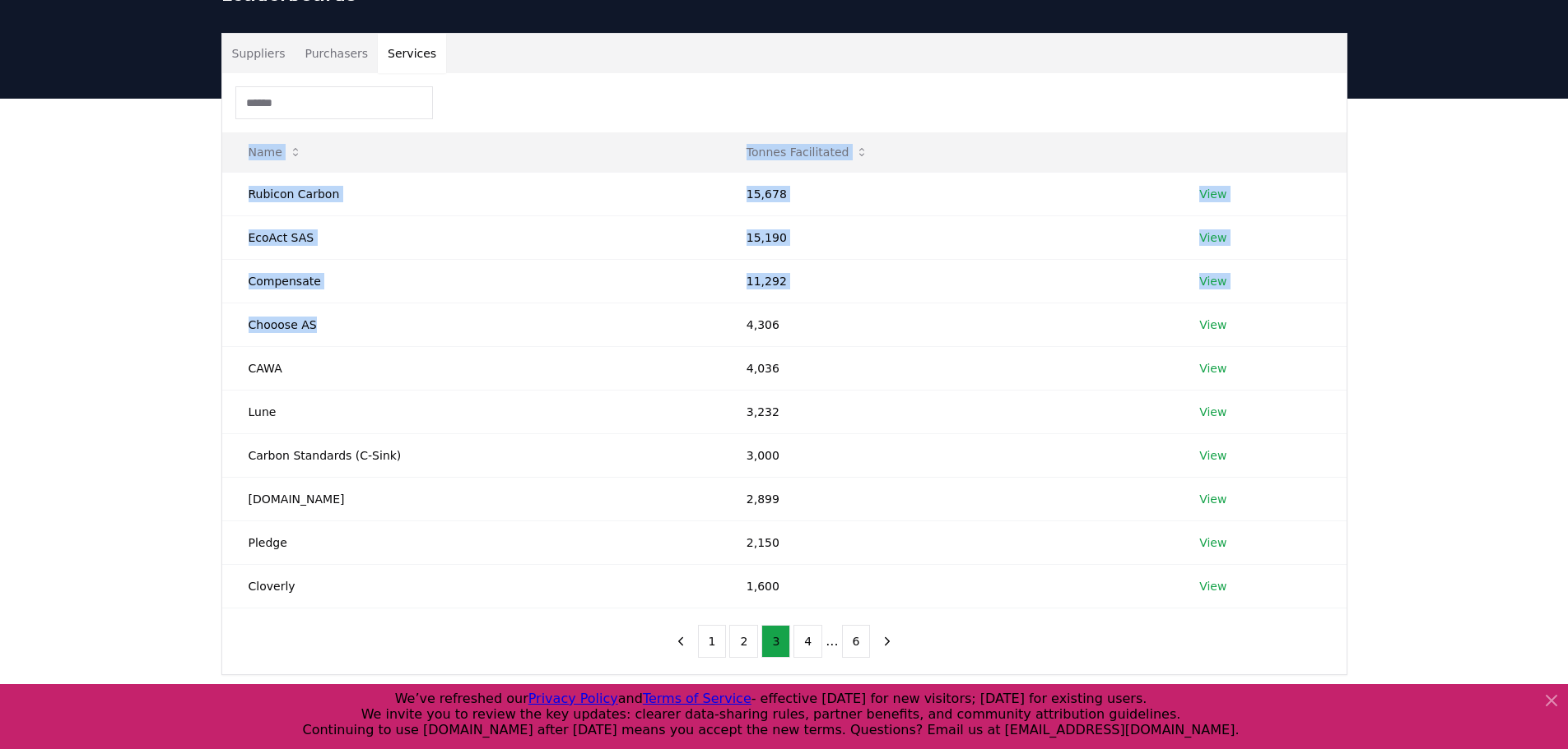
drag, startPoint x: 364, startPoint y: 297, endPoint x: 190, endPoint y: 292, distance: 174.1
click at [190, 292] on div "Suppliers Purchasers Services Name Tonnes Facilitated Rubicon Carbon 15,678 Vie…" at bounding box center [784, 419] width 1568 height 642
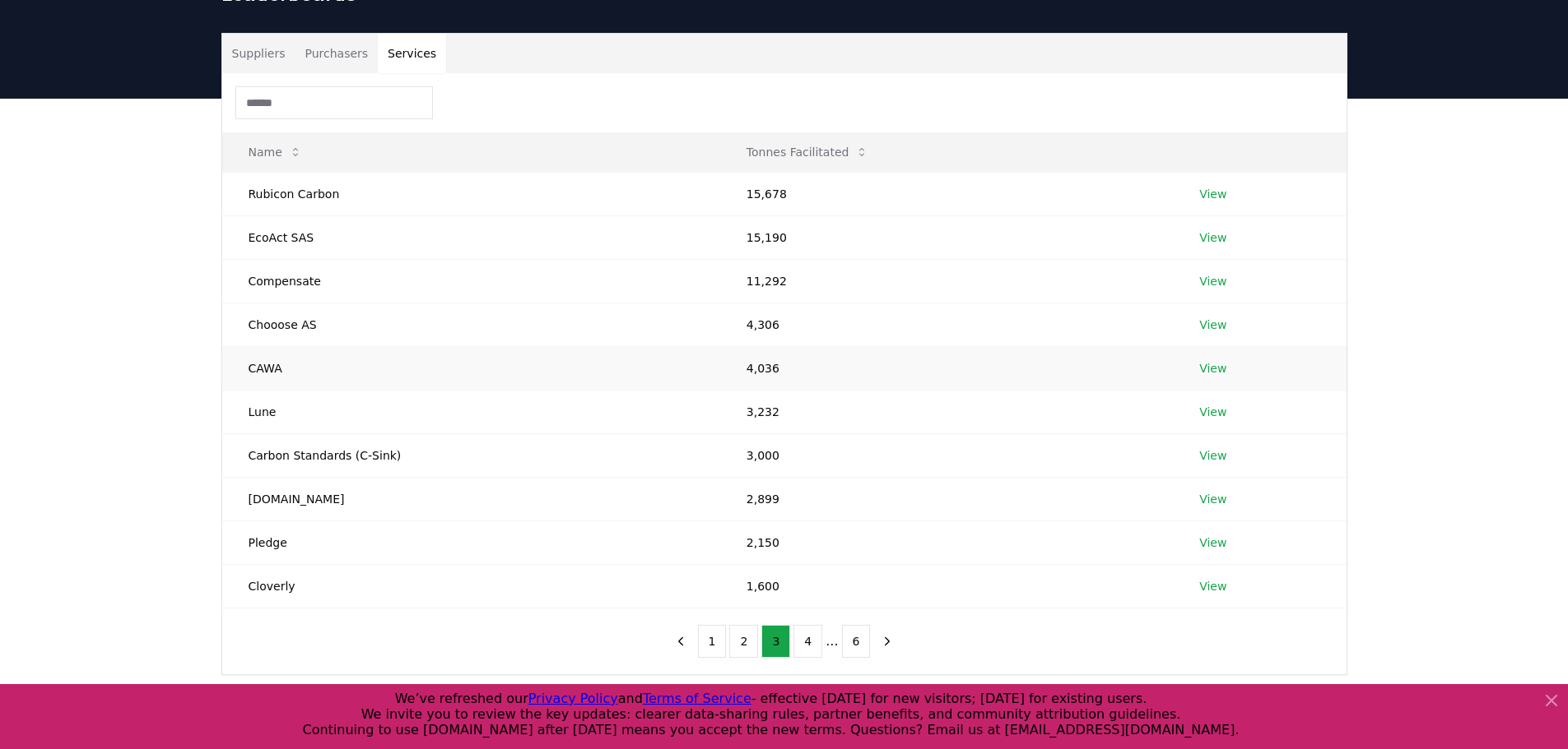
click at [242, 346] on td "CAWA" at bounding box center [471, 367] width 498 height 44
drag, startPoint x: 312, startPoint y: 345, endPoint x: 220, endPoint y: 336, distance: 92.4
click at [220, 336] on div "Suppliers Purchasers Services Name Tonnes Facilitated Rubicon Carbon 15,678 Vie…" at bounding box center [784, 354] width 1152 height 642
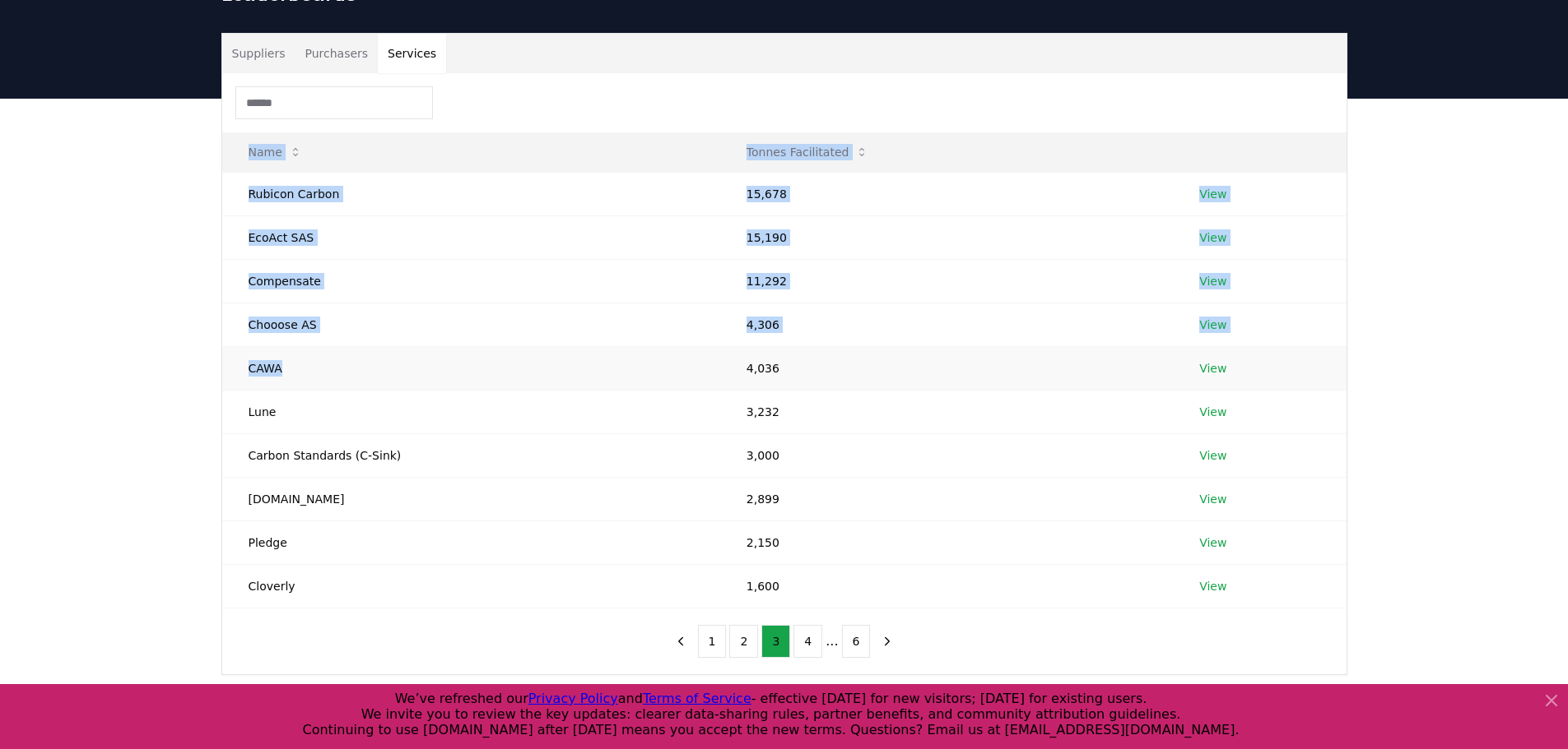
click at [286, 346] on td "CAWA" at bounding box center [471, 367] width 498 height 44
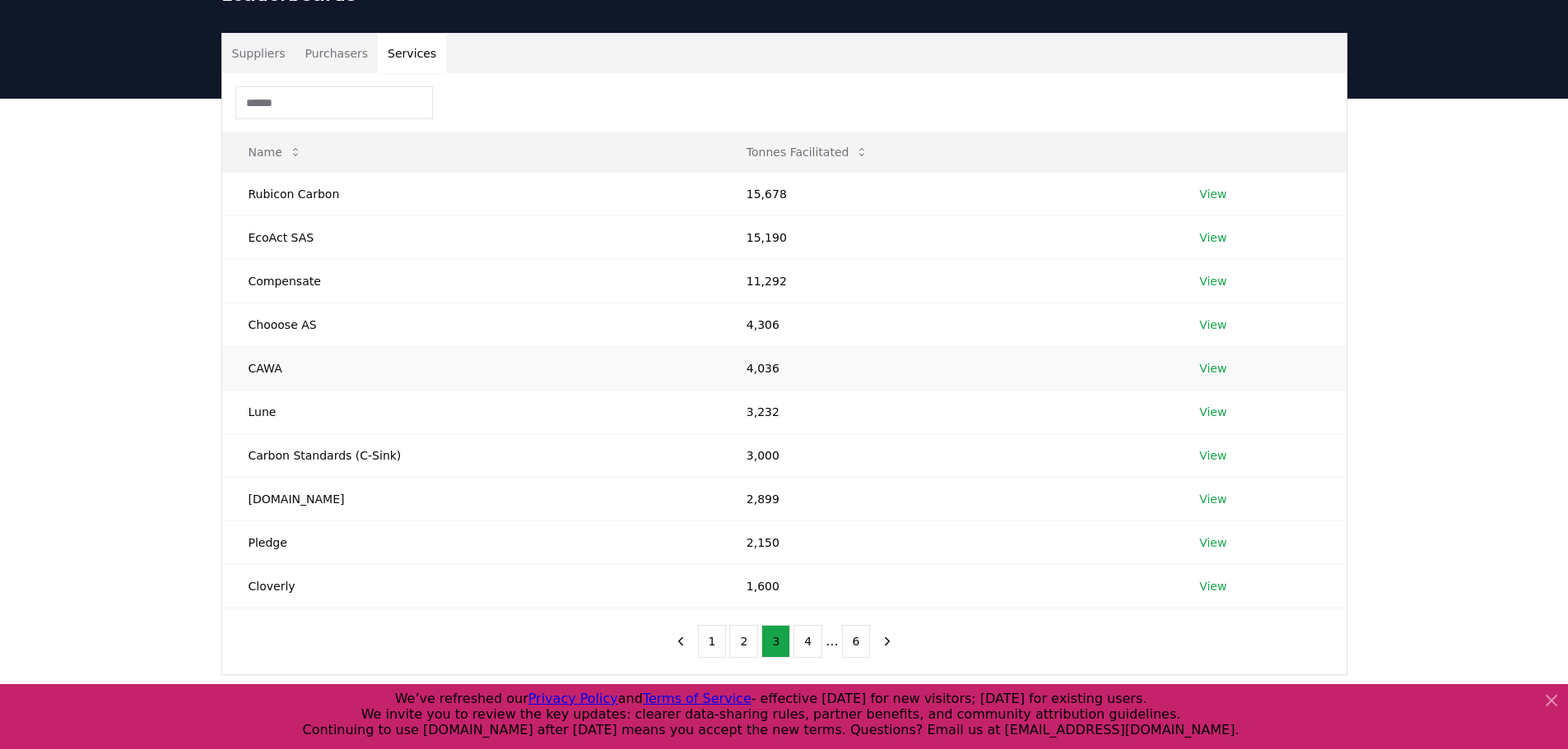
click at [306, 346] on td "CAWA" at bounding box center [471, 367] width 498 height 44
drag, startPoint x: 287, startPoint y: 340, endPoint x: 242, endPoint y: 340, distance: 45.0
click at [242, 346] on td "CAWA" at bounding box center [471, 367] width 498 height 44
click at [237, 346] on td "CAWA" at bounding box center [471, 367] width 498 height 44
drag, startPoint x: 237, startPoint y: 339, endPoint x: 327, endPoint y: 337, distance: 90.0
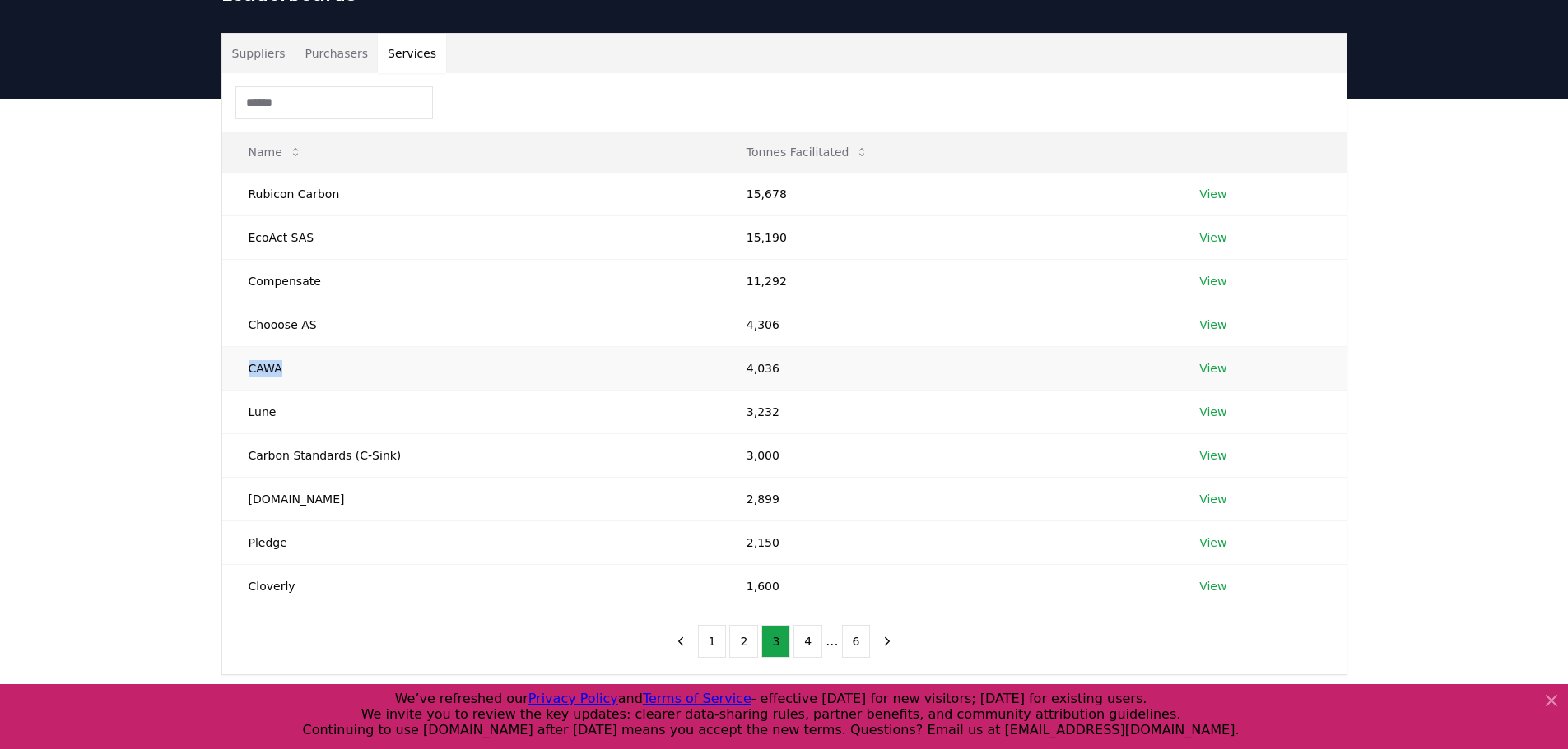
click at [313, 346] on td "CAWA" at bounding box center [471, 367] width 498 height 44
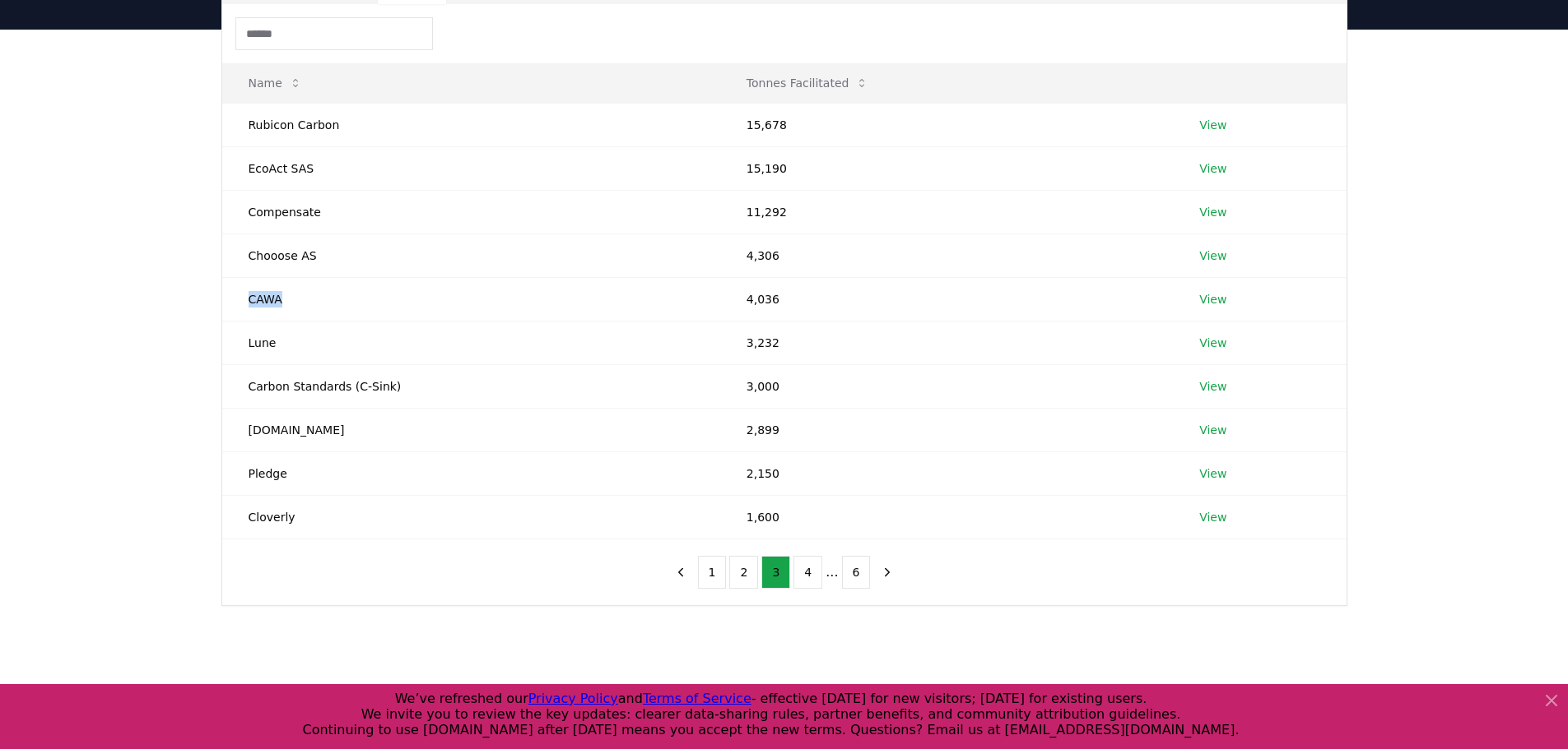
scroll to position [289, 0]
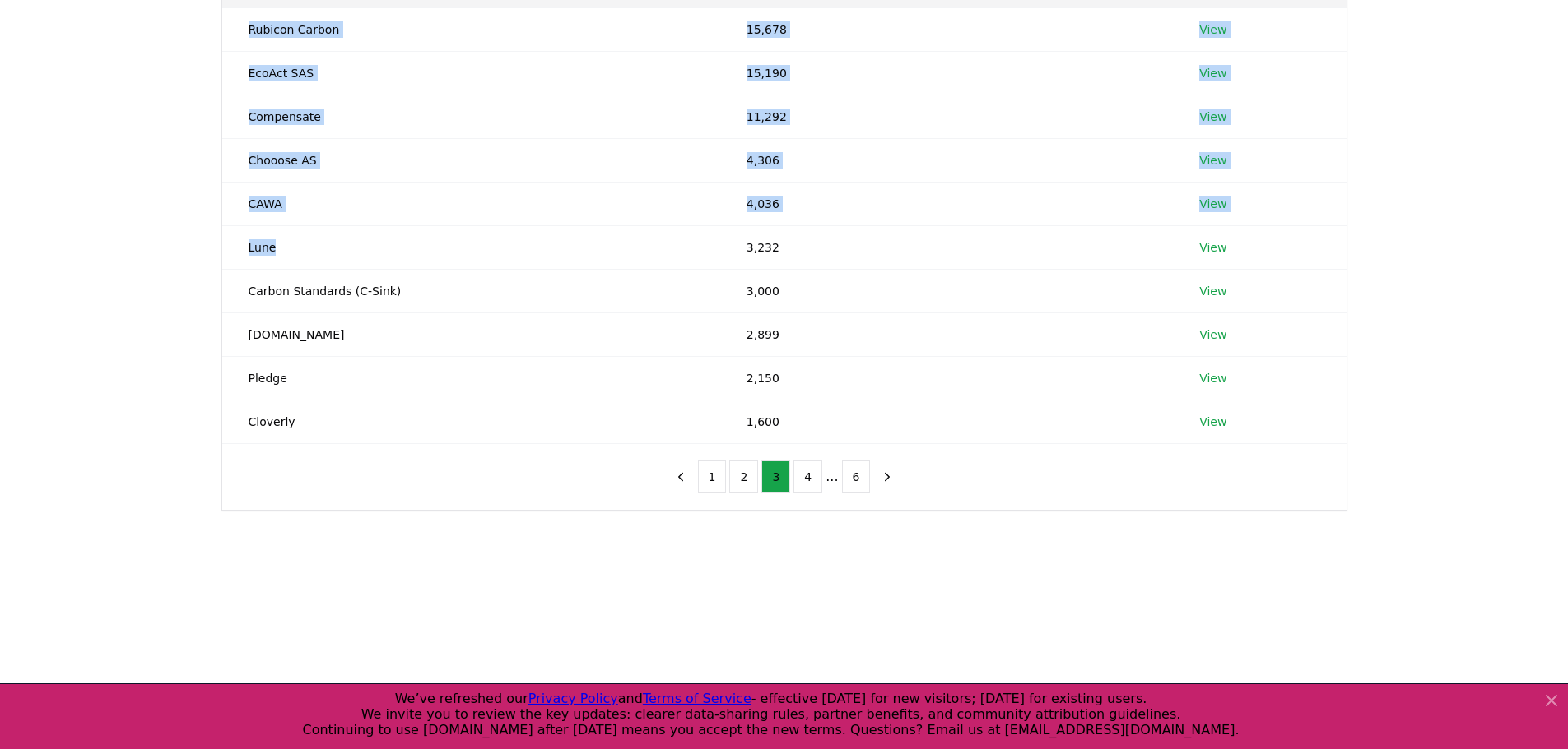
drag, startPoint x: 242, startPoint y: 225, endPoint x: 149, endPoint y: 225, distance: 93.0
click at [149, 225] on div "Suppliers Purchasers Services Name Tonnes Facilitated Rubicon Carbon 15,678 Vie…" at bounding box center [784, 255] width 1568 height 642
click at [398, 225] on td "Lune" at bounding box center [471, 246] width 498 height 44
click at [389, 225] on td "Lune" at bounding box center [471, 246] width 498 height 44
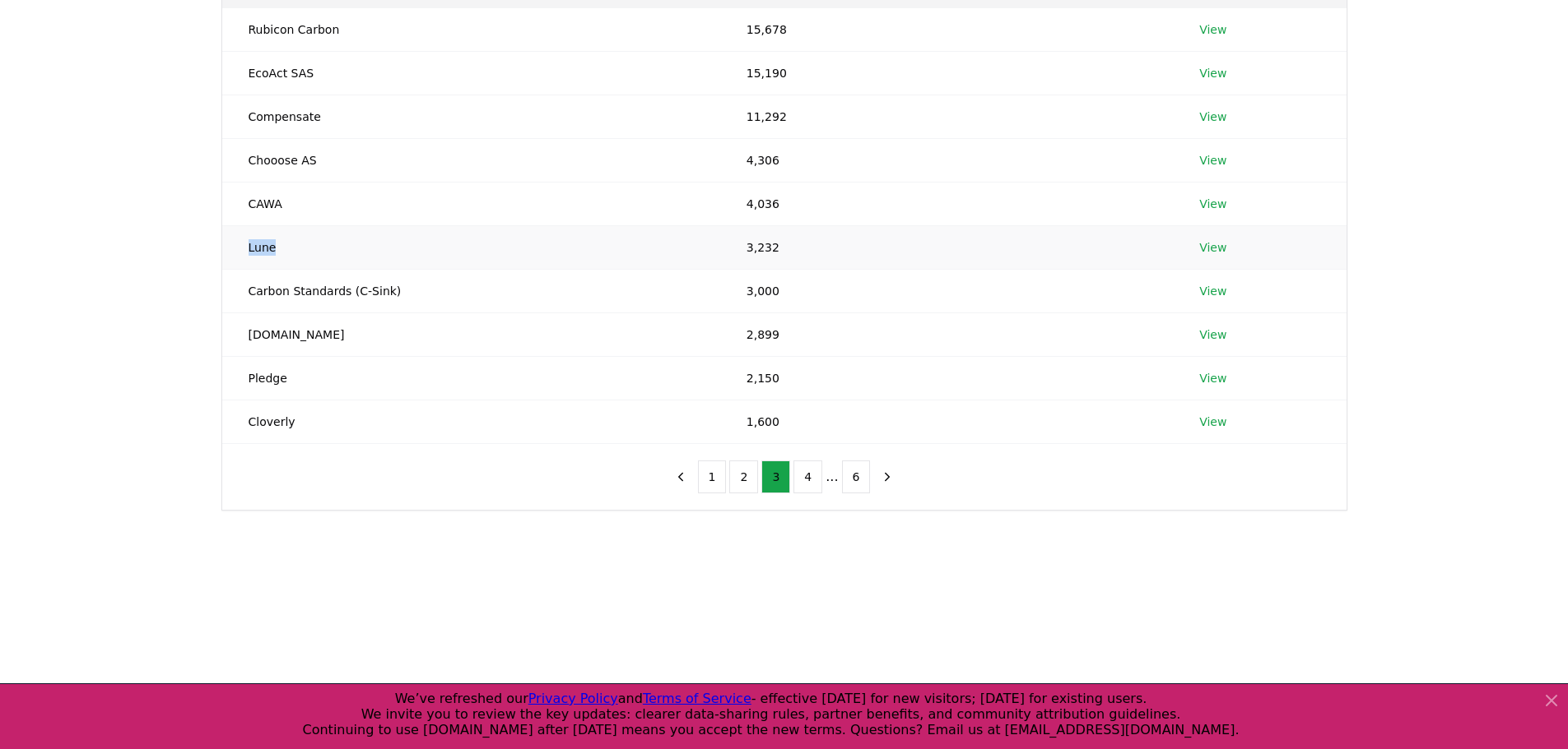
drag, startPoint x: 345, startPoint y: 210, endPoint x: 233, endPoint y: 211, distance: 112.0
click at [233, 225] on td "Lune" at bounding box center [471, 246] width 498 height 44
click at [513, 269] on td "Carbon Standards (C-Sink)" at bounding box center [471, 290] width 498 height 44
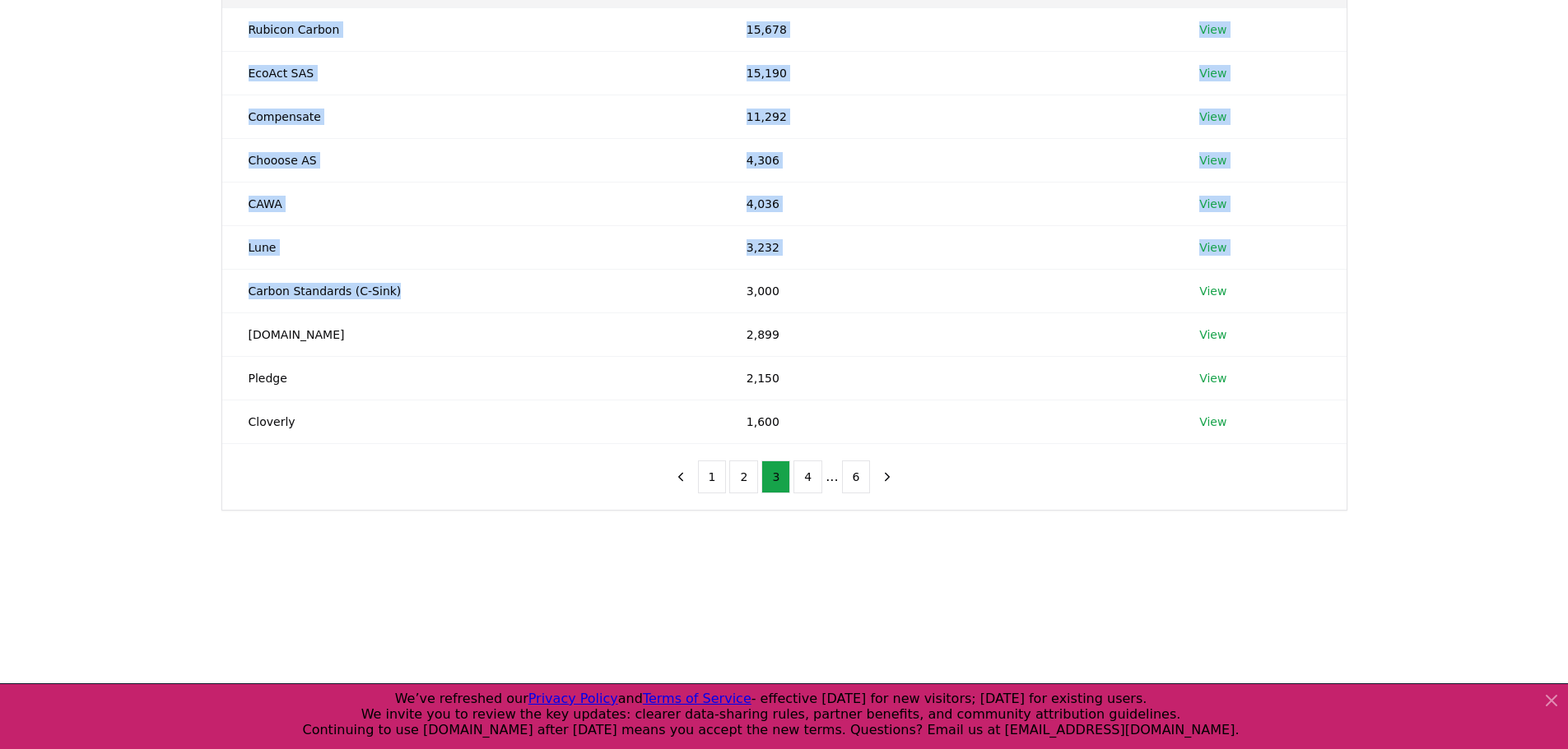
drag, startPoint x: 413, startPoint y: 257, endPoint x: 208, endPoint y: 246, distance: 205.3
click at [208, 246] on div "Suppliers Purchasers Services Name Tonnes Facilitated Rubicon Carbon 15,678 Vie…" at bounding box center [784, 189] width 1152 height 642
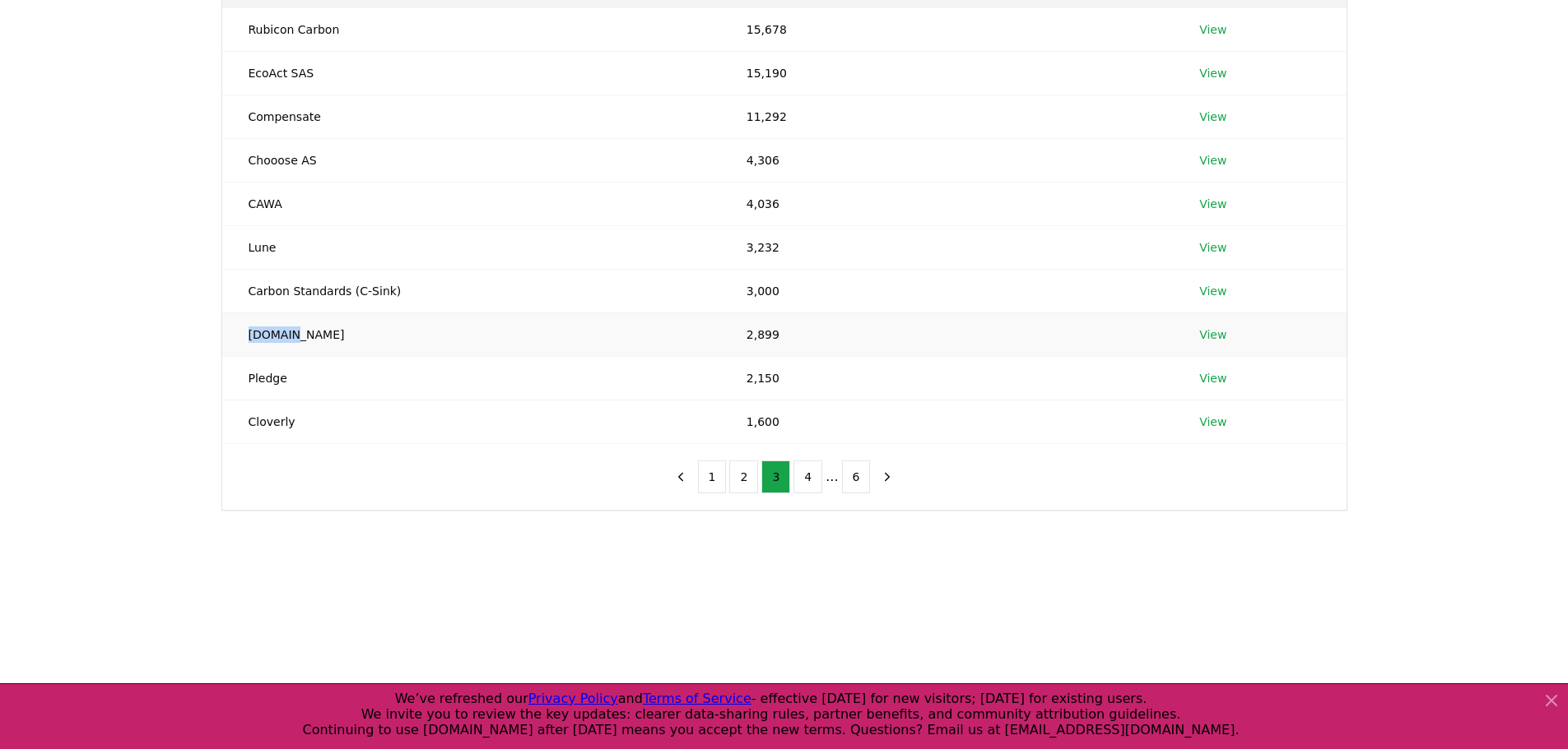
drag, startPoint x: 326, startPoint y: 310, endPoint x: 232, endPoint y: 302, distance: 94.3
click at [232, 313] on td "[DOMAIN_NAME]" at bounding box center [471, 334] width 498 height 44
copy td "[DOMAIN_NAME]"
drag, startPoint x: 386, startPoint y: 349, endPoint x: 335, endPoint y: 344, distance: 51.2
click at [385, 356] on td "Pledge" at bounding box center [471, 377] width 498 height 44
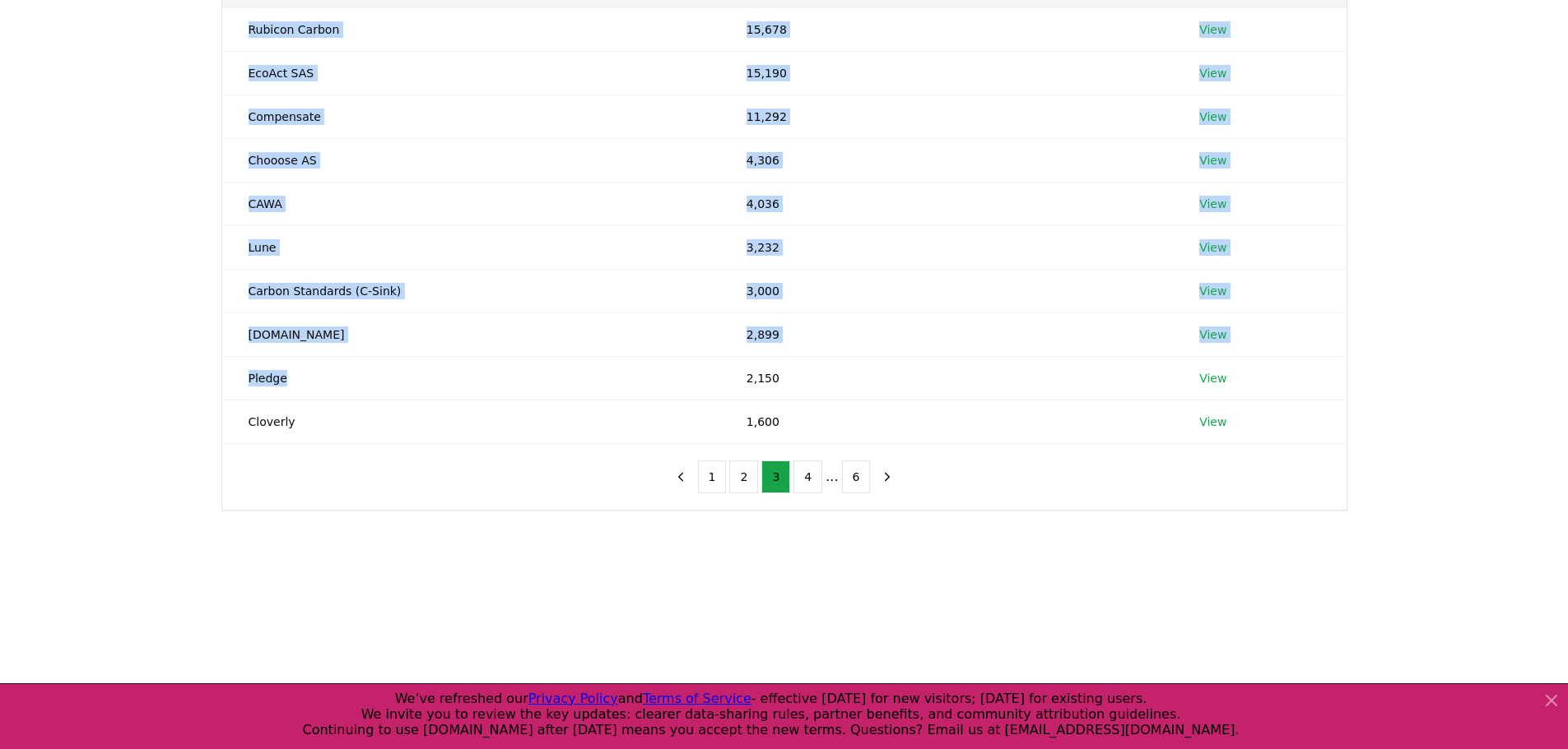
drag, startPoint x: 320, startPoint y: 343, endPoint x: 169, endPoint y: 348, distance: 151.1
click at [169, 348] on div "Suppliers Purchasers Services Name Tonnes Facilitated Rubicon Carbon 15,678 Vie…" at bounding box center [784, 255] width 1568 height 642
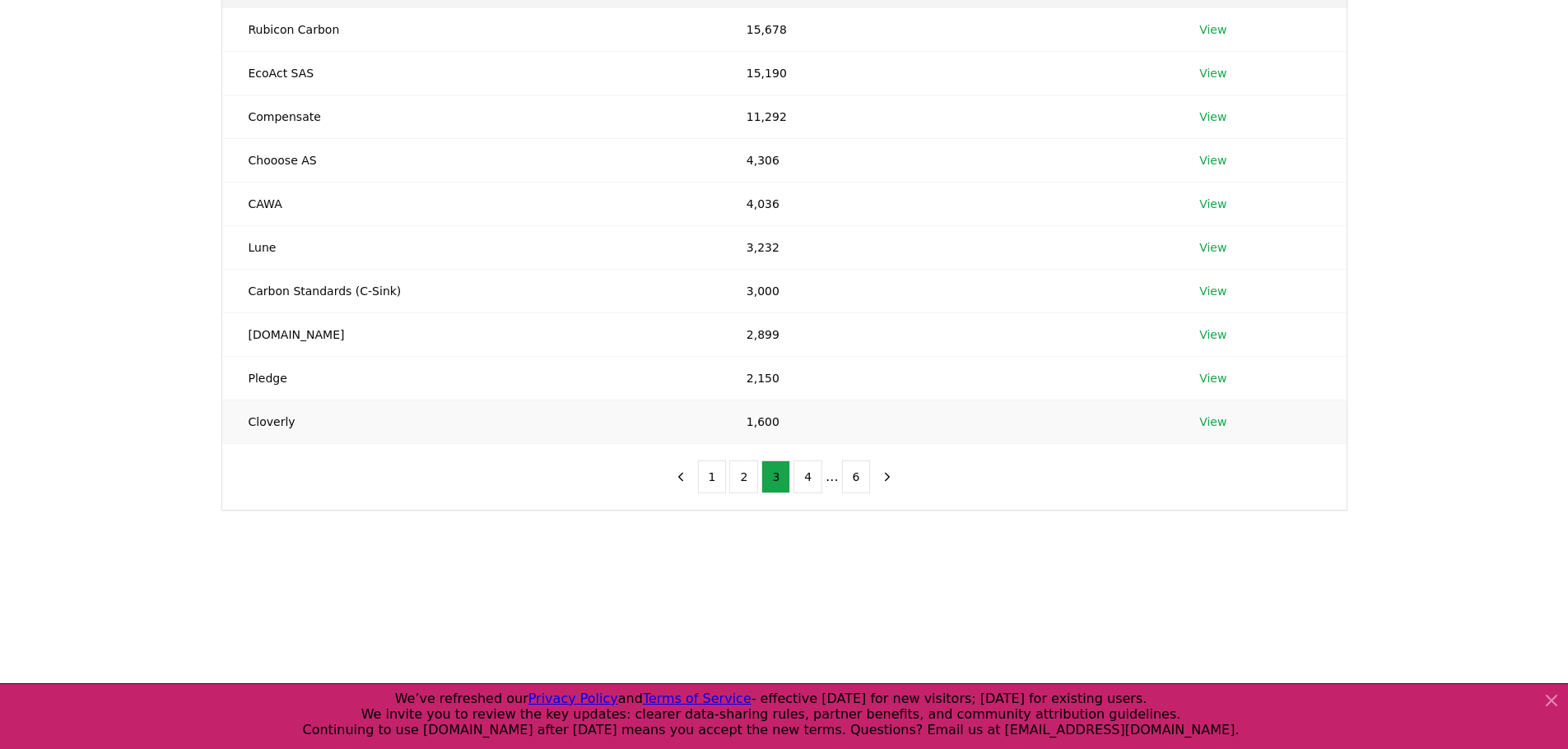
click at [416, 400] on td "Cloverly" at bounding box center [471, 421] width 498 height 44
drag, startPoint x: 316, startPoint y: 423, endPoint x: 181, endPoint y: 410, distance: 135.6
click at [181, 410] on div "Suppliers Purchasers Services Name Tonnes Facilitated Rubicon Carbon 15,678 Vie…" at bounding box center [784, 255] width 1568 height 642
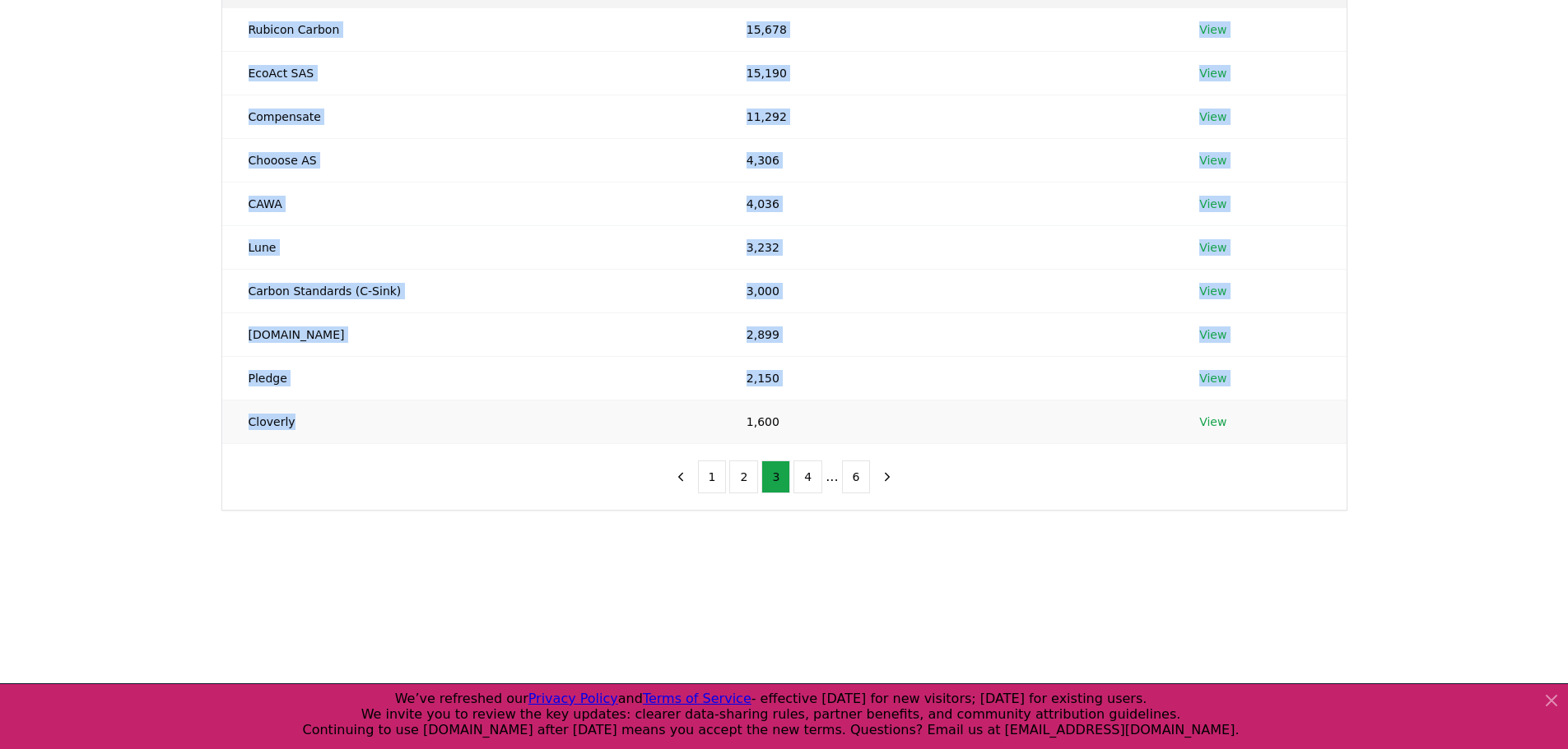
drag, startPoint x: 225, startPoint y: 400, endPoint x: 373, endPoint y: 402, distance: 148.0
click at [368, 402] on div "Suppliers Purchasers Services Name Tonnes Facilitated Rubicon Carbon 15,678 Vie…" at bounding box center [784, 189] width 1152 height 642
drag, startPoint x: 373, startPoint y: 402, endPoint x: 412, endPoint y: 401, distance: 39.0
click at [374, 402] on td "Cloverly" at bounding box center [471, 421] width 498 height 44
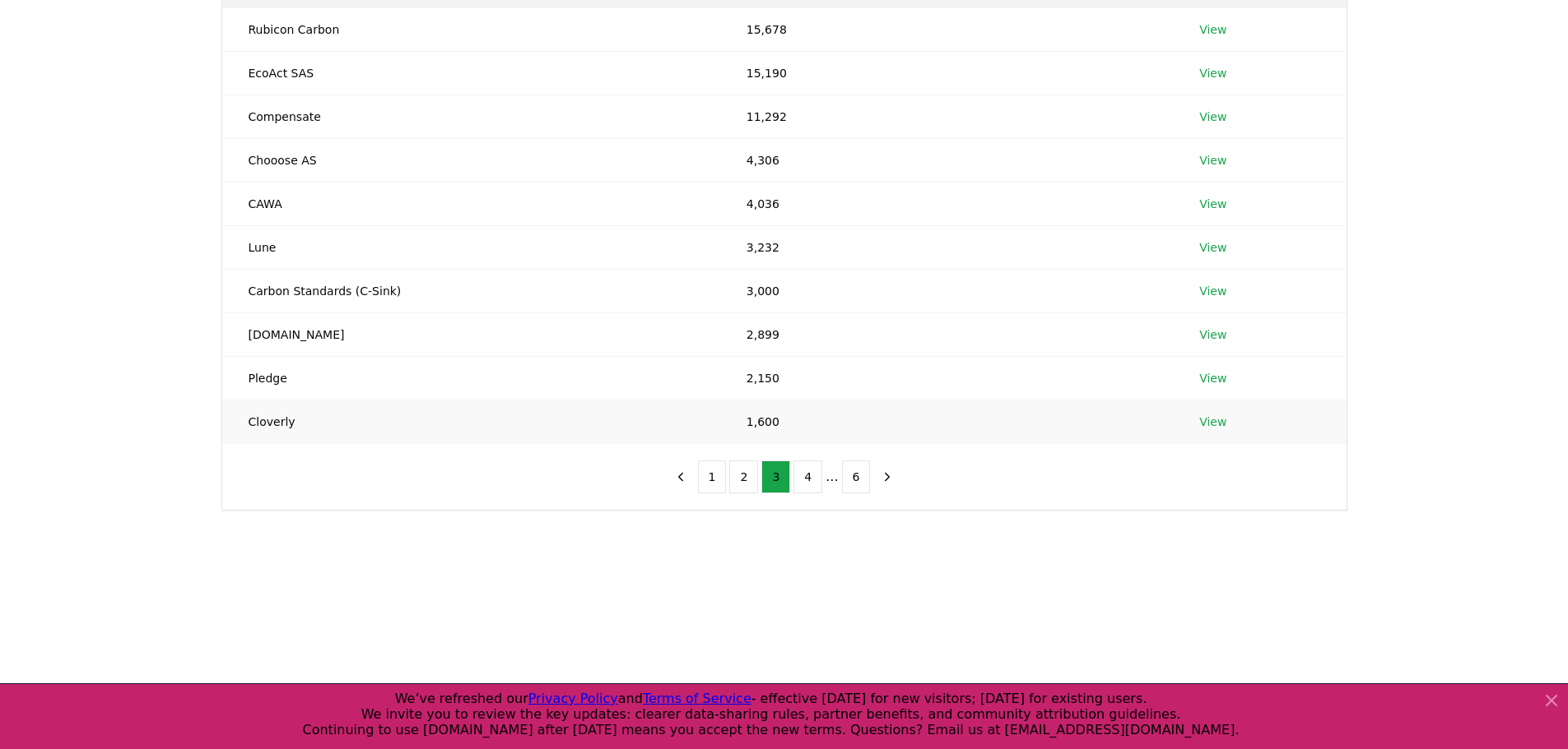
click at [826, 400] on td "1,600" at bounding box center [946, 421] width 453 height 44
click at [813, 444] on div "1 2 3 4 ... 6" at bounding box center [784, 477] width 268 height 65
click at [813, 461] on button "4" at bounding box center [808, 477] width 29 height 33
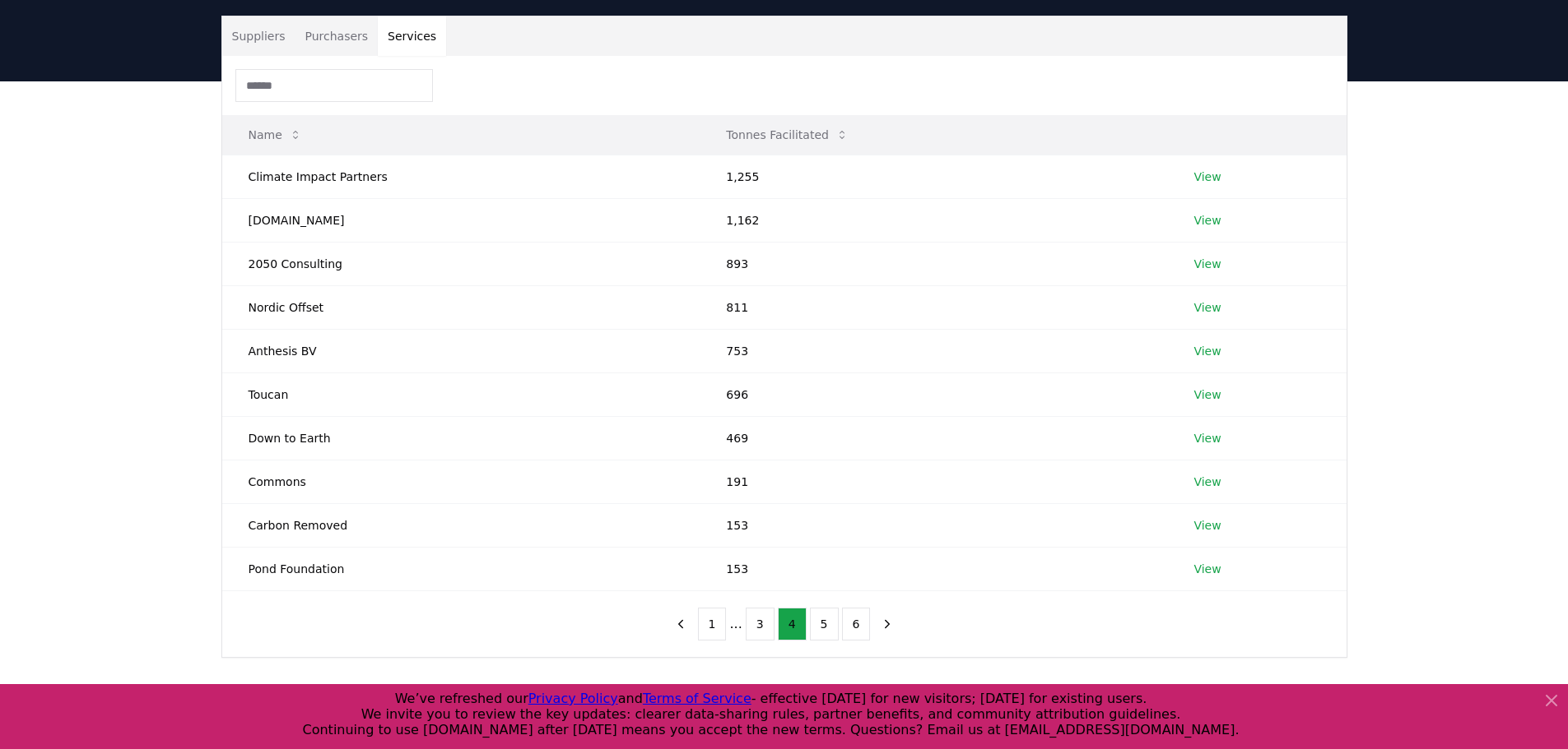
scroll to position [0, 0]
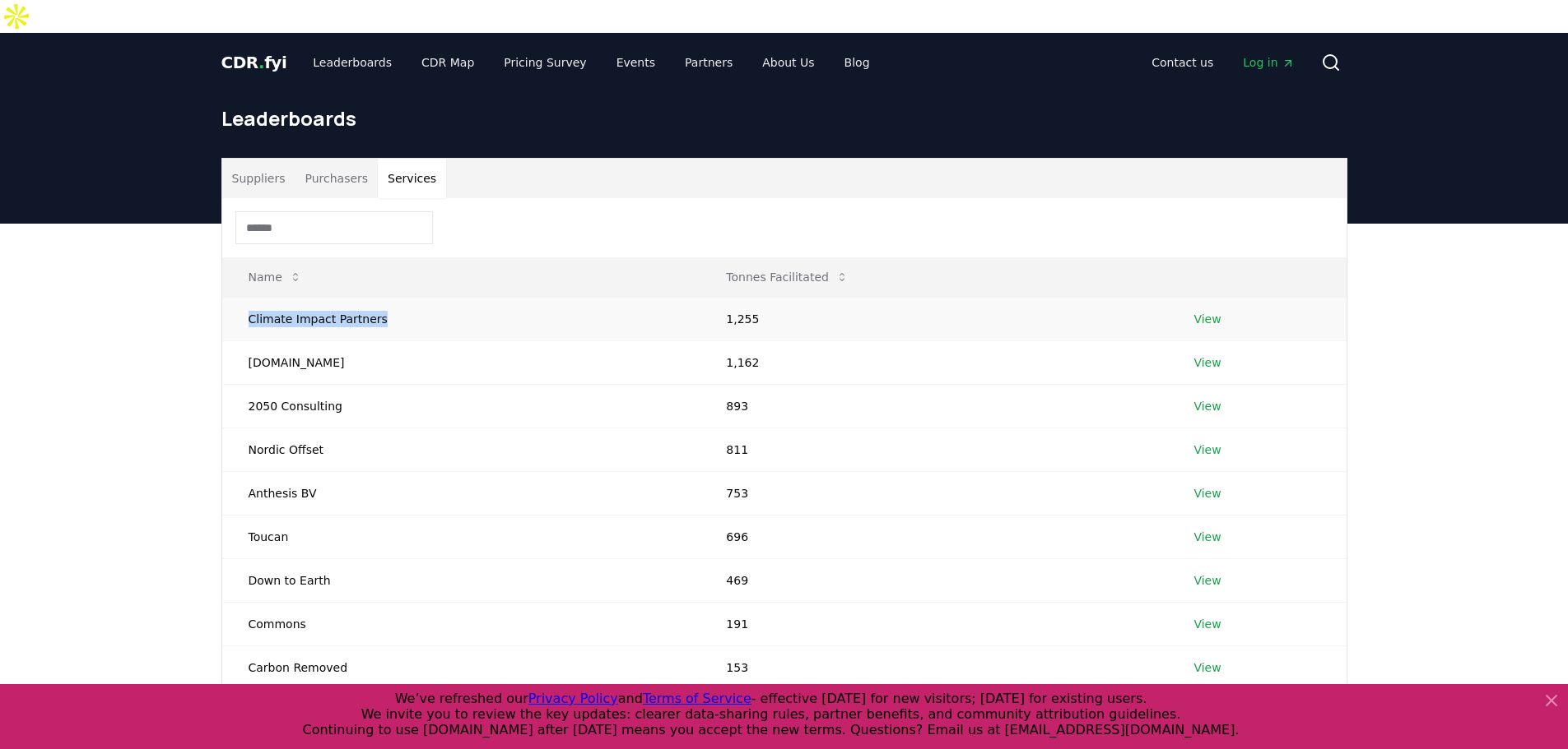
drag, startPoint x: 392, startPoint y: 271, endPoint x: 236, endPoint y: 290, distance: 157.2
click at [236, 297] on td "Climate Impact Partners" at bounding box center [461, 318] width 478 height 44
drag, startPoint x: 239, startPoint y: 324, endPoint x: 357, endPoint y: 329, distance: 118.1
click at [357, 340] on td "[DOMAIN_NAME]" at bounding box center [461, 362] width 478 height 44
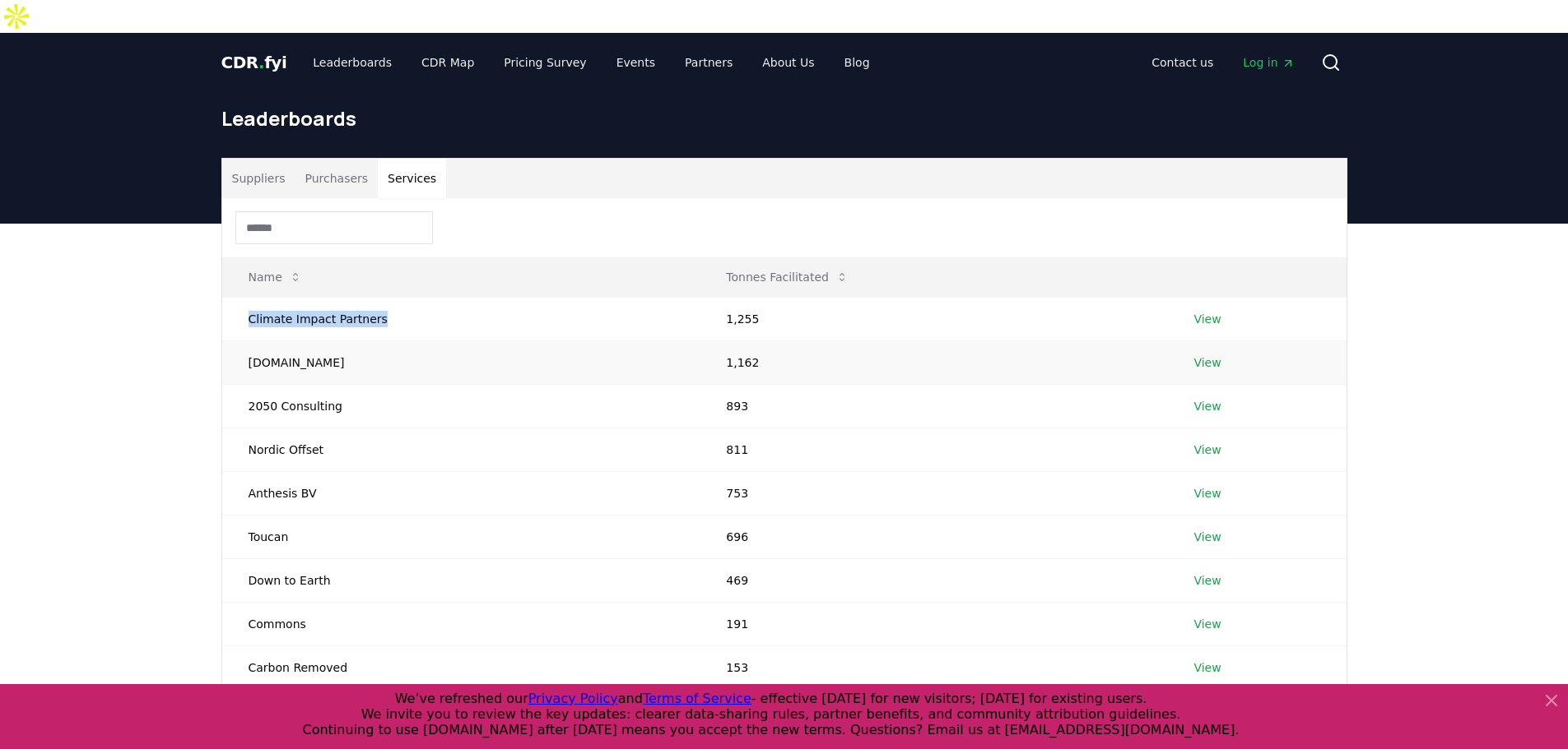
copy td "[DOMAIN_NAME]"
click at [422, 384] on td "2050 Consulting" at bounding box center [461, 406] width 478 height 44
drag, startPoint x: 290, startPoint y: 376, endPoint x: 199, endPoint y: 376, distance: 91.0
click at [199, 376] on div "Suppliers Purchasers Services Name Tonnes Facilitated Climate Impact Partners 1…" at bounding box center [784, 545] width 1568 height 642
click at [318, 384] on td "2050 Consulting" at bounding box center [461, 406] width 478 height 44
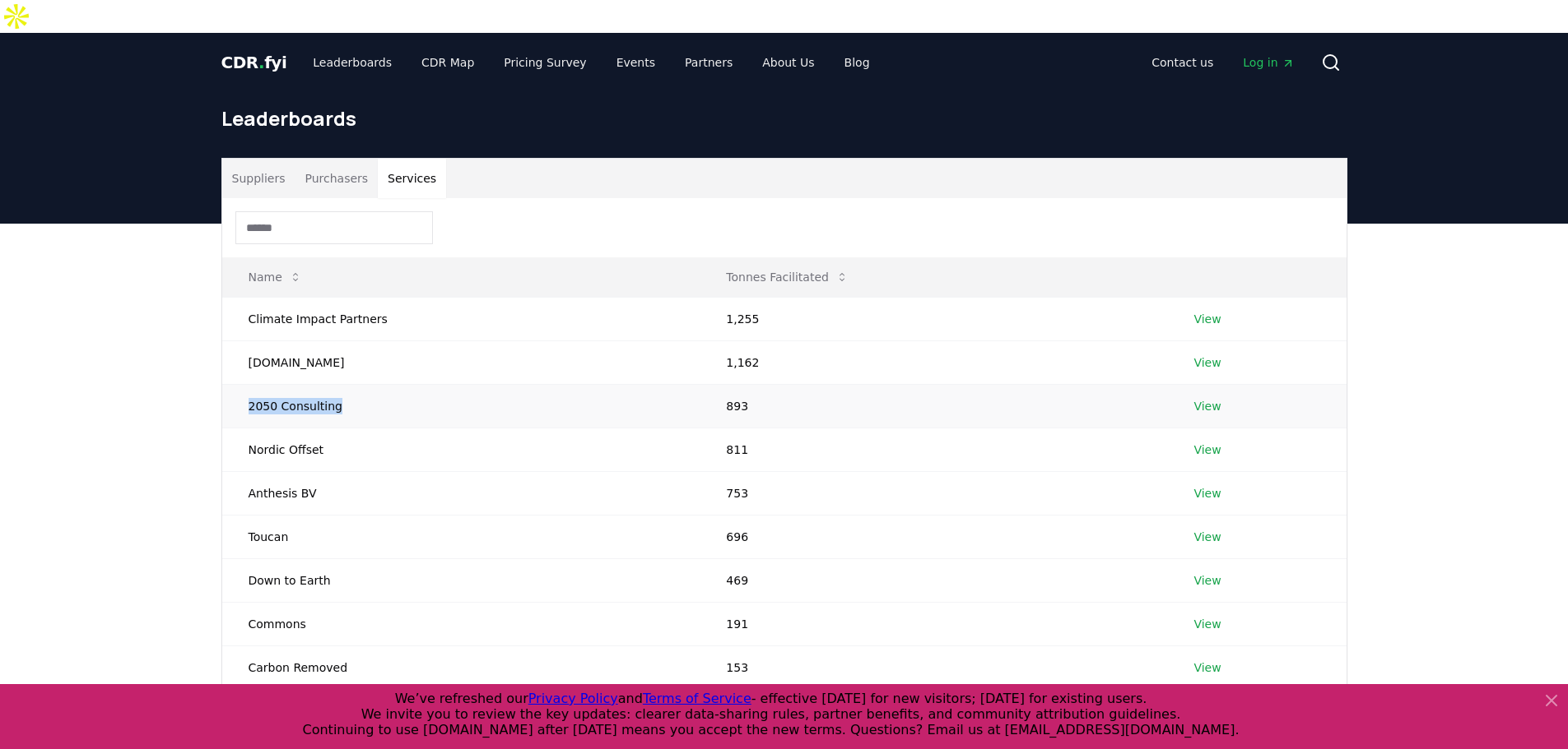
drag, startPoint x: 378, startPoint y: 374, endPoint x: 243, endPoint y: 370, distance: 135.1
click at [243, 384] on td "2050 Consulting" at bounding box center [461, 406] width 478 height 44
click at [375, 389] on td "2050 Consulting" at bounding box center [461, 406] width 478 height 44
drag, startPoint x: 316, startPoint y: 417, endPoint x: 232, endPoint y: 428, distance: 84.7
click at [232, 428] on td "Nordic Offset" at bounding box center [461, 449] width 478 height 44
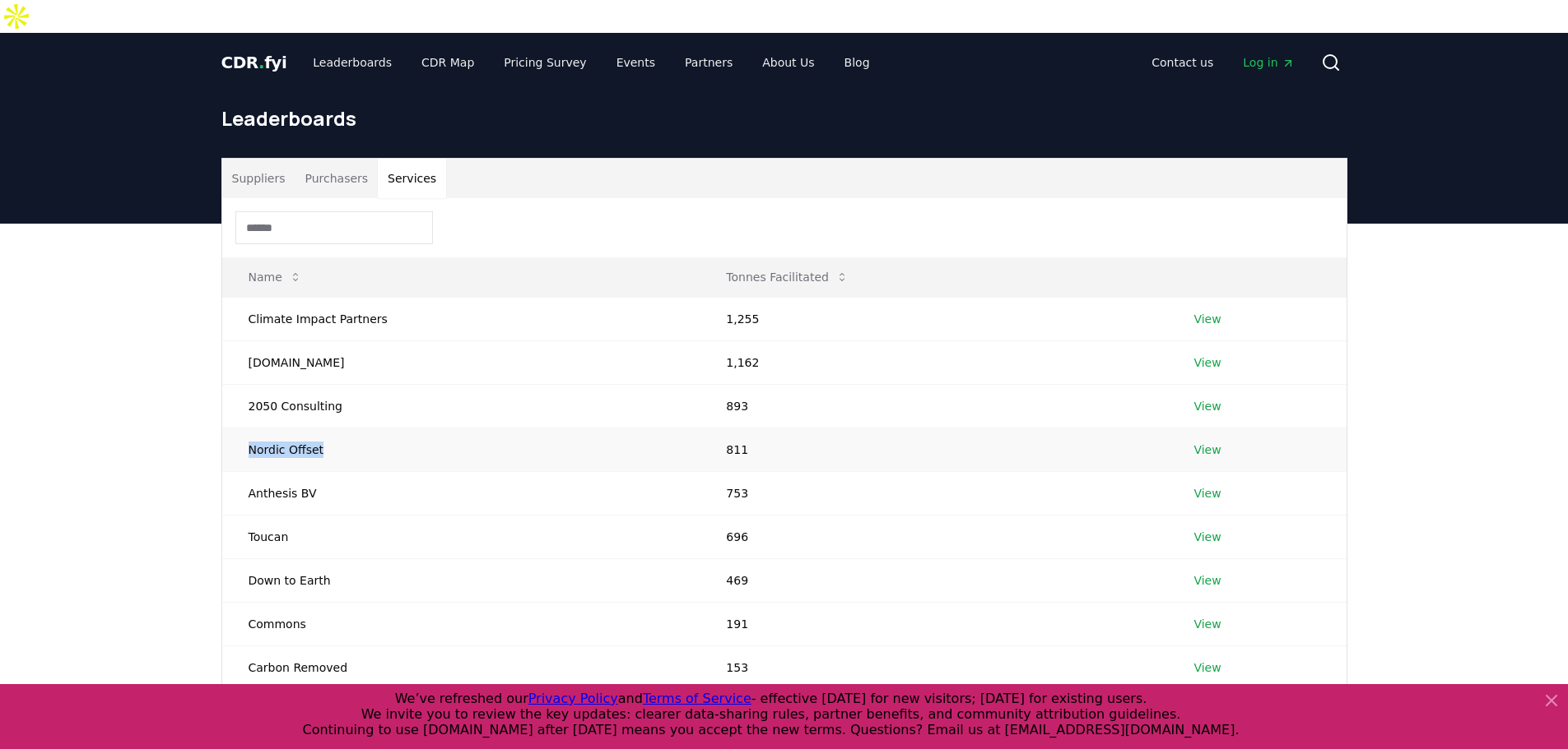
click at [232, 428] on td "Nordic Offset" at bounding box center [461, 449] width 478 height 44
drag, startPoint x: 342, startPoint y: 388, endPoint x: 229, endPoint y: 386, distance: 113.0
click at [229, 386] on td "2050 Consulting" at bounding box center [461, 406] width 478 height 44
click at [308, 515] on td "Toucan" at bounding box center [461, 537] width 478 height 44
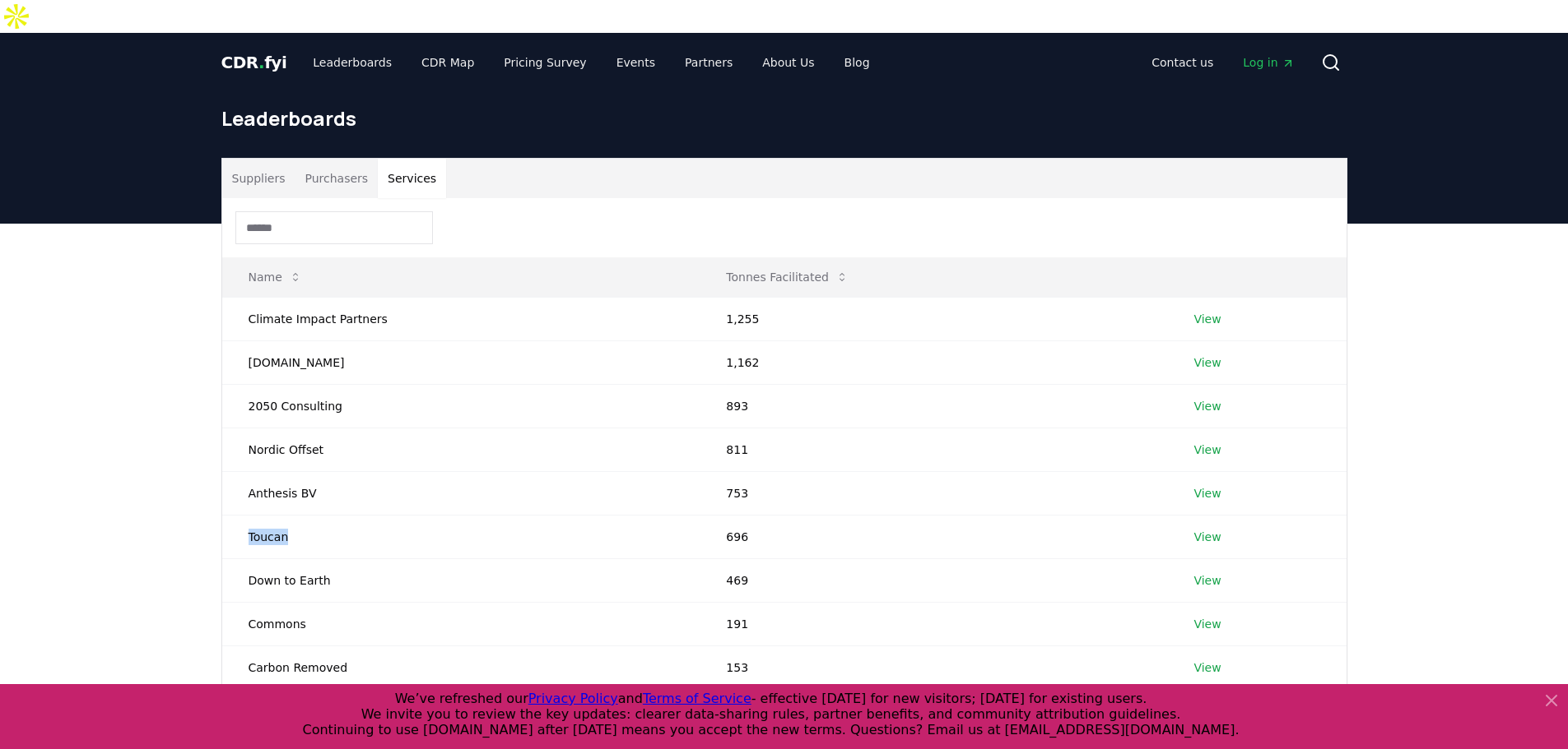
drag, startPoint x: 290, startPoint y: 504, endPoint x: 214, endPoint y: 512, distance: 76.4
click at [221, 511] on div "Suppliers Purchasers Services Name Tonnes Facilitated Climate Impact Partners 1…" at bounding box center [784, 478] width 1126 height 642
click at [350, 558] on td "Down to Earth" at bounding box center [461, 580] width 478 height 44
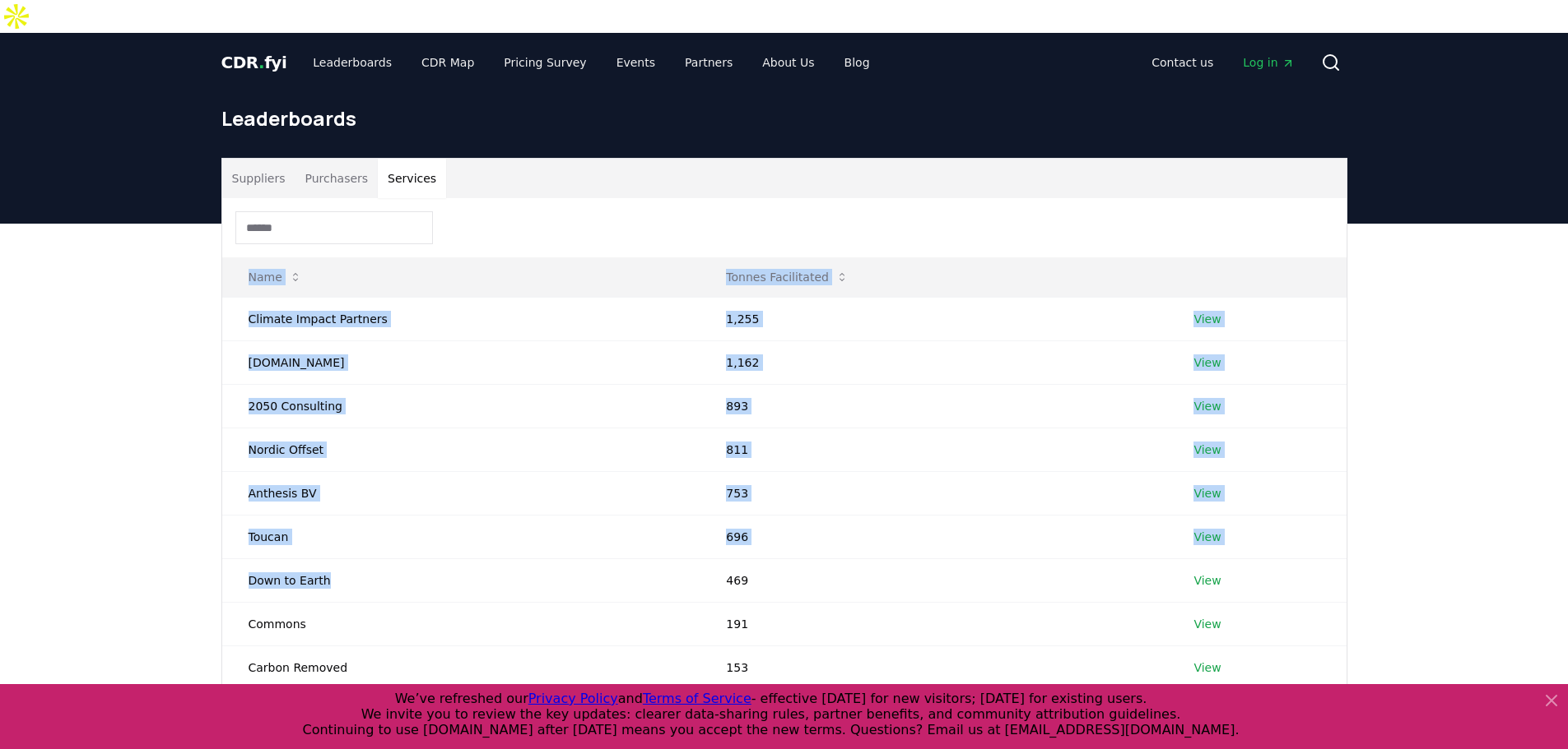
drag, startPoint x: 290, startPoint y: 551, endPoint x: 178, endPoint y: 555, distance: 112.1
click at [178, 555] on div "Suppliers Purchasers Services Name Tonnes Facilitated Climate Impact Partners 1…" at bounding box center [784, 545] width 1568 height 642
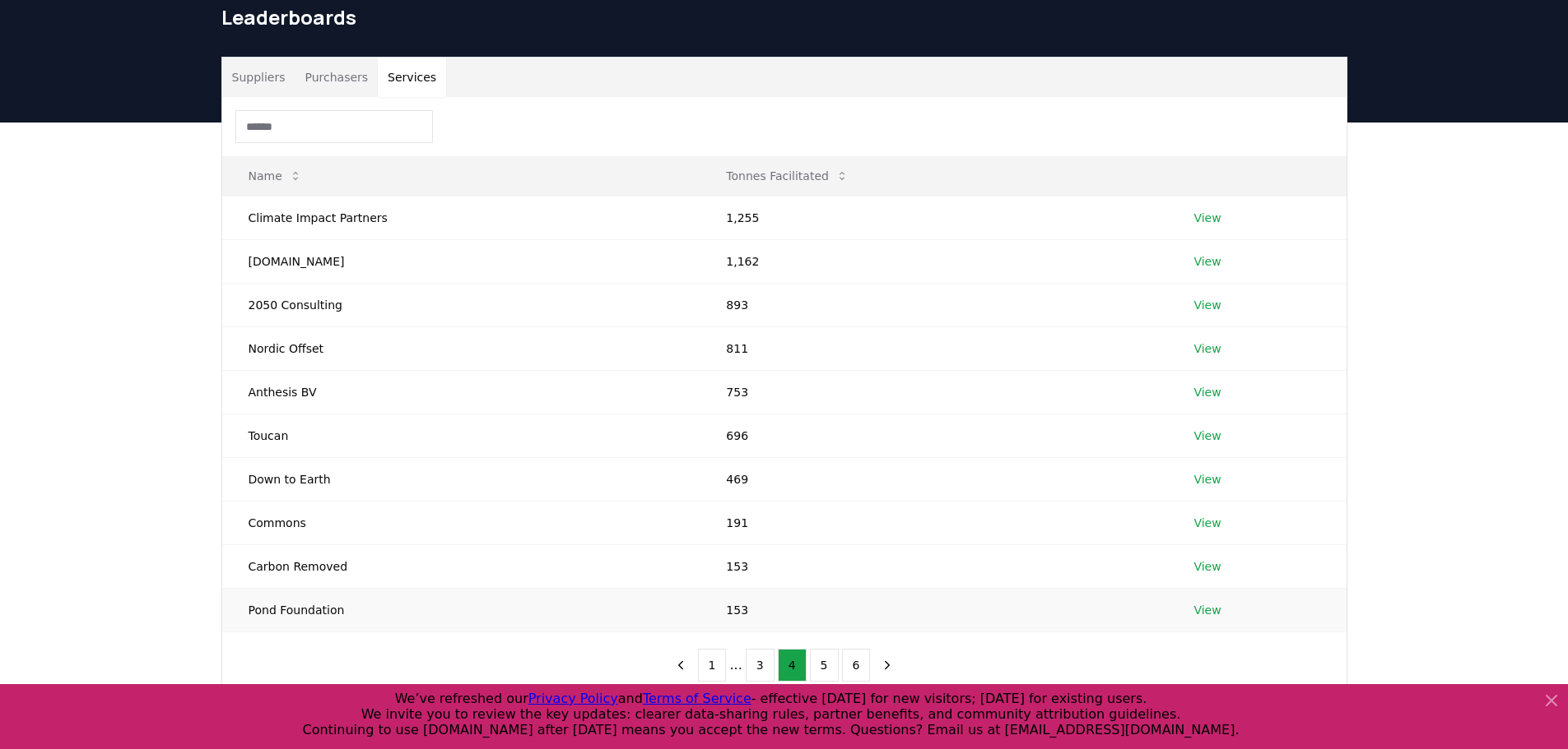
scroll to position [329, 0]
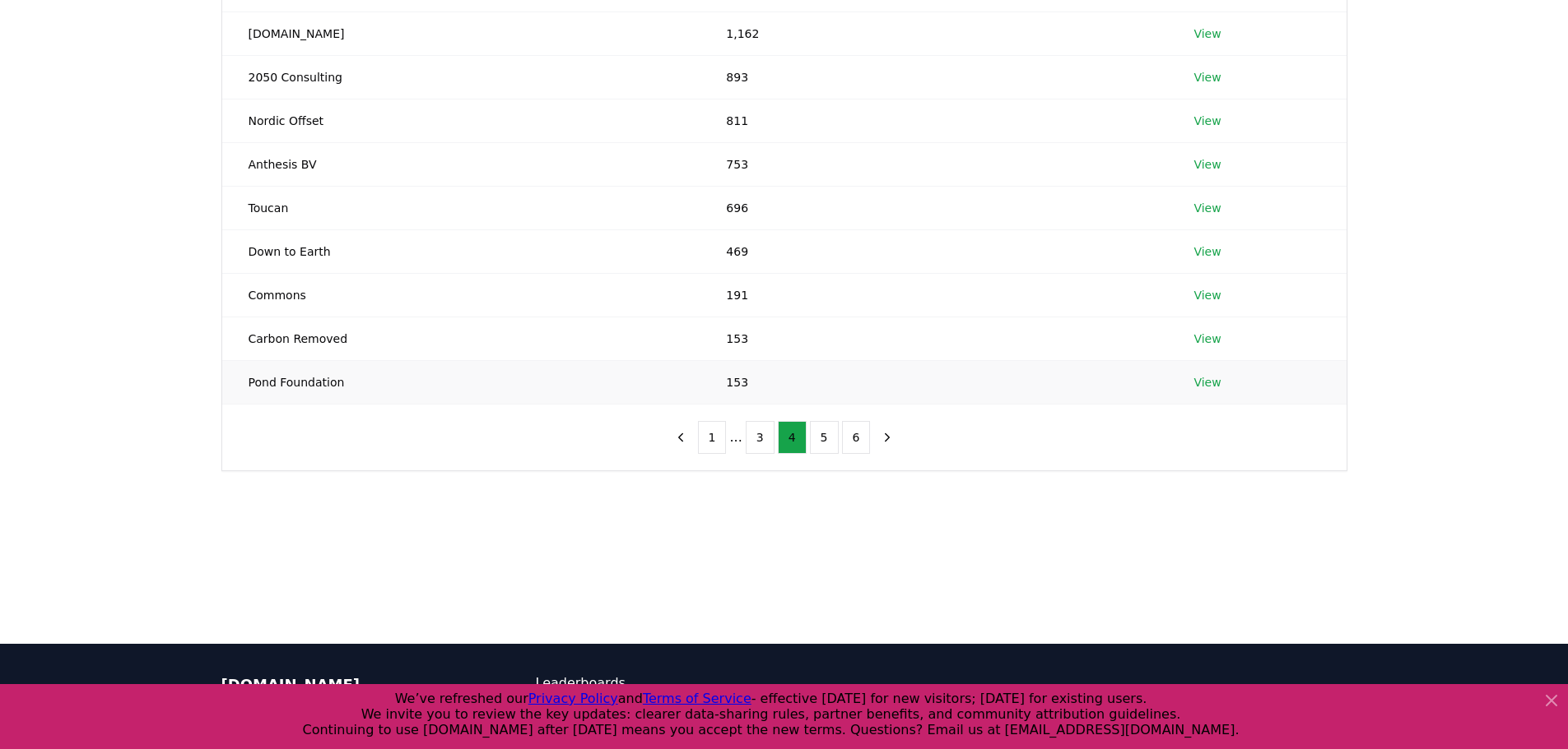
click at [819, 360] on td "153" at bounding box center [932, 382] width 467 height 44
click at [825, 405] on div "1 ... 3 4 5 6" at bounding box center [784, 437] width 268 height 65
click at [825, 421] on button "5" at bounding box center [824, 437] width 29 height 33
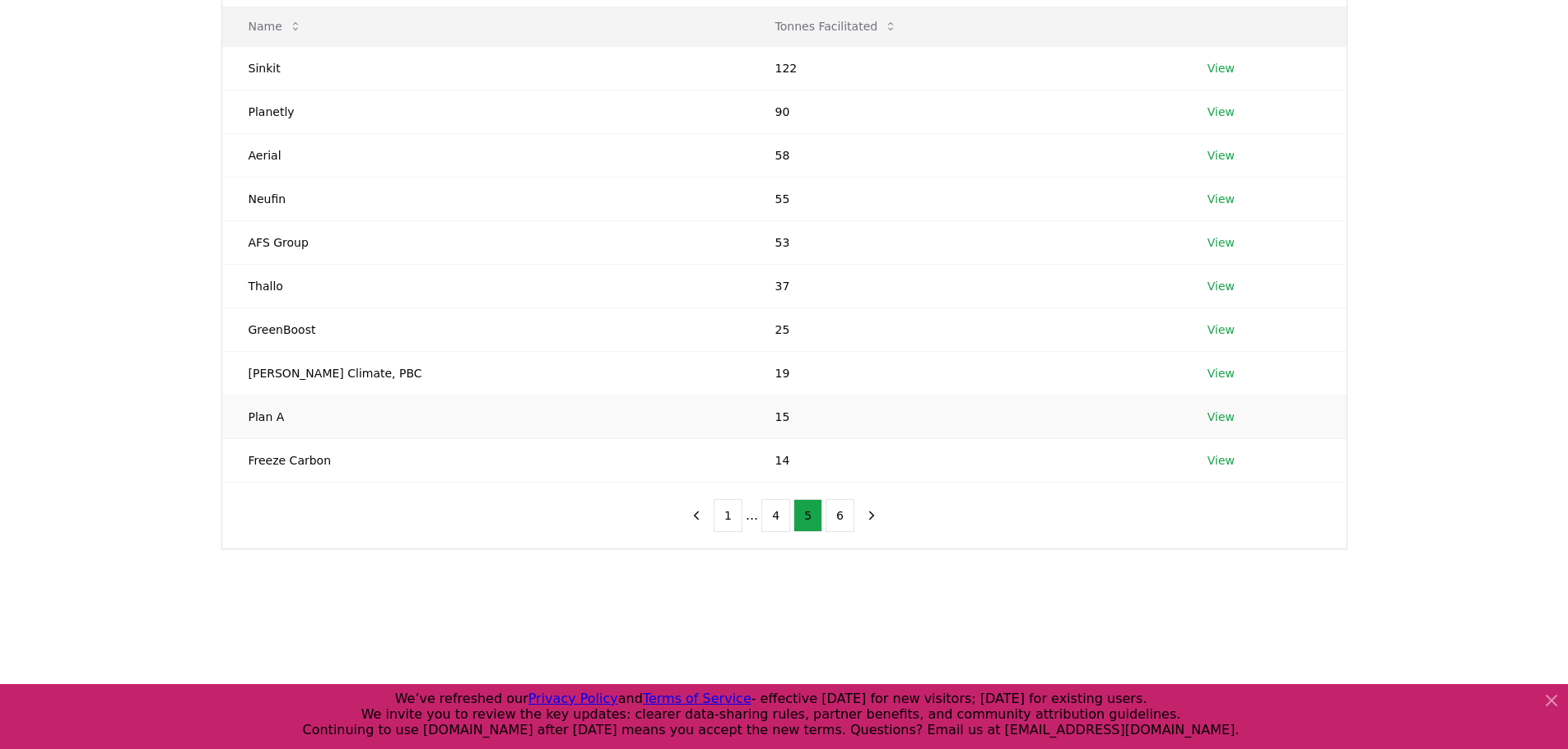
scroll to position [246, 0]
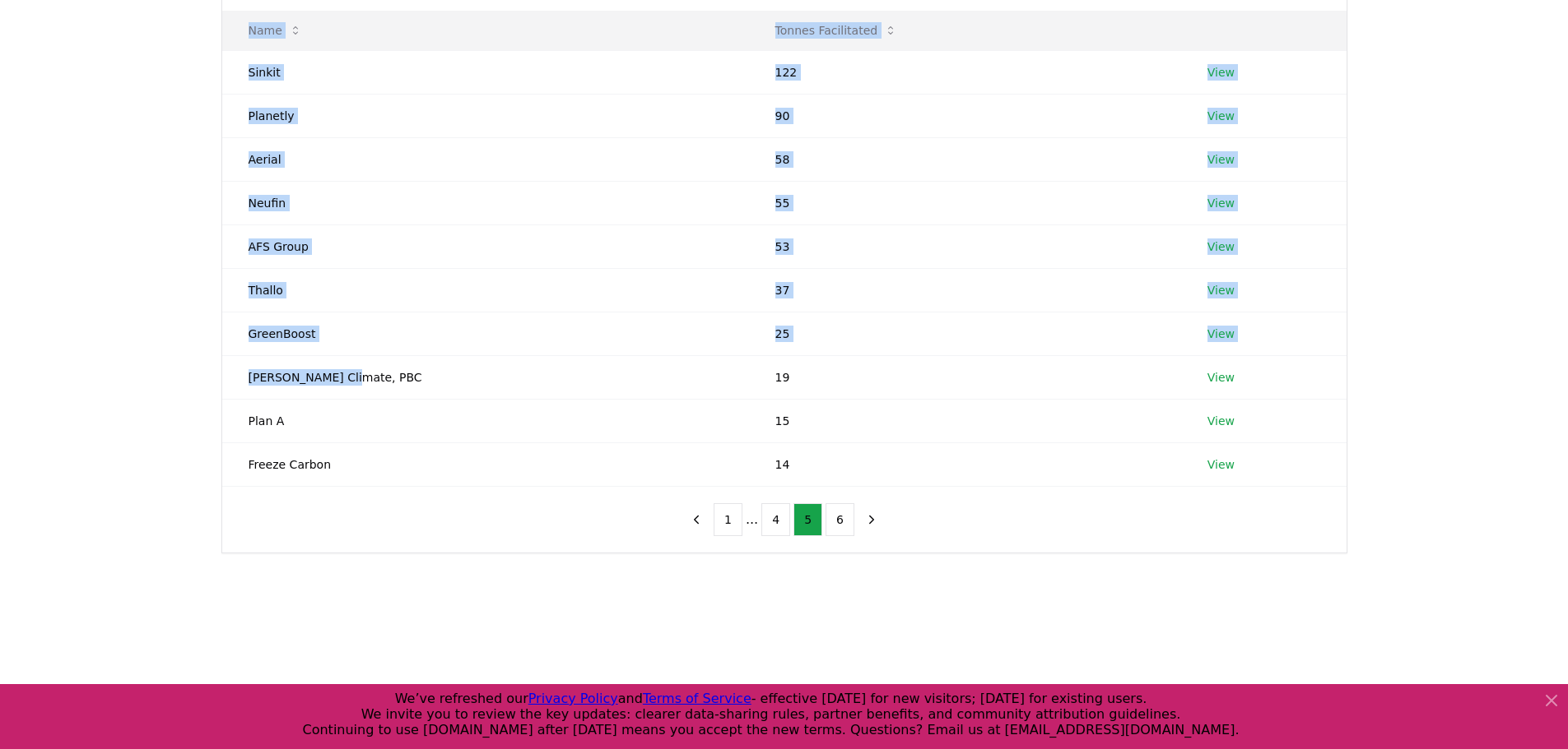
drag, startPoint x: 404, startPoint y: 347, endPoint x: 4, endPoint y: 354, distance: 400.1
click at [23, 354] on div "Suppliers Purchasers Services Name Tonnes Facilitated Sinkit 122 View Planetly …" at bounding box center [784, 297] width 1568 height 642
click at [353, 268] on td "Thallo" at bounding box center [485, 289] width 526 height 44
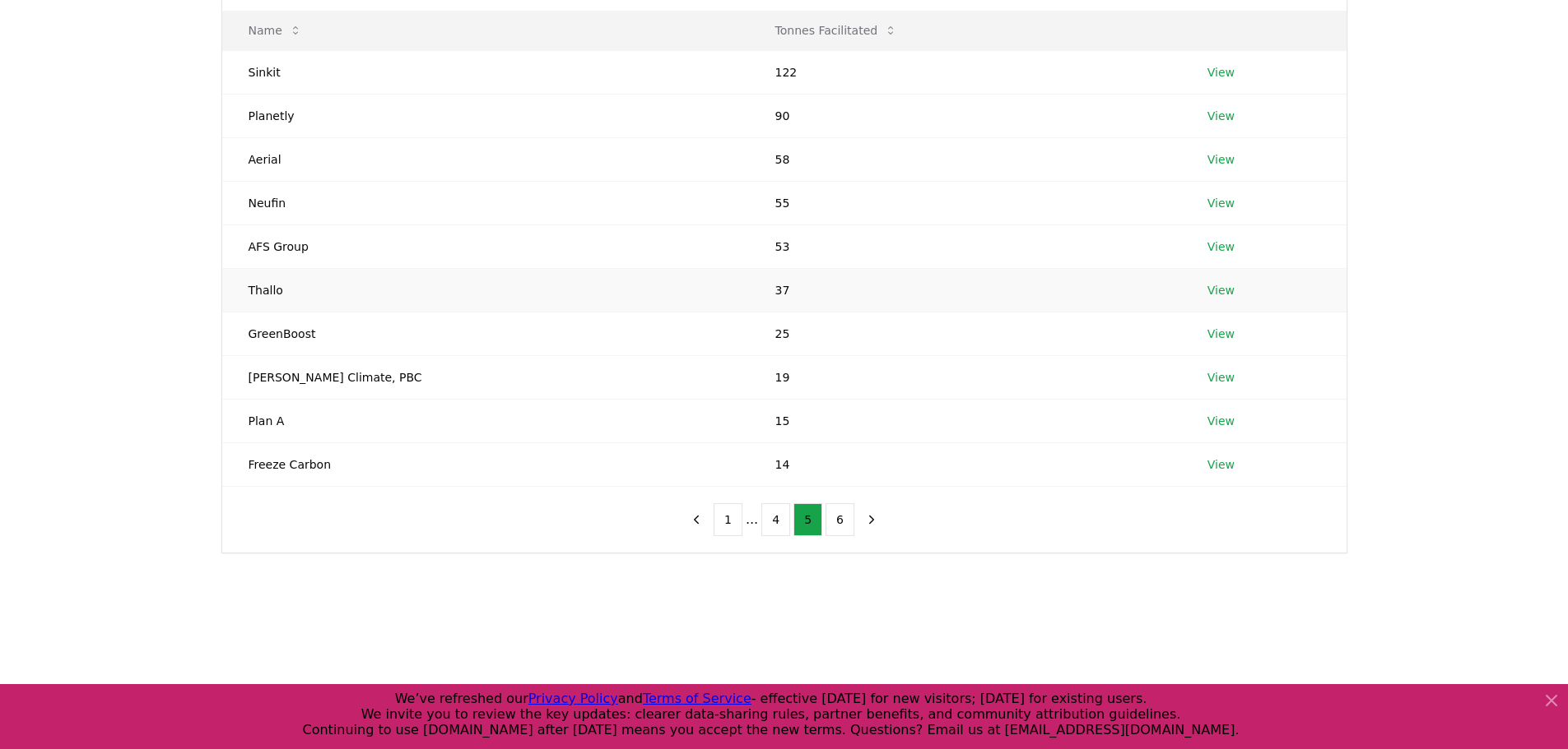
click at [354, 268] on td "Thallo" at bounding box center [485, 289] width 526 height 44
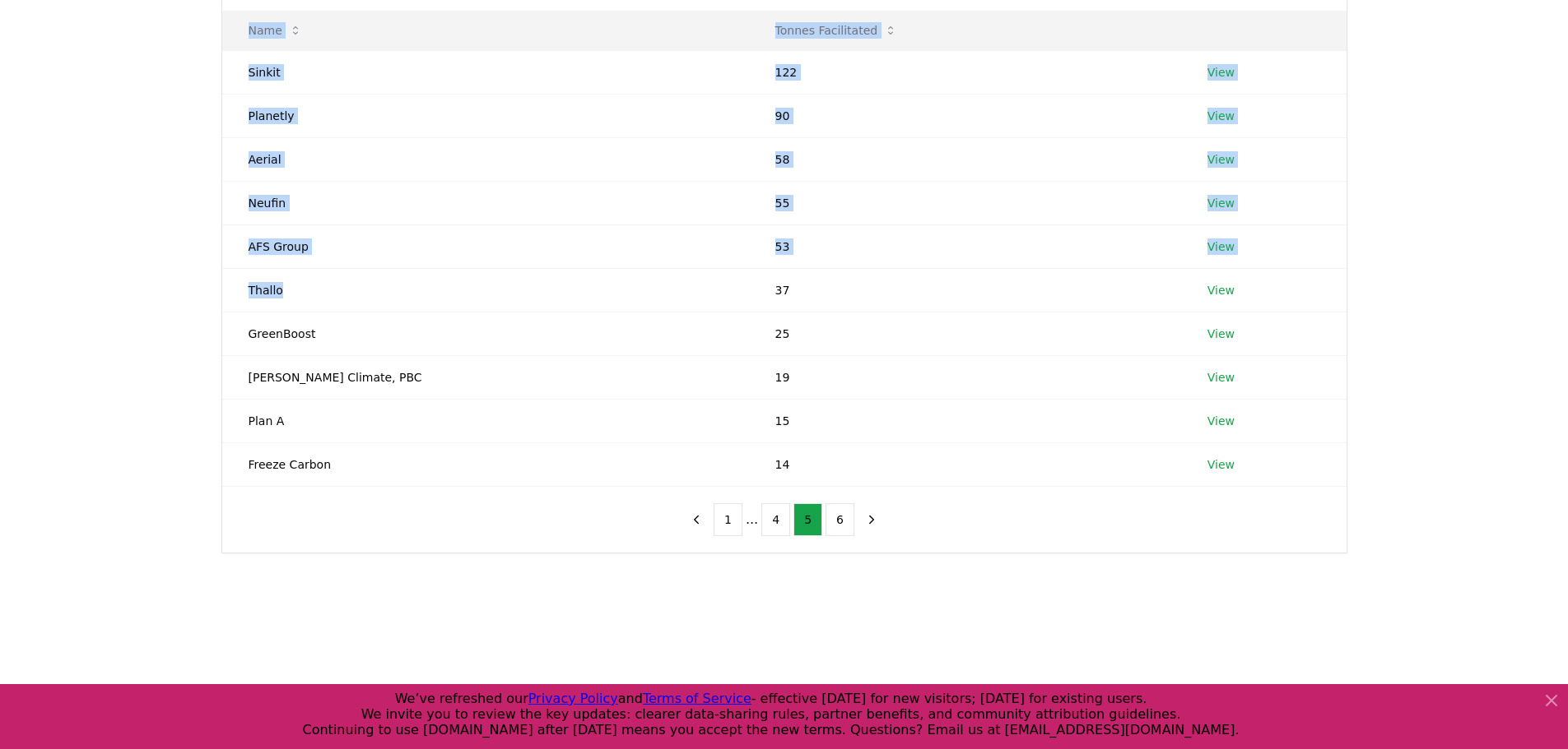
drag, startPoint x: 327, startPoint y: 259, endPoint x: 189, endPoint y: 257, distance: 138.0
click at [189, 257] on div "Suppliers Purchasers Services Name Tonnes Facilitated Sinkit 122 View Planetly …" at bounding box center [784, 297] width 1568 height 642
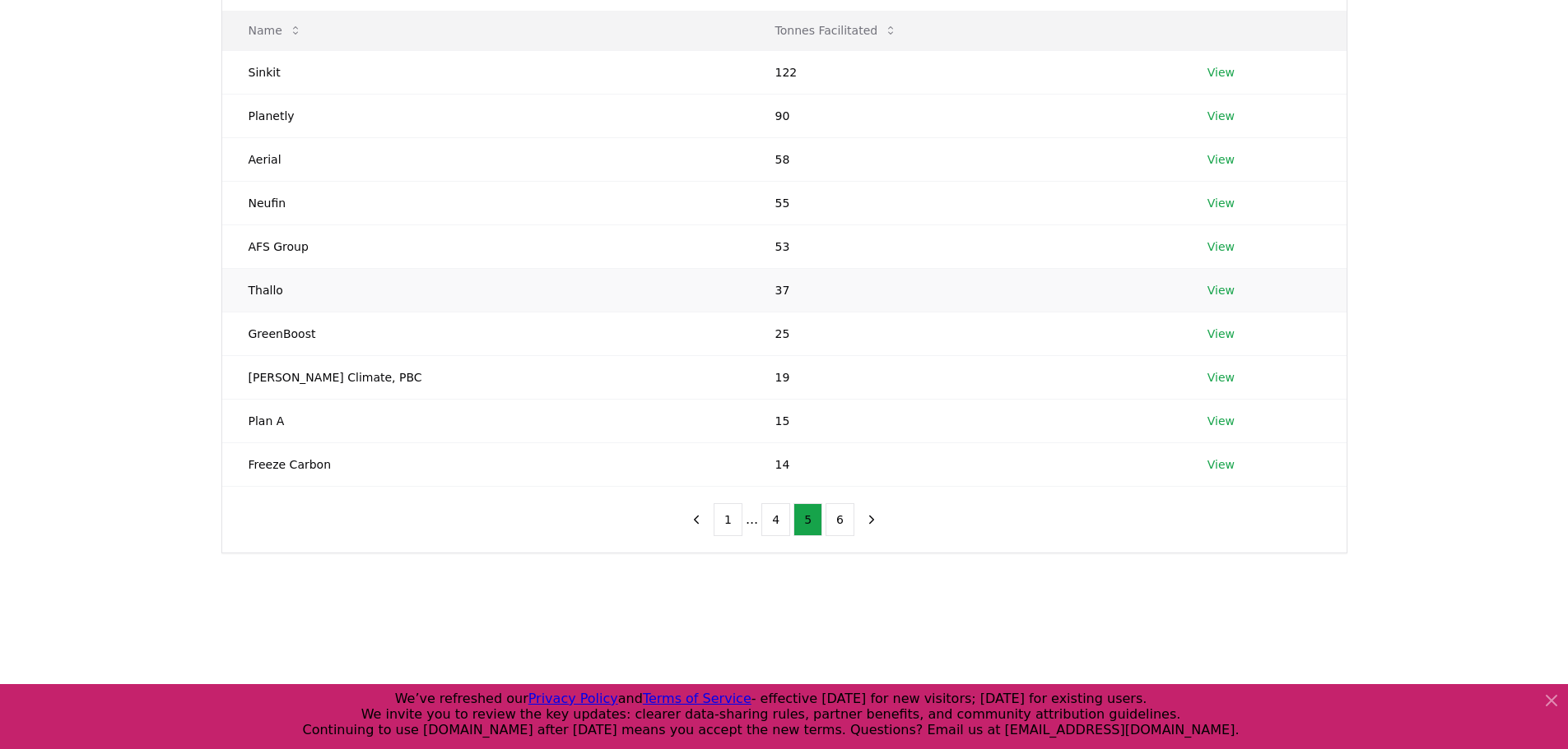
click at [320, 268] on td "Thallo" at bounding box center [485, 289] width 526 height 44
drag, startPoint x: 359, startPoint y: 206, endPoint x: 284, endPoint y: 211, distance: 75.2
click at [308, 225] on td "AFS Group" at bounding box center [485, 246] width 526 height 44
drag, startPoint x: 246, startPoint y: 213, endPoint x: 371, endPoint y: 208, distance: 125.1
click at [371, 225] on td "AFS Group" at bounding box center [485, 246] width 526 height 44
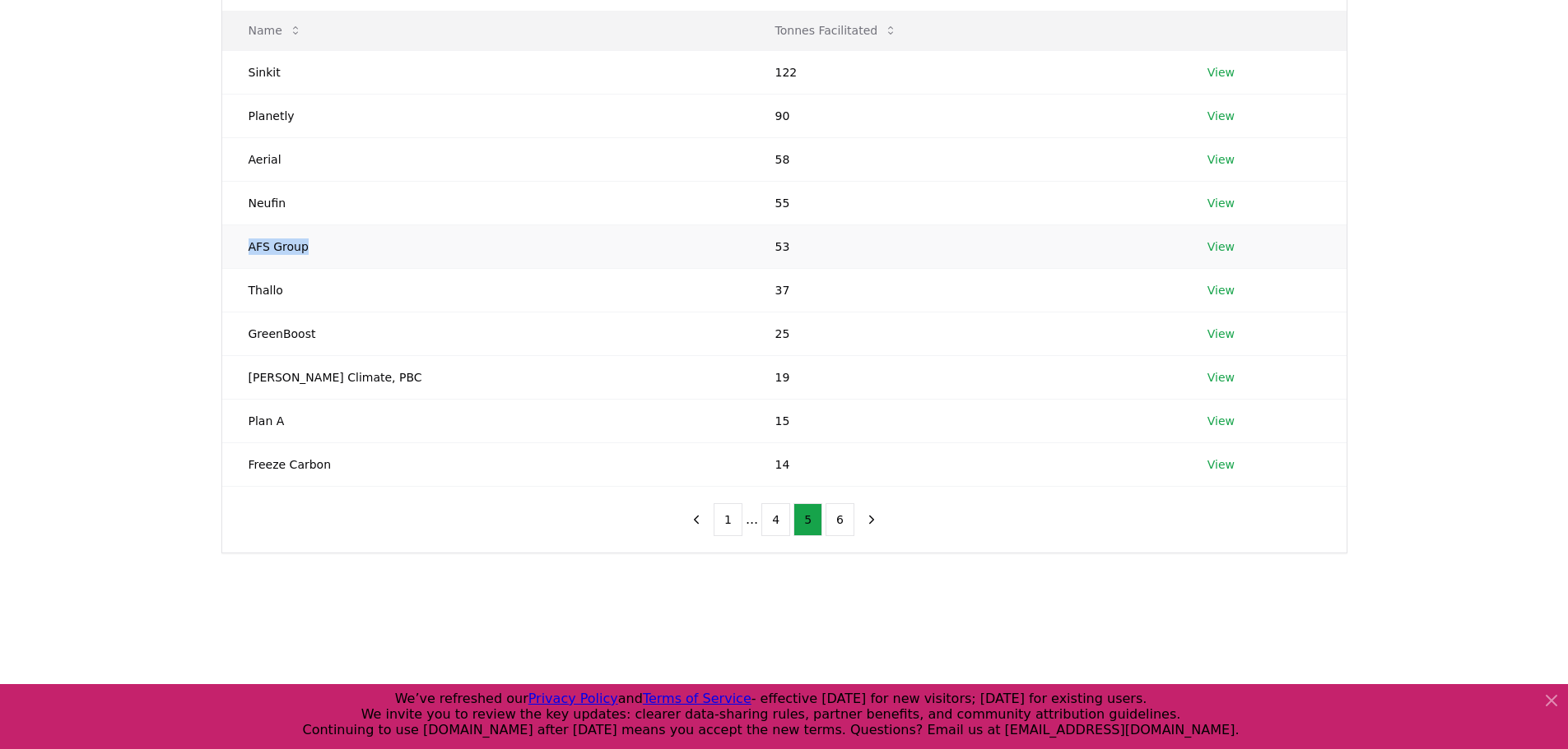
click at [372, 225] on td "AFS Group" at bounding box center [485, 246] width 526 height 44
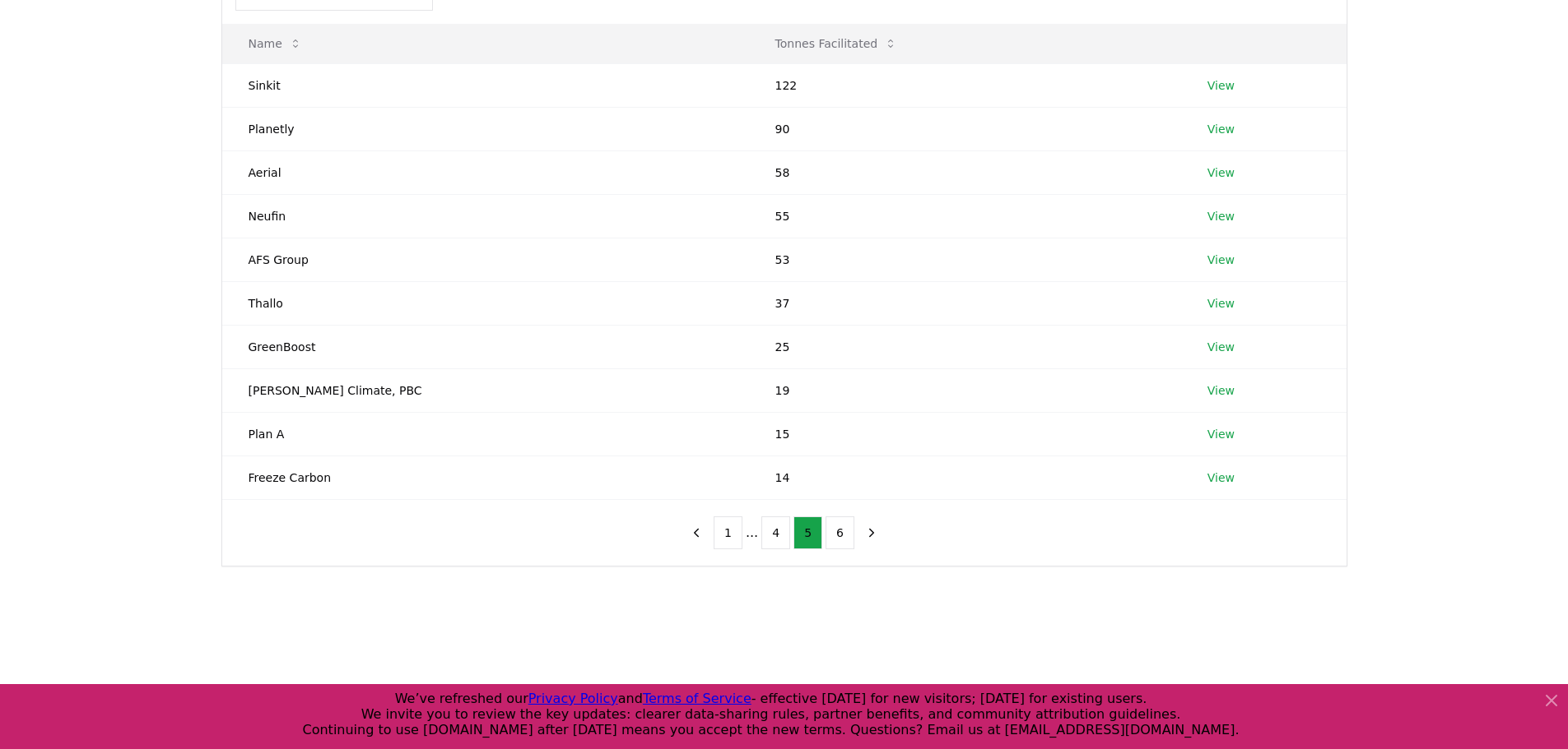
scroll to position [411, 0]
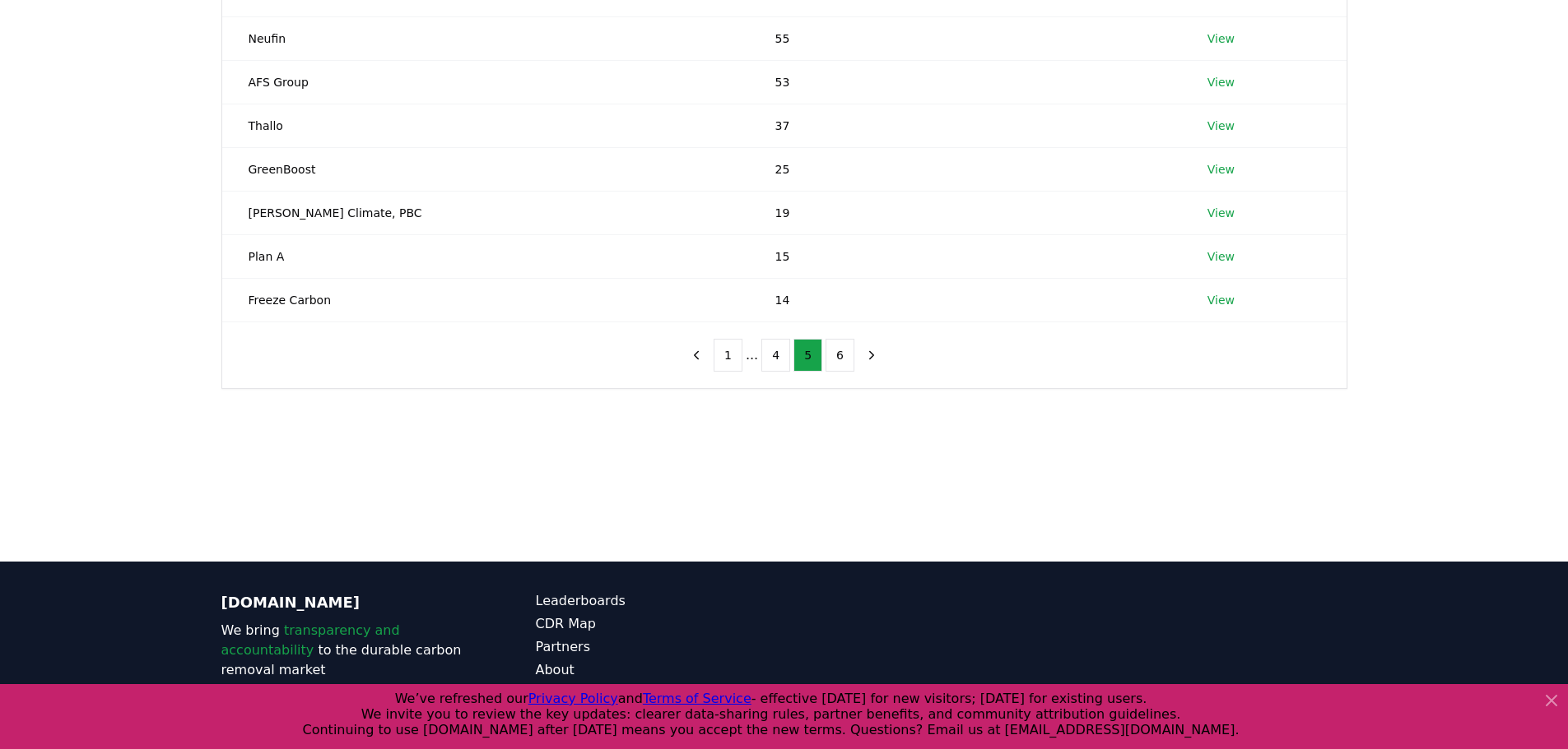
click at [834, 339] on button "6" at bounding box center [840, 355] width 29 height 33
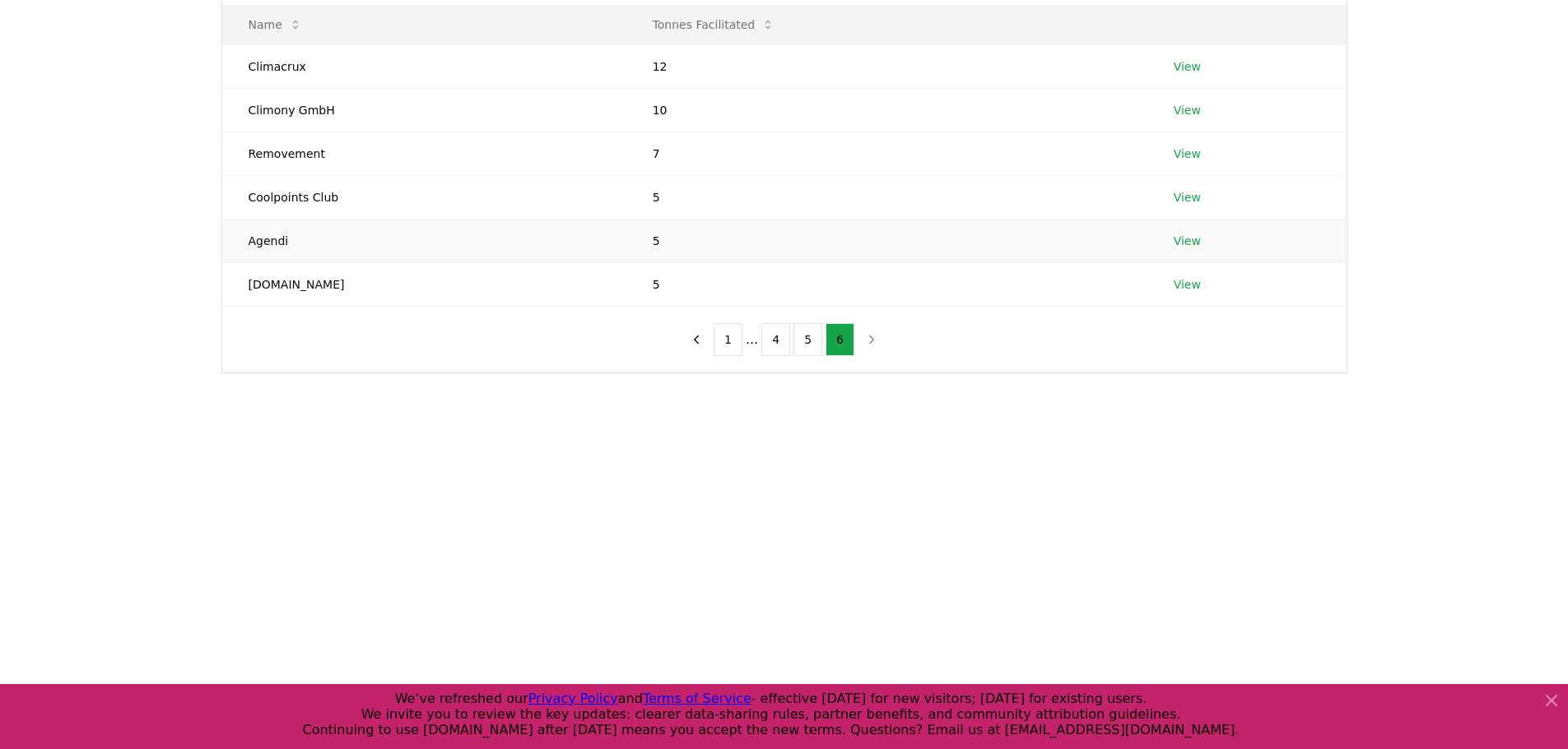
scroll to position [82, 0]
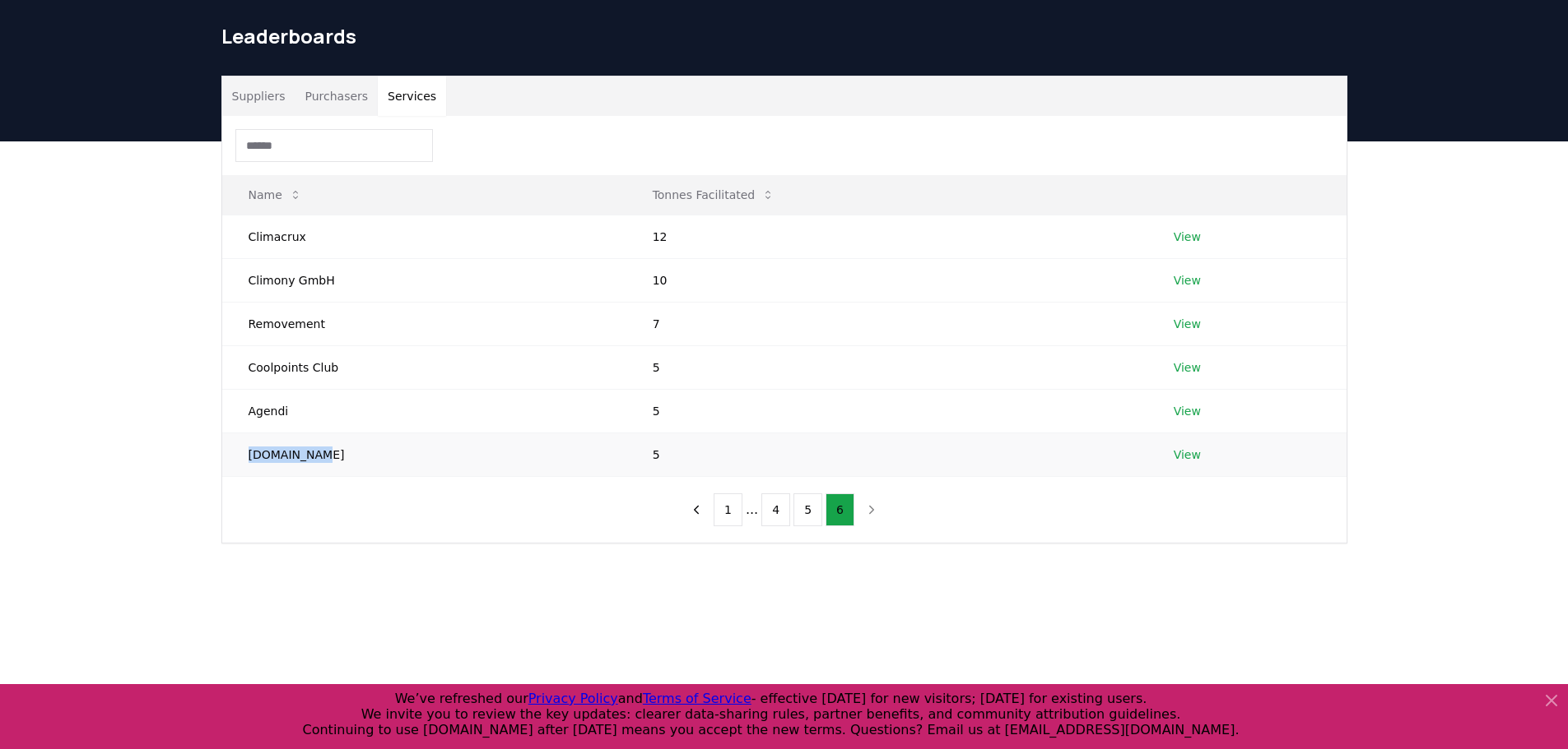
drag, startPoint x: 363, startPoint y: 426, endPoint x: 247, endPoint y: 422, distance: 116.1
click at [247, 433] on td "[DOMAIN_NAME]" at bounding box center [424, 454] width 404 height 44
copy td "[DOMAIN_NAME]"
